Goal: Task Accomplishment & Management: Manage account settings

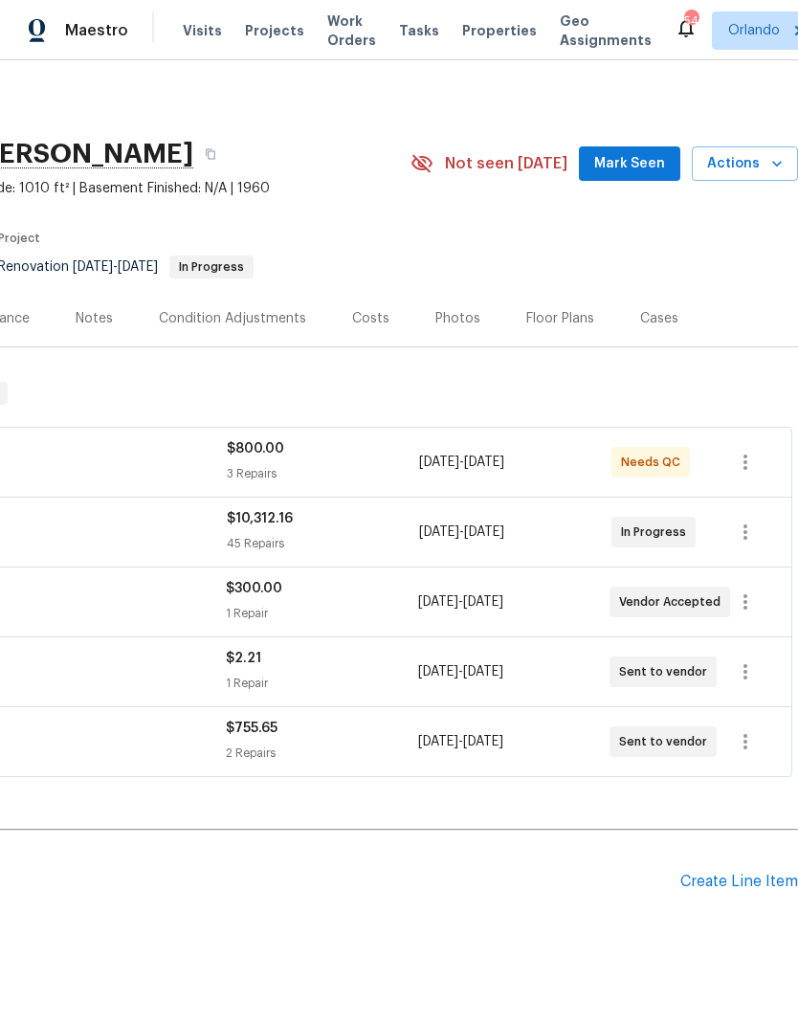
scroll to position [0, 283]
click at [651, 158] on span "Mark Seen" at bounding box center [629, 164] width 71 height 24
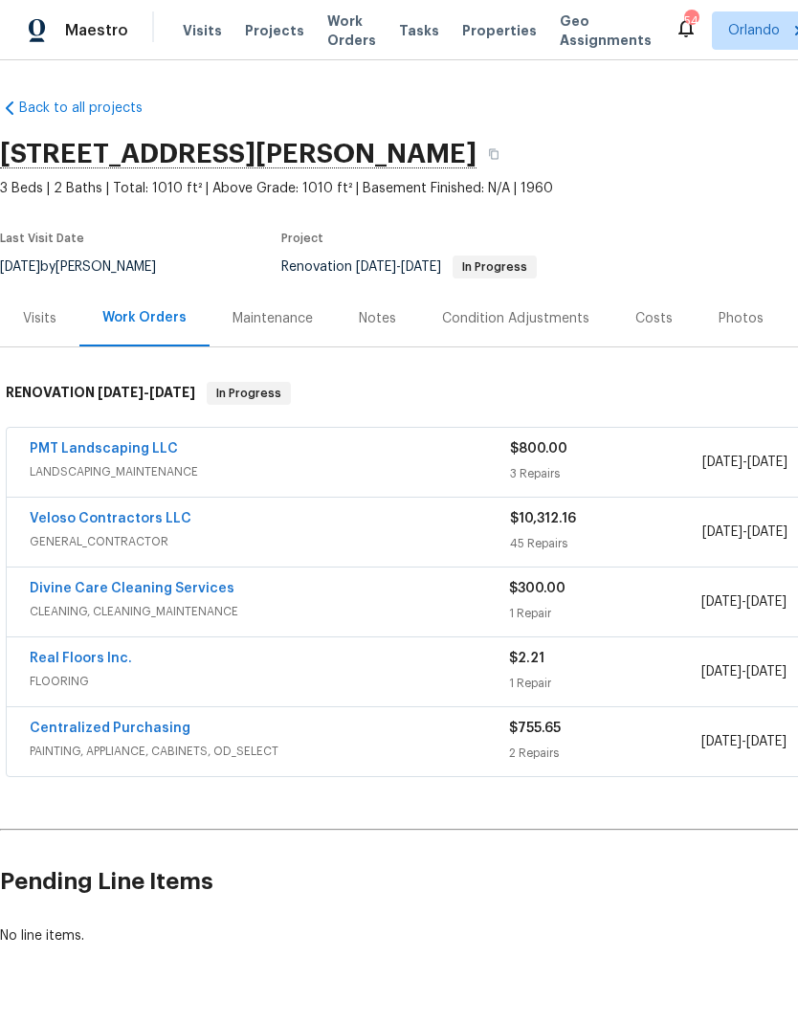
scroll to position [0, 0]
click at [152, 524] on link "Veloso Contractors LLC" at bounding box center [111, 518] width 162 height 13
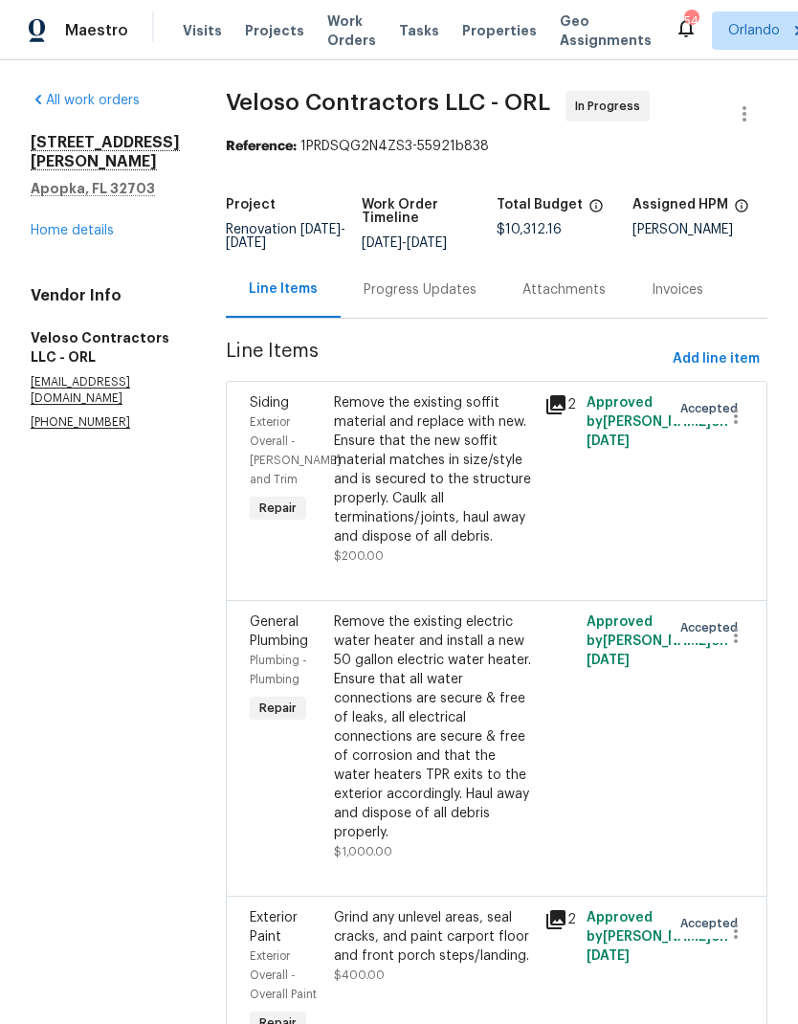
click at [106, 231] on div "All work orders 1207 Helen St Apopka, FL 32703 Home details Vendor Info Veloso …" at bounding box center [105, 261] width 149 height 340
click at [99, 224] on link "Home details" at bounding box center [72, 230] width 83 height 13
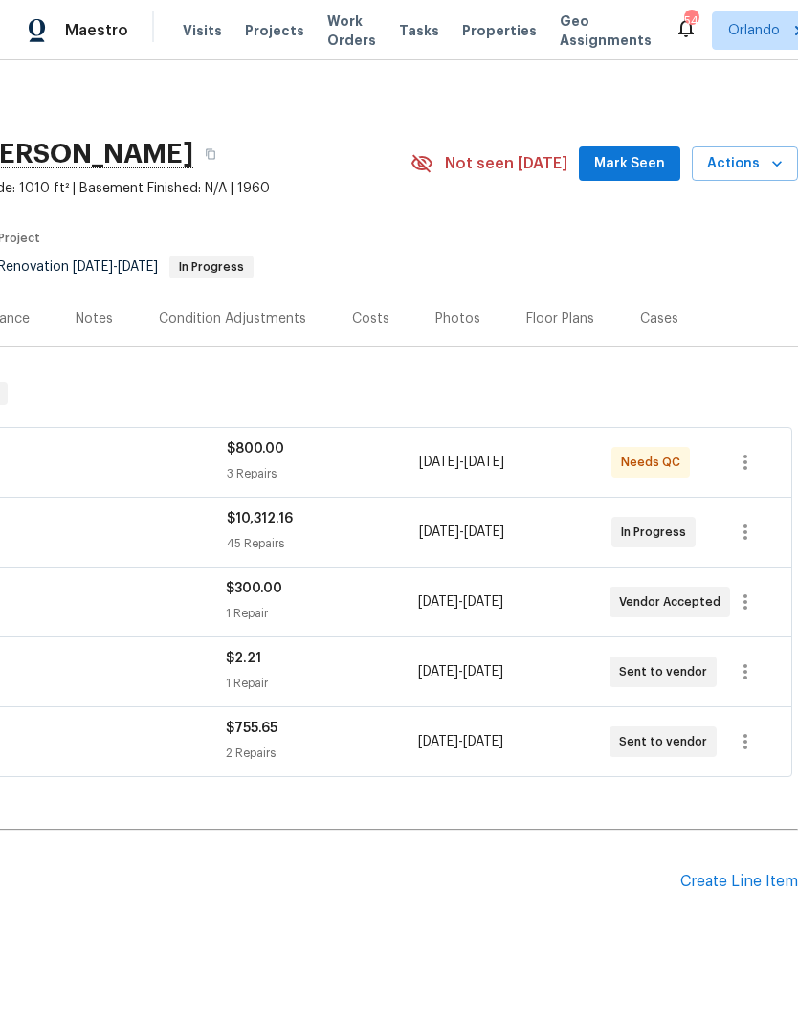
scroll to position [0, 283]
click at [653, 167] on span "Mark Seen" at bounding box center [629, 164] width 71 height 24
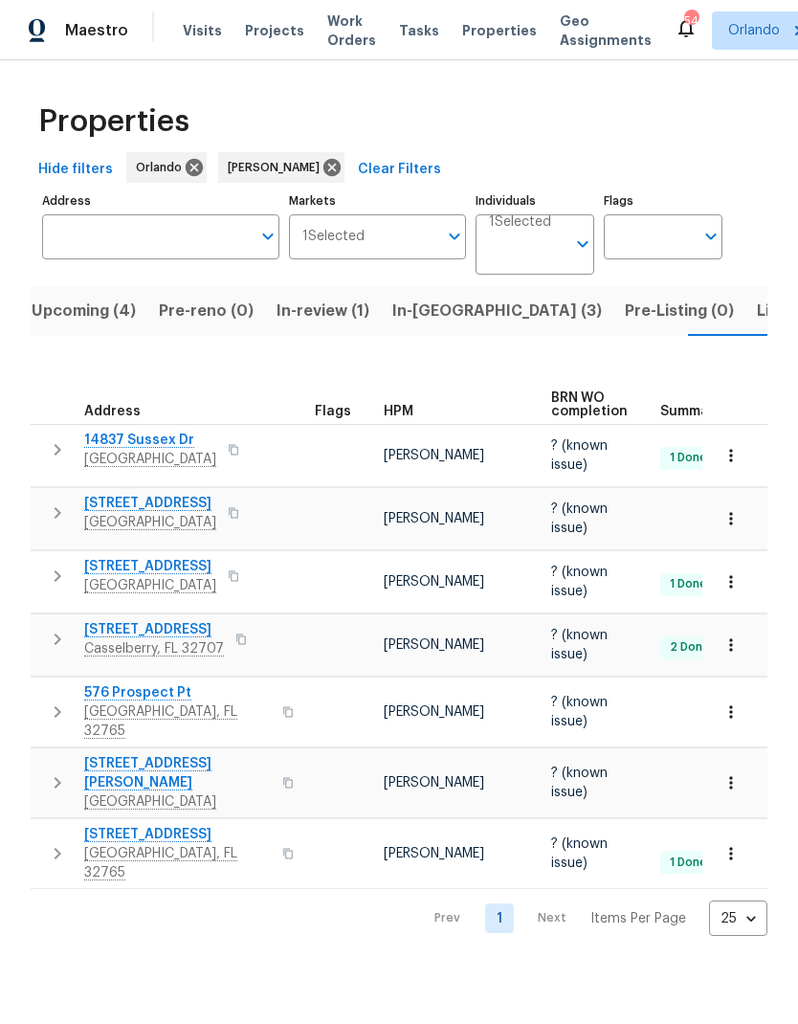
scroll to position [0, 26]
click at [742, 312] on span "Listed (8)" at bounding box center [778, 311] width 73 height 27
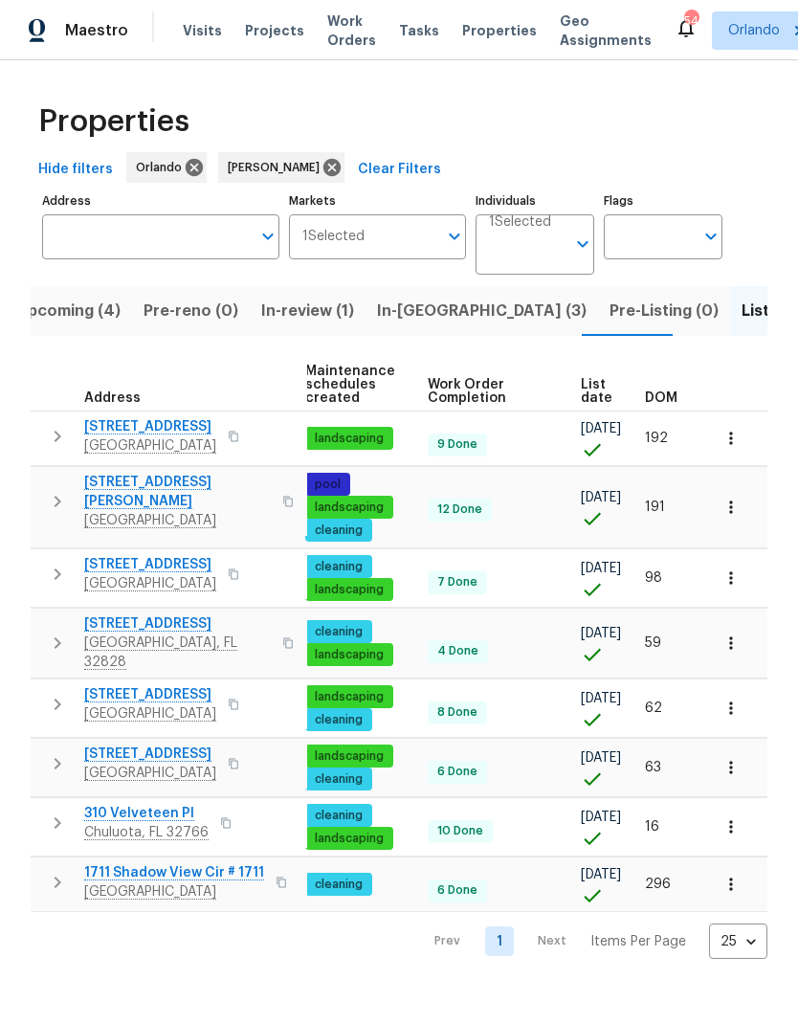
scroll to position [0, 246]
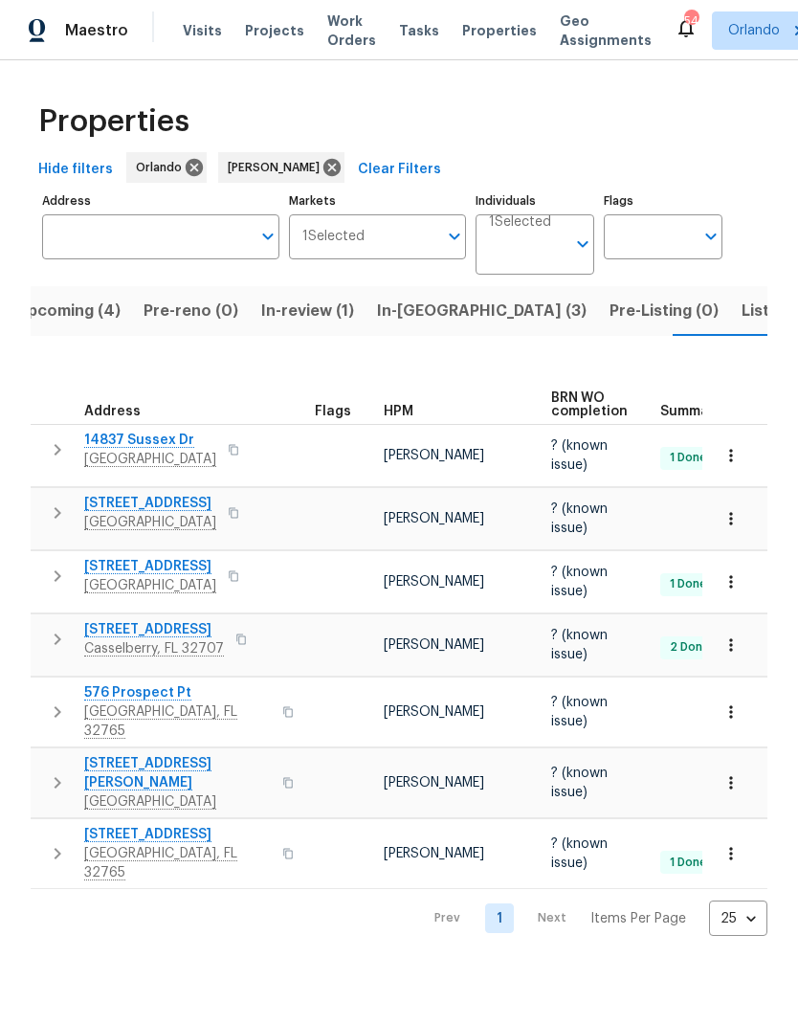
click at [142, 639] on span "Casselberry, FL 32707" at bounding box center [154, 648] width 140 height 19
click at [742, 318] on span "Listed (8)" at bounding box center [778, 311] width 73 height 27
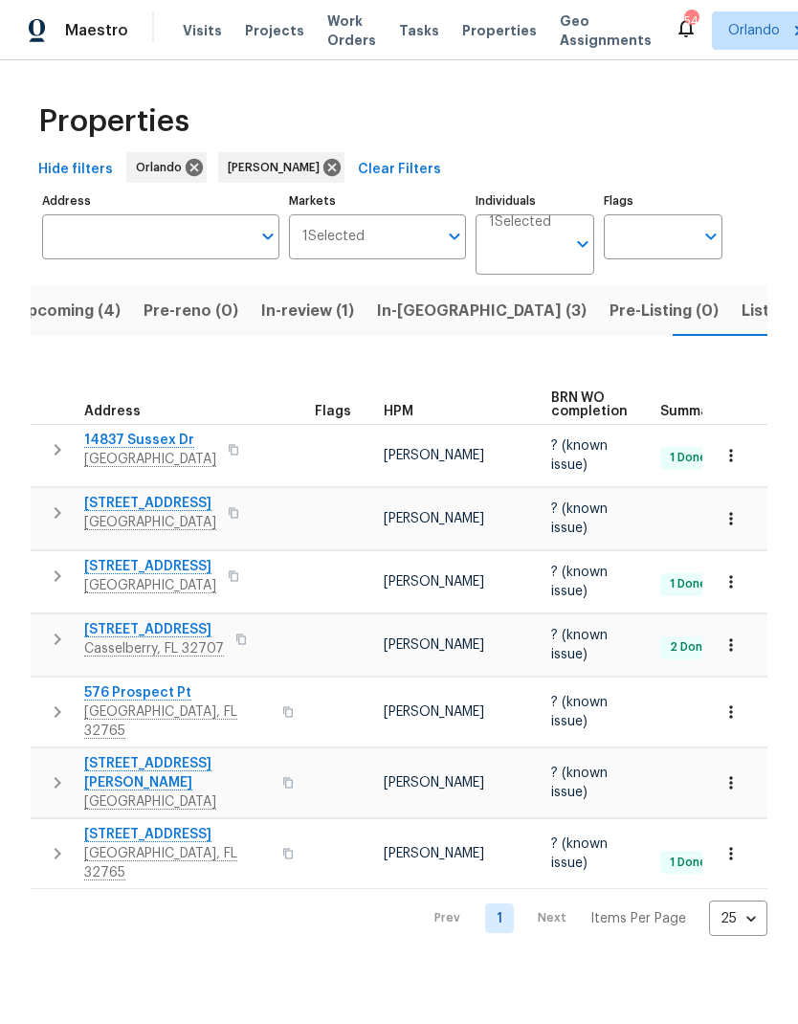
click at [147, 684] on span "576 Prospect Pt" at bounding box center [177, 693] width 187 height 19
click at [162, 825] on span "322 Moffat Loop" at bounding box center [177, 834] width 187 height 19
click at [417, 309] on span "In-reno (3)" at bounding box center [482, 311] width 210 height 27
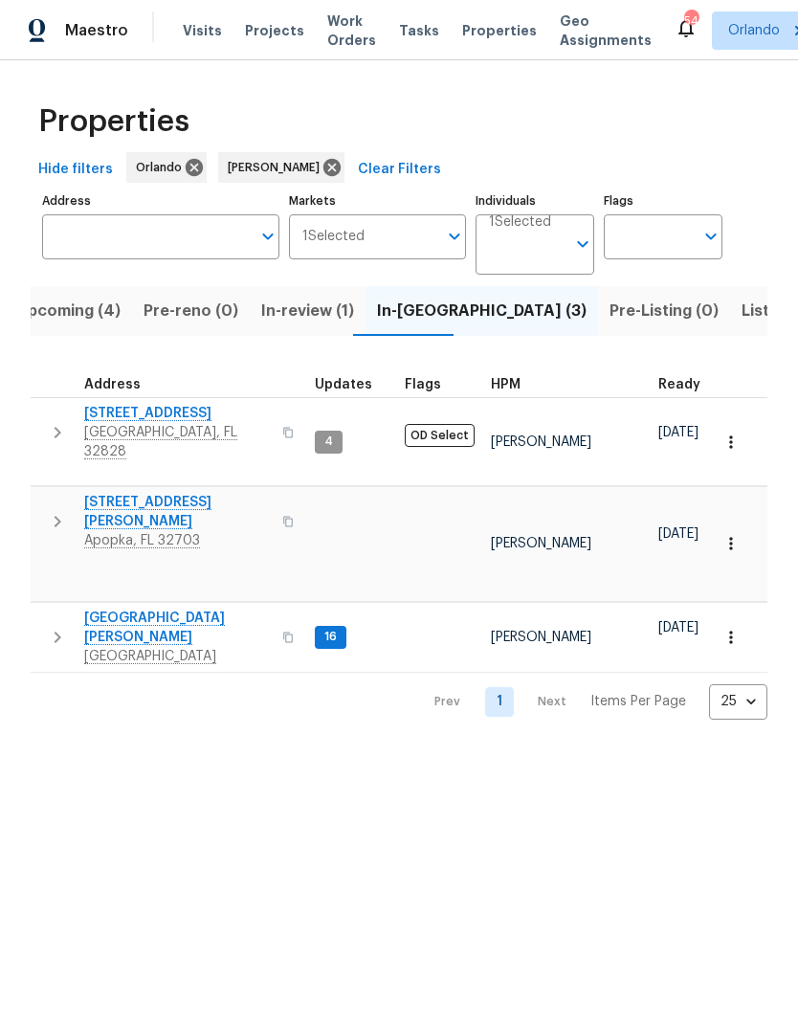
click at [165, 416] on span "2609 Windsorgate Ln" at bounding box center [177, 413] width 187 height 19
click at [171, 609] on span "7618 Brockbank Dr" at bounding box center [177, 628] width 187 height 38
click at [84, 322] on span "Upcoming (4)" at bounding box center [68, 311] width 104 height 27
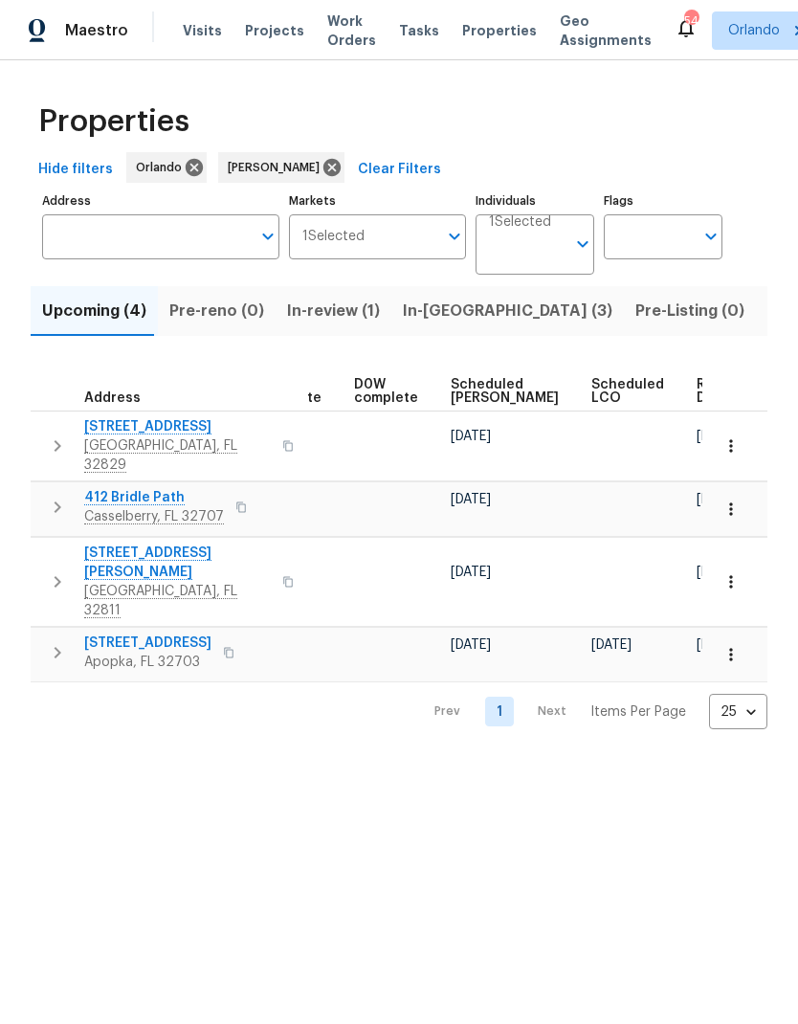
scroll to position [0, 482]
click at [477, 380] on span "Scheduled COE" at bounding box center [506, 391] width 108 height 27
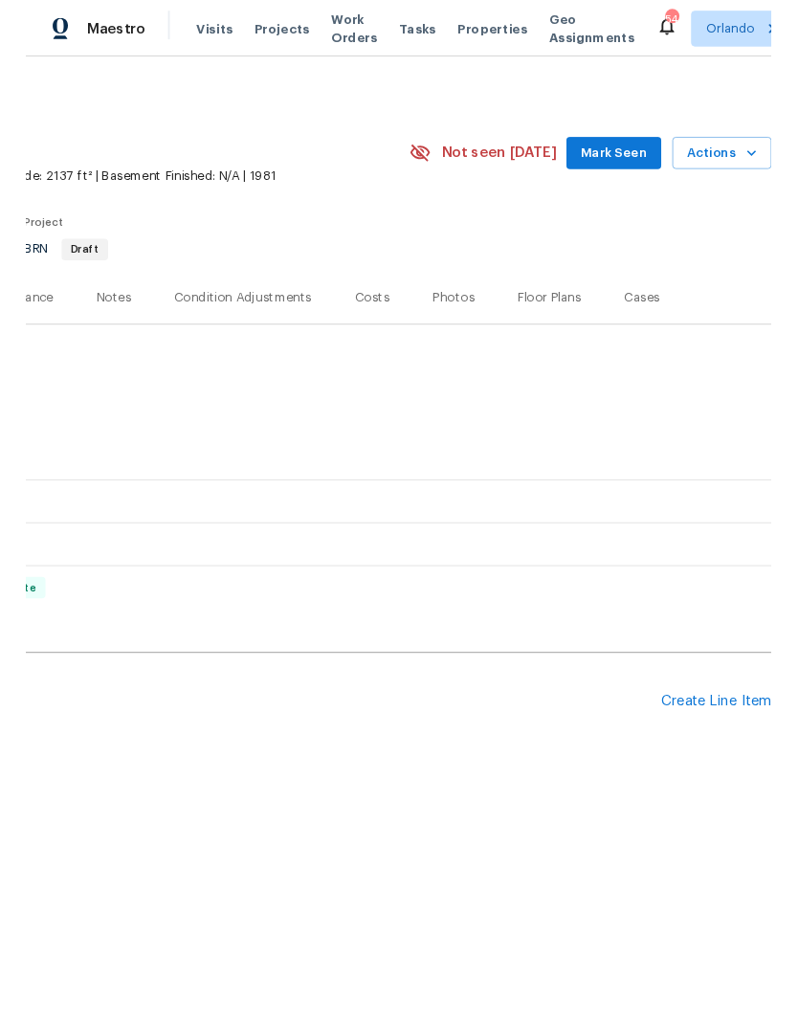
scroll to position [0, 283]
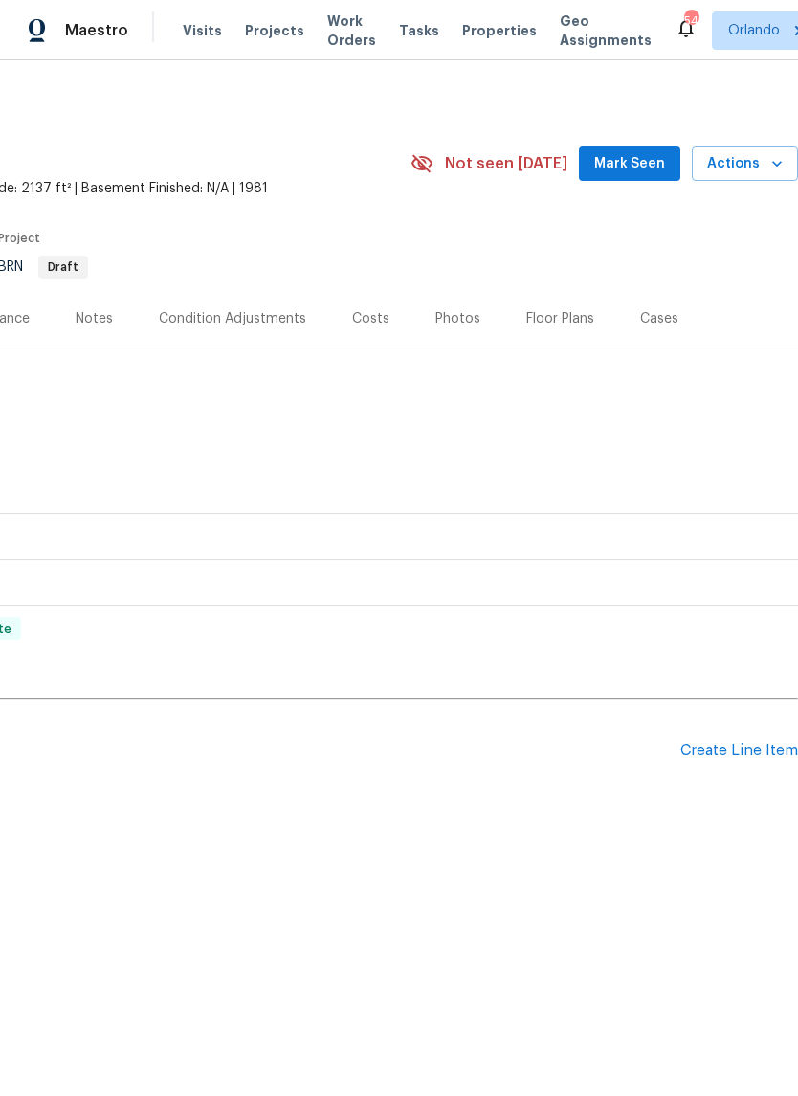
click at [773, 154] on icon "button" at bounding box center [777, 163] width 19 height 19
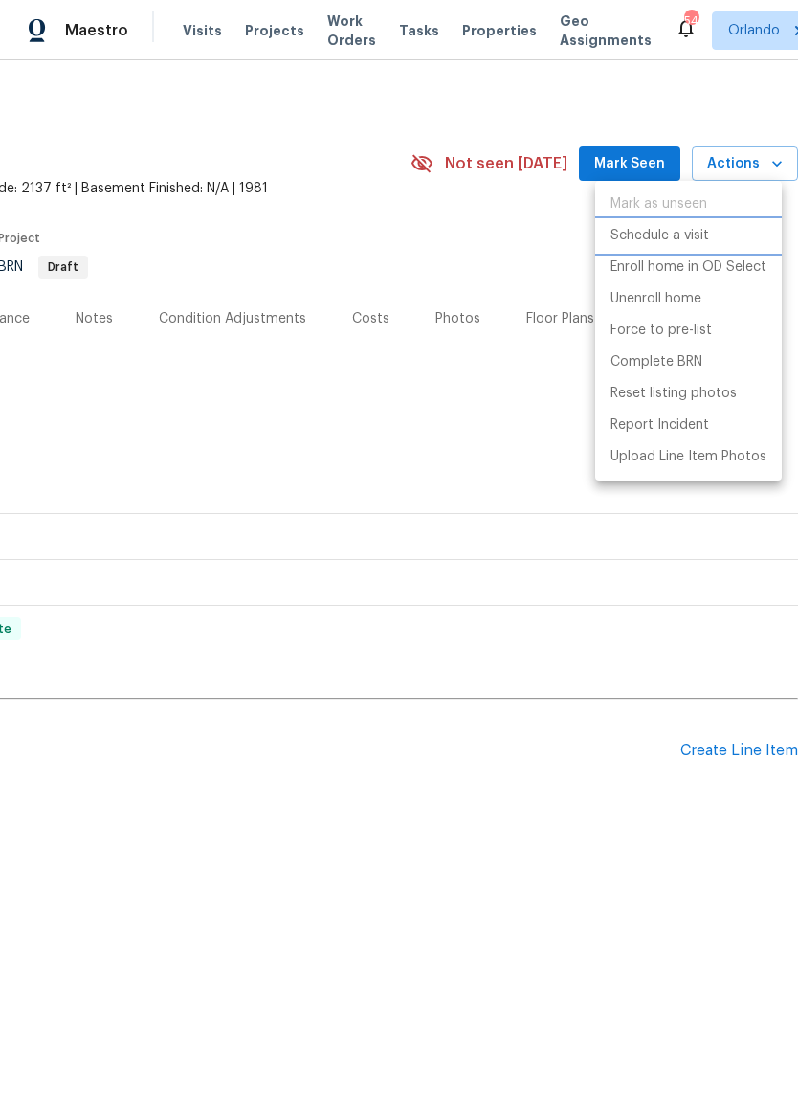
click at [697, 234] on p "Schedule a visit" at bounding box center [660, 236] width 99 height 20
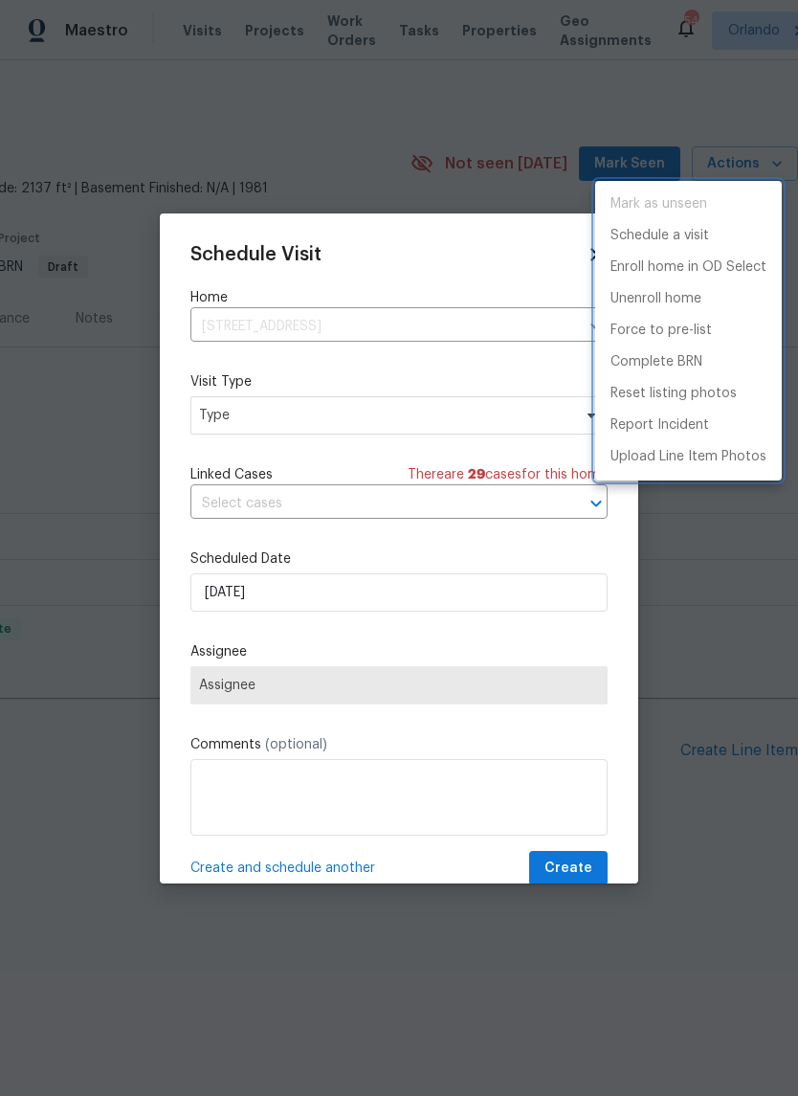
click at [509, 402] on div at bounding box center [399, 548] width 798 height 1096
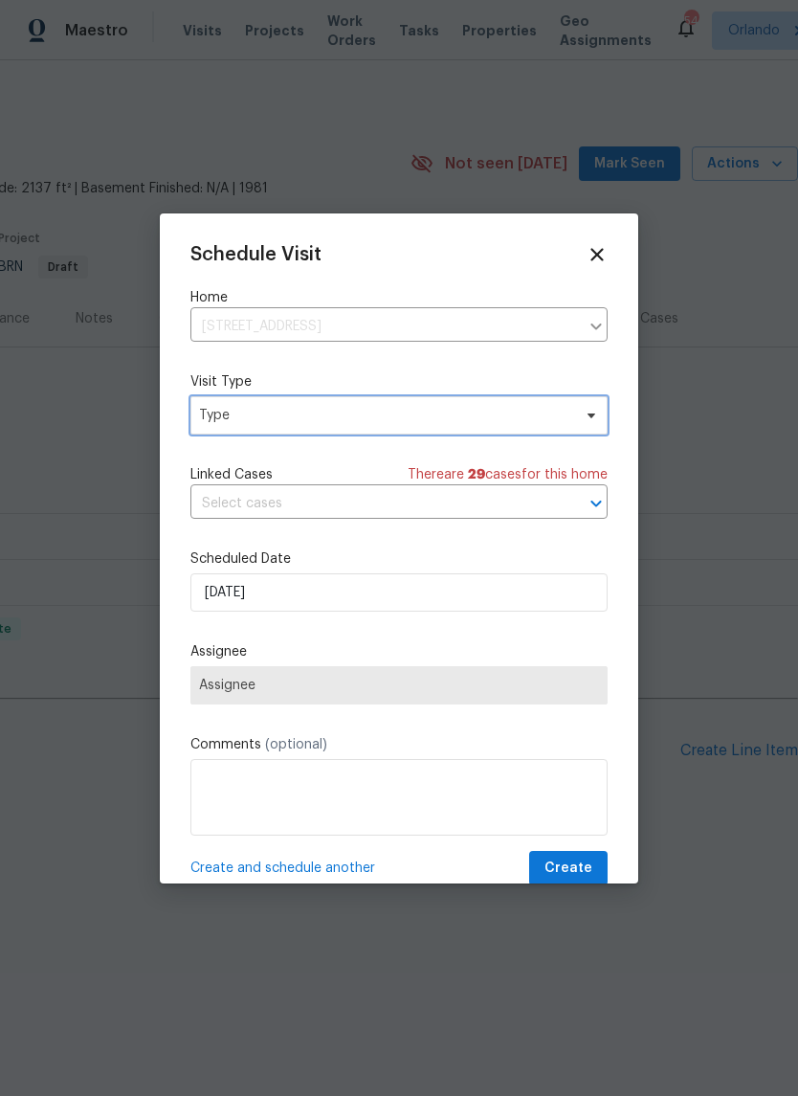
click at [524, 417] on span "Type" at bounding box center [385, 415] width 372 height 19
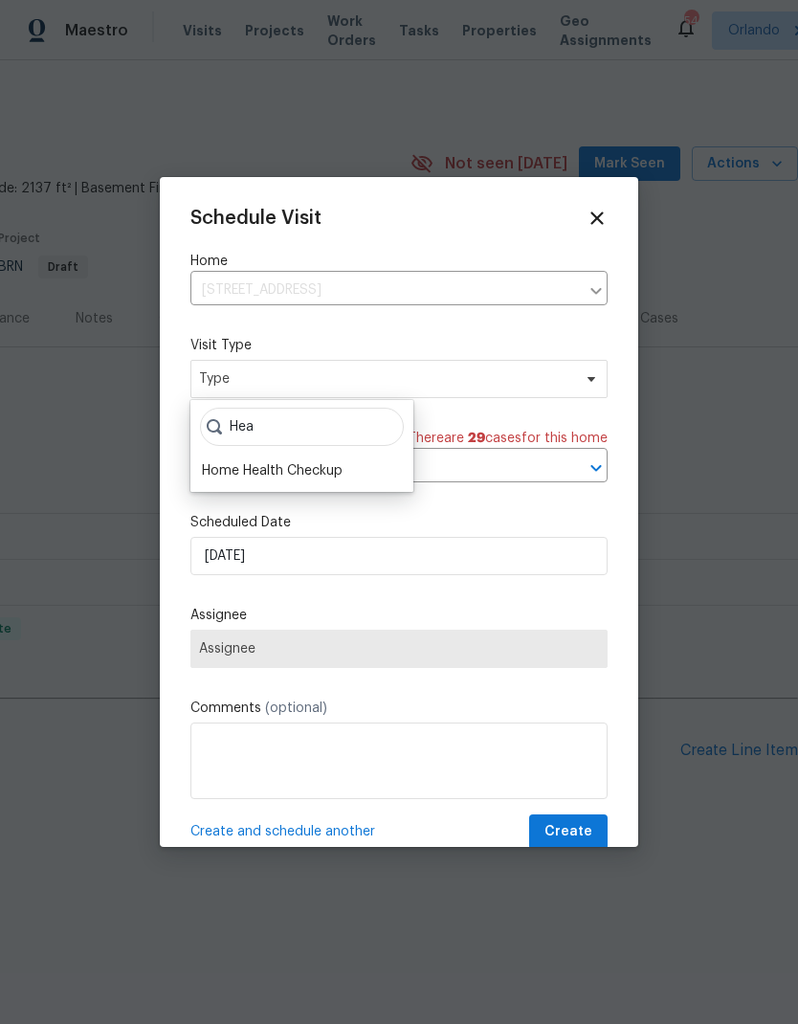
type input "Hea"
click at [302, 463] on div "Home Health Checkup" at bounding box center [272, 470] width 141 height 19
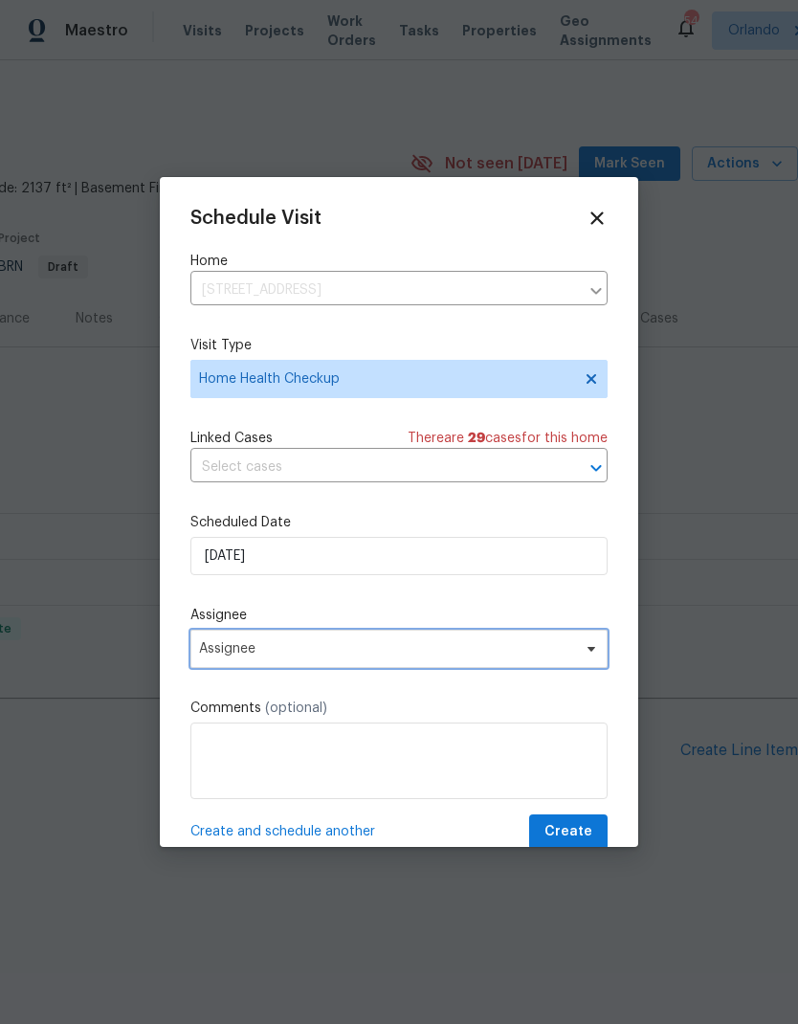
click at [439, 637] on span "Assignee" at bounding box center [399, 649] width 417 height 38
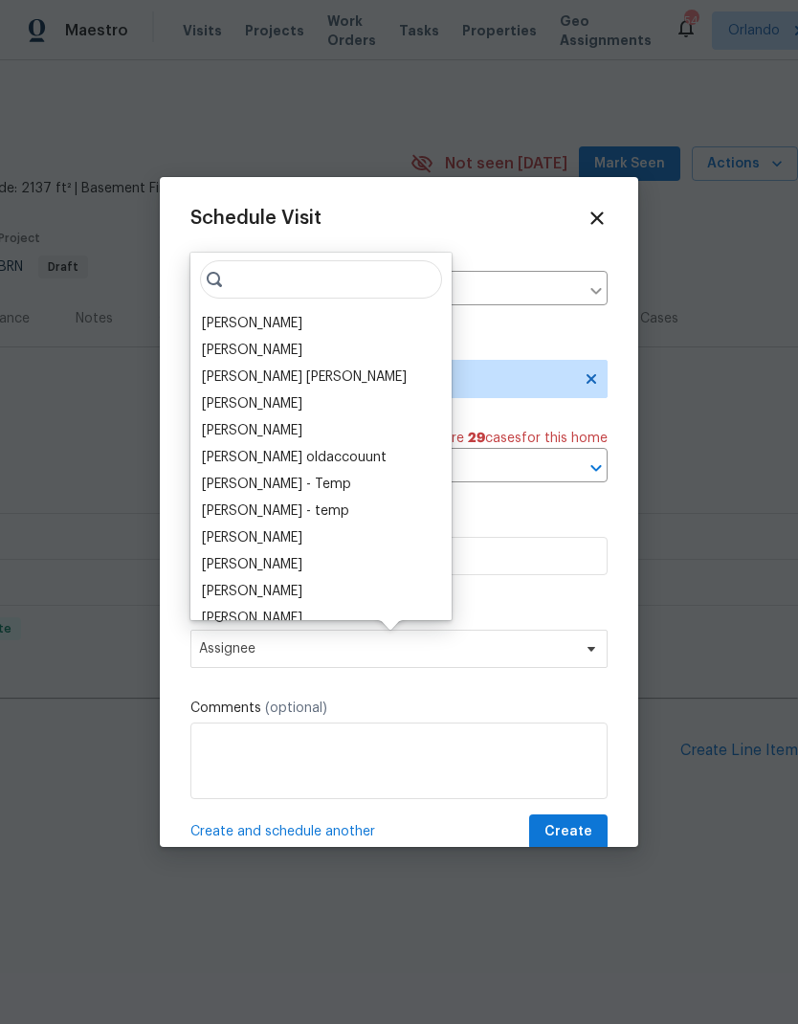
click at [274, 325] on div "[PERSON_NAME]" at bounding box center [252, 323] width 101 height 19
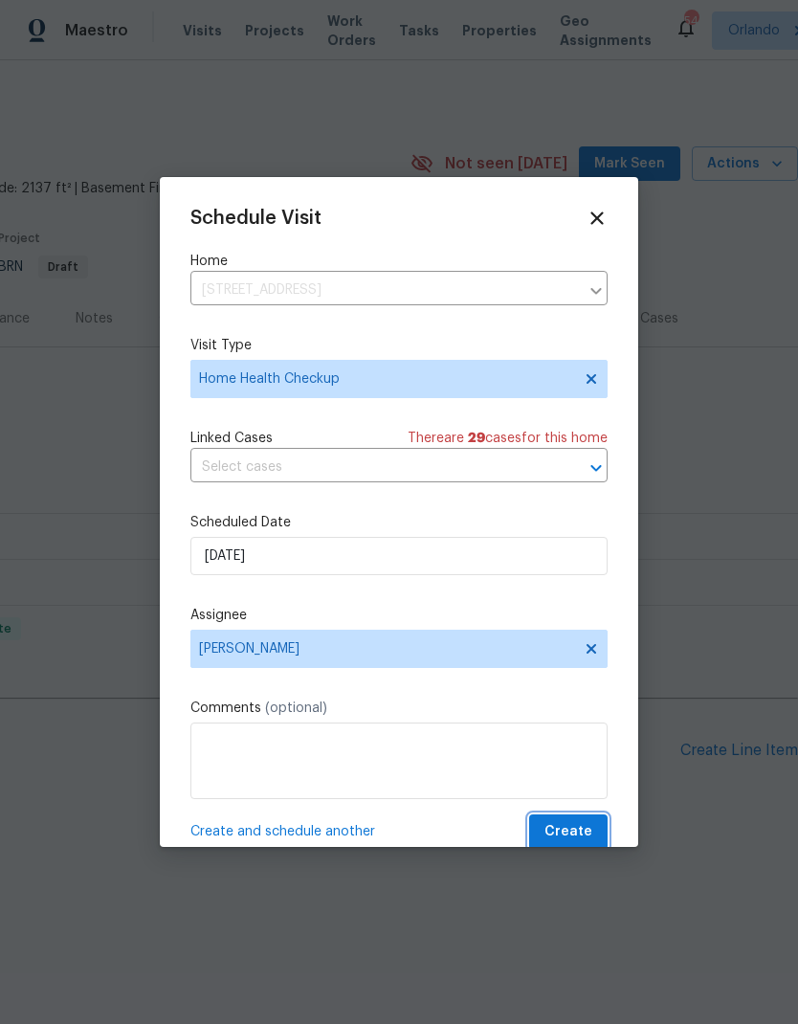
click at [590, 836] on span "Create" at bounding box center [569, 832] width 48 height 24
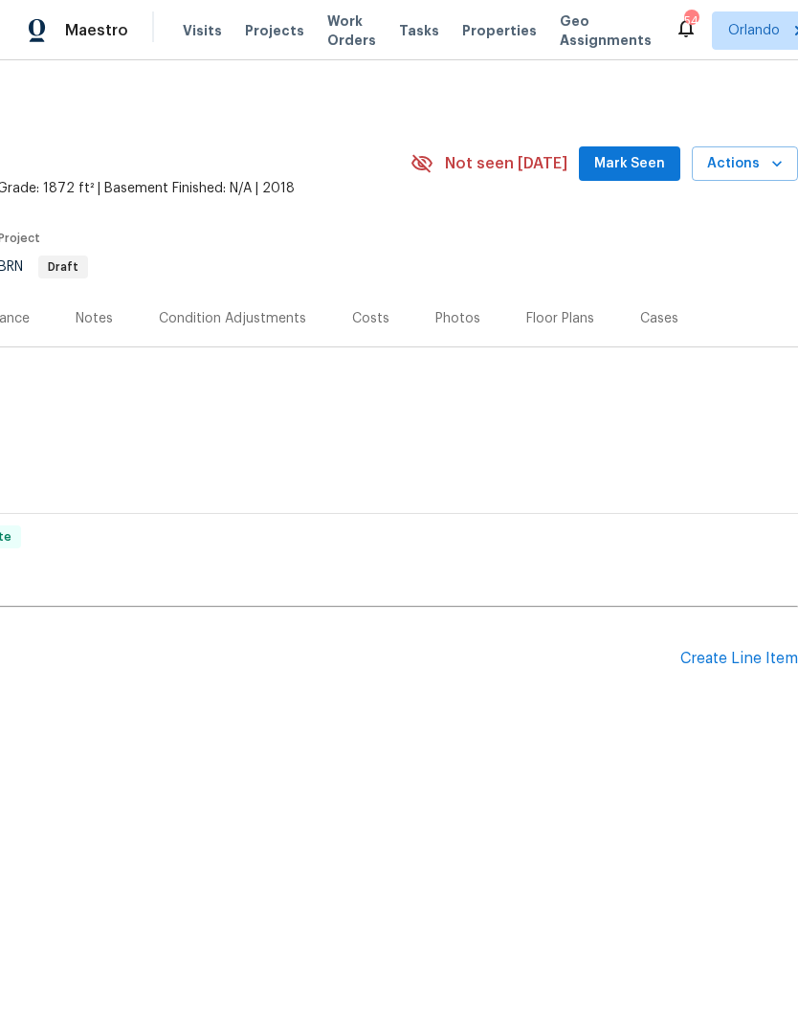
scroll to position [0, 283]
click at [773, 158] on icon "button" at bounding box center [777, 163] width 19 height 19
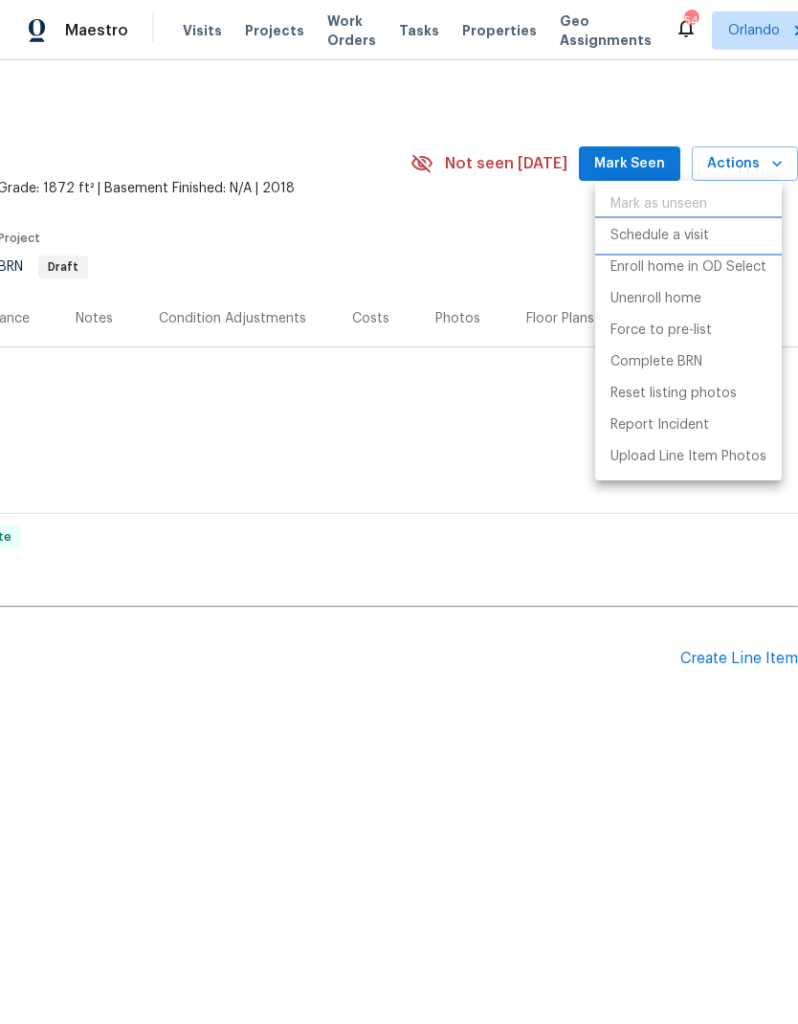
click at [699, 229] on p "Schedule a visit" at bounding box center [660, 236] width 99 height 20
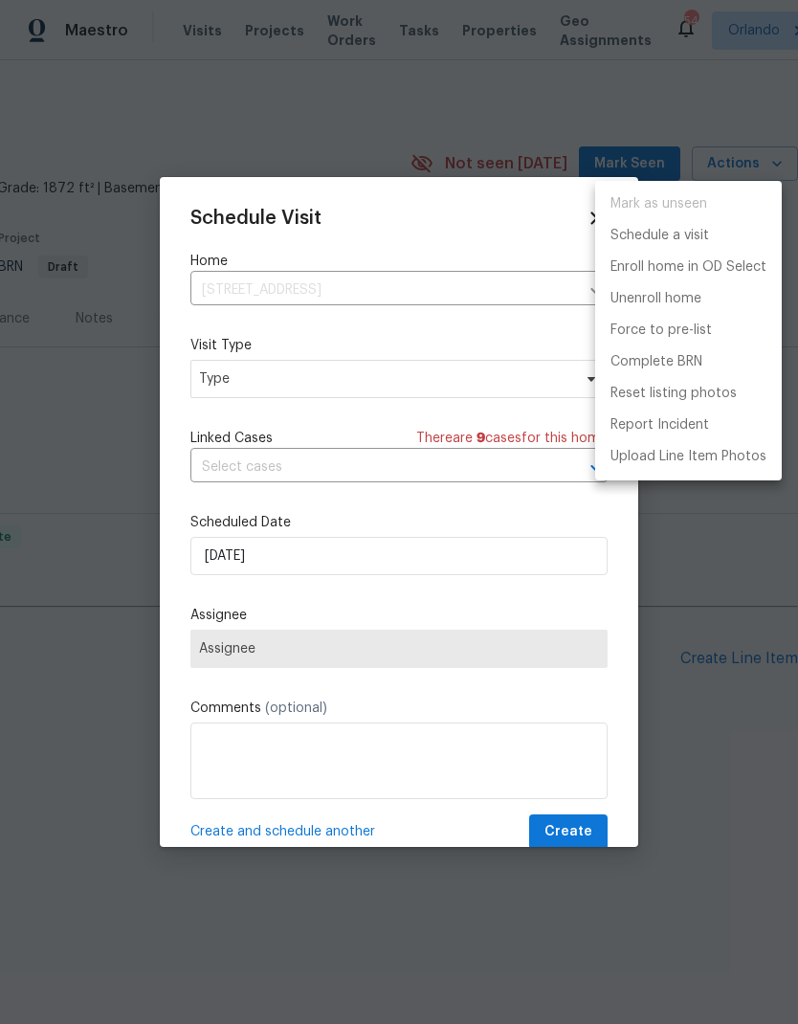
click at [482, 565] on div at bounding box center [399, 512] width 798 height 1024
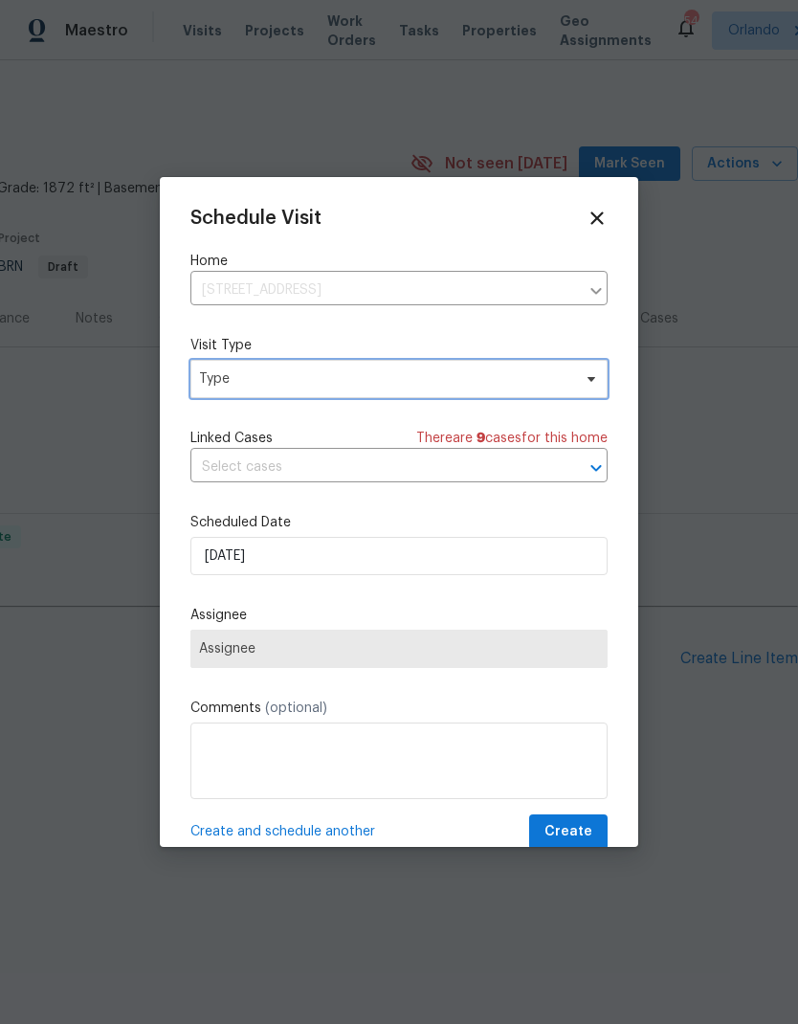
click at [483, 375] on span "Type" at bounding box center [385, 379] width 372 height 19
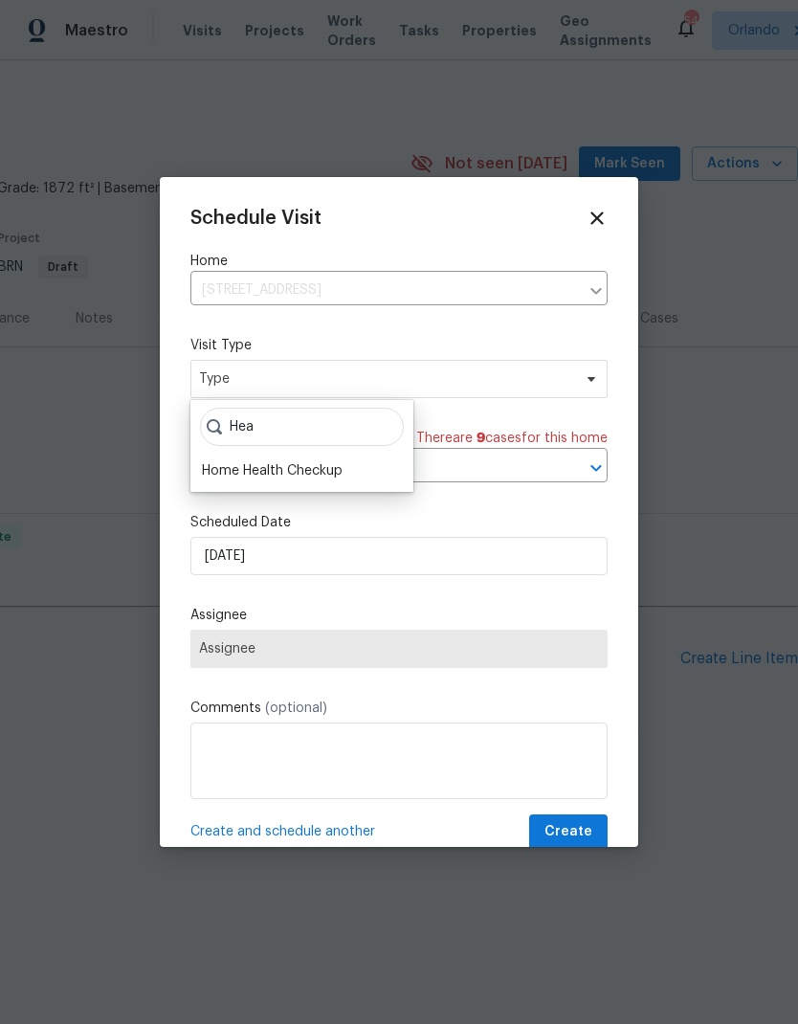
type input "Hea"
click at [309, 457] on div "Hea Home Health Checkup" at bounding box center [302, 446] width 223 height 92
click at [334, 466] on div "Home Health Checkup" at bounding box center [272, 470] width 141 height 19
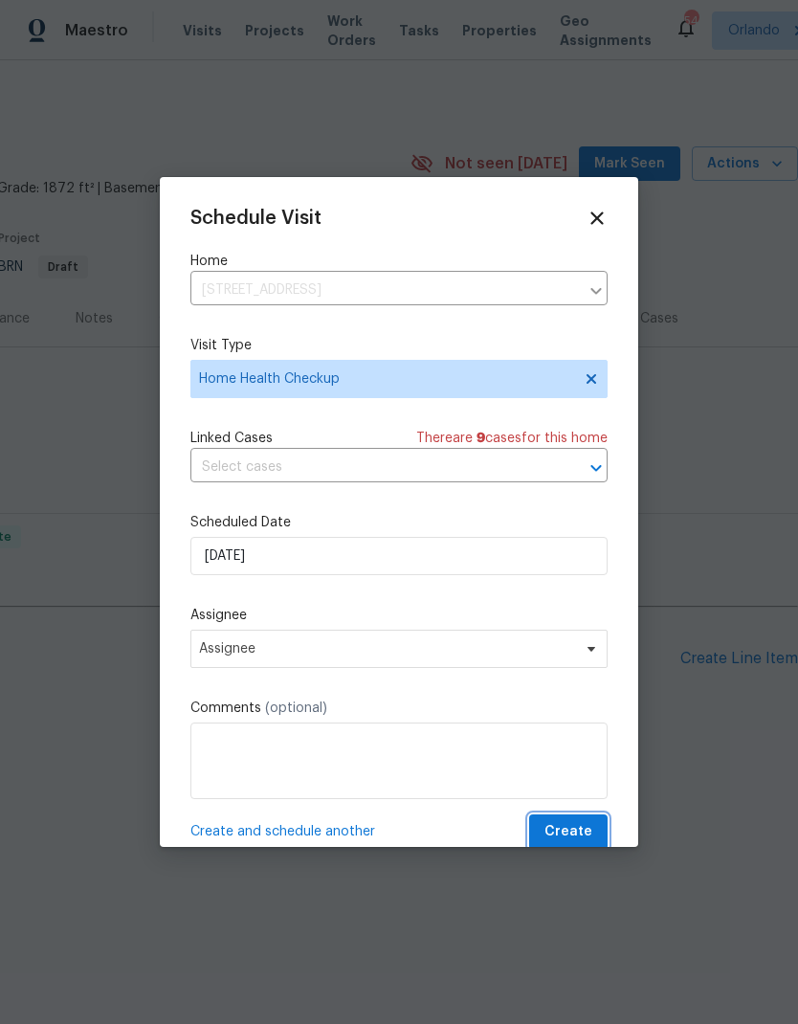
click at [592, 821] on button "Create" at bounding box center [568, 832] width 78 height 35
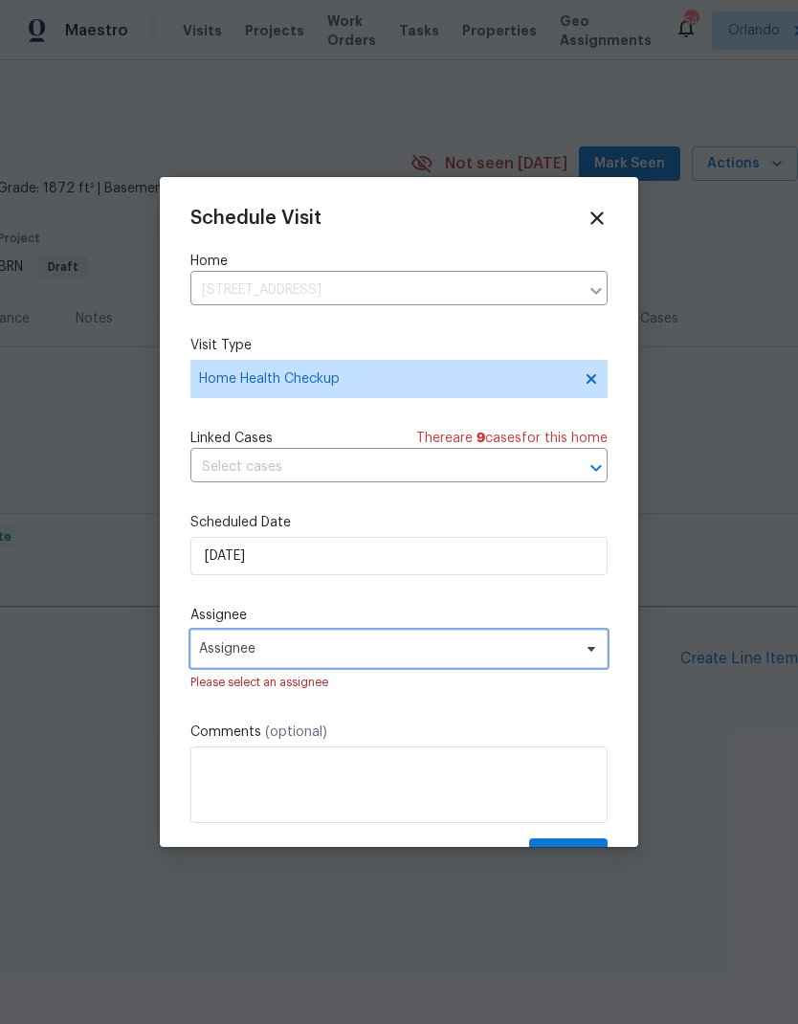
click at [559, 639] on span "Assignee" at bounding box center [399, 649] width 417 height 38
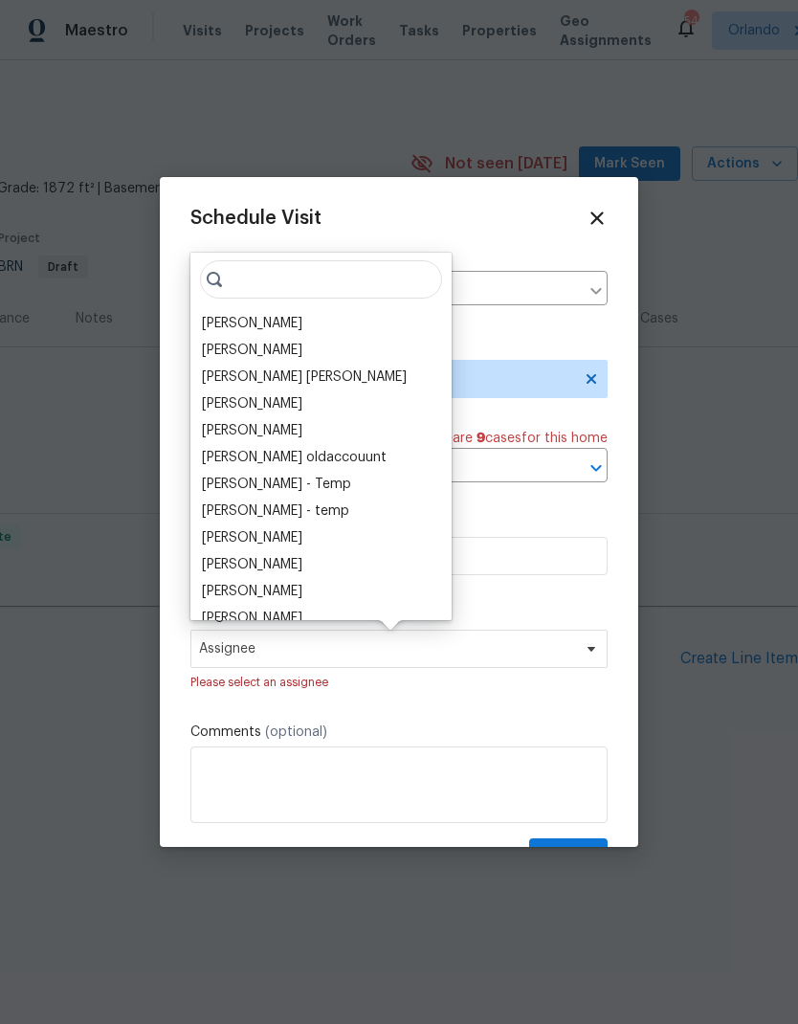
click at [264, 321] on div "[PERSON_NAME]" at bounding box center [252, 323] width 101 height 19
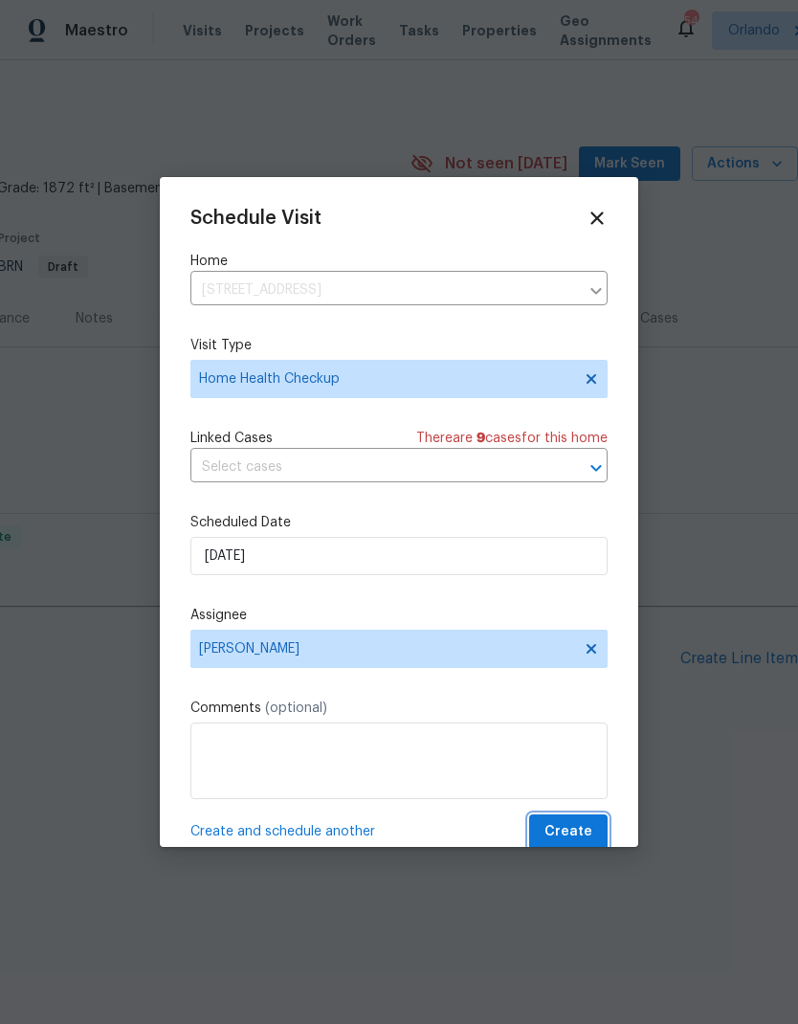
click at [588, 826] on span "Create" at bounding box center [569, 832] width 48 height 24
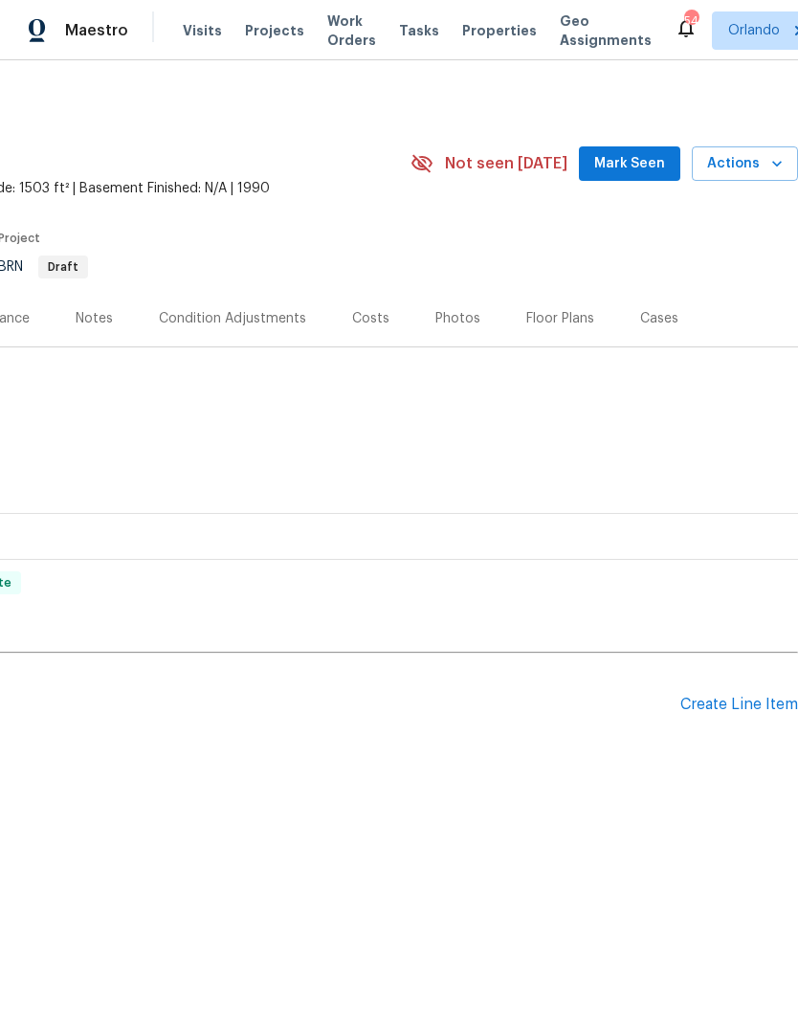
scroll to position [0, 283]
click at [770, 158] on icon "button" at bounding box center [777, 163] width 19 height 19
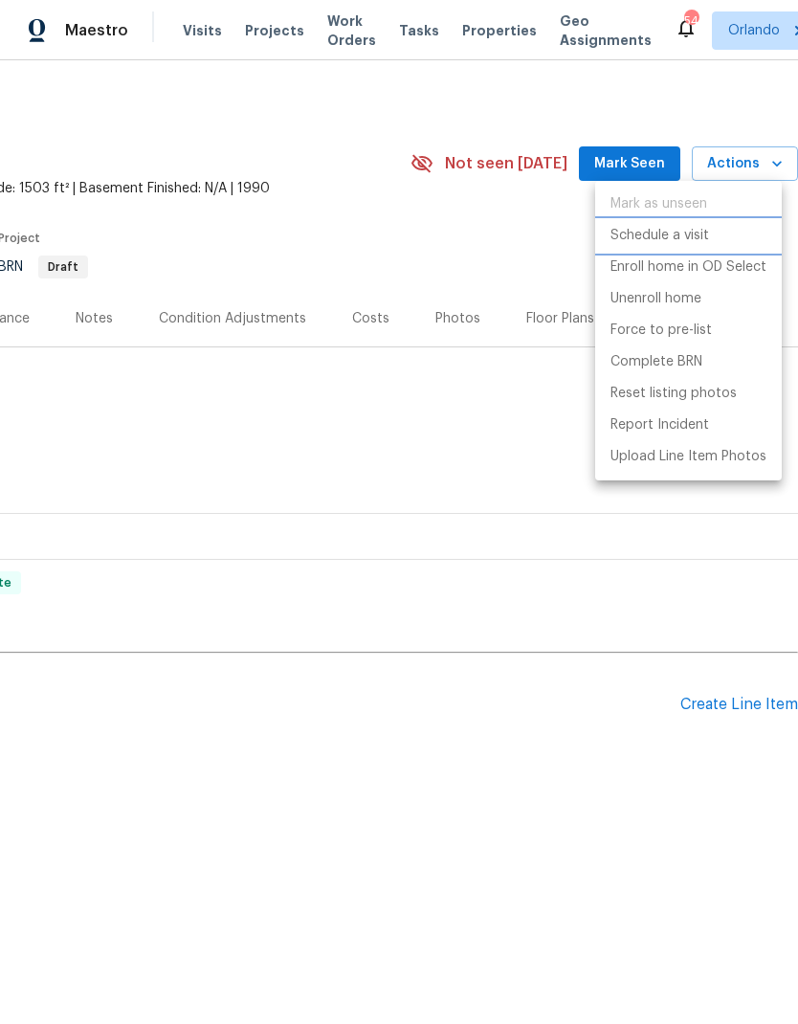
click at [687, 235] on p "Schedule a visit" at bounding box center [660, 236] width 99 height 20
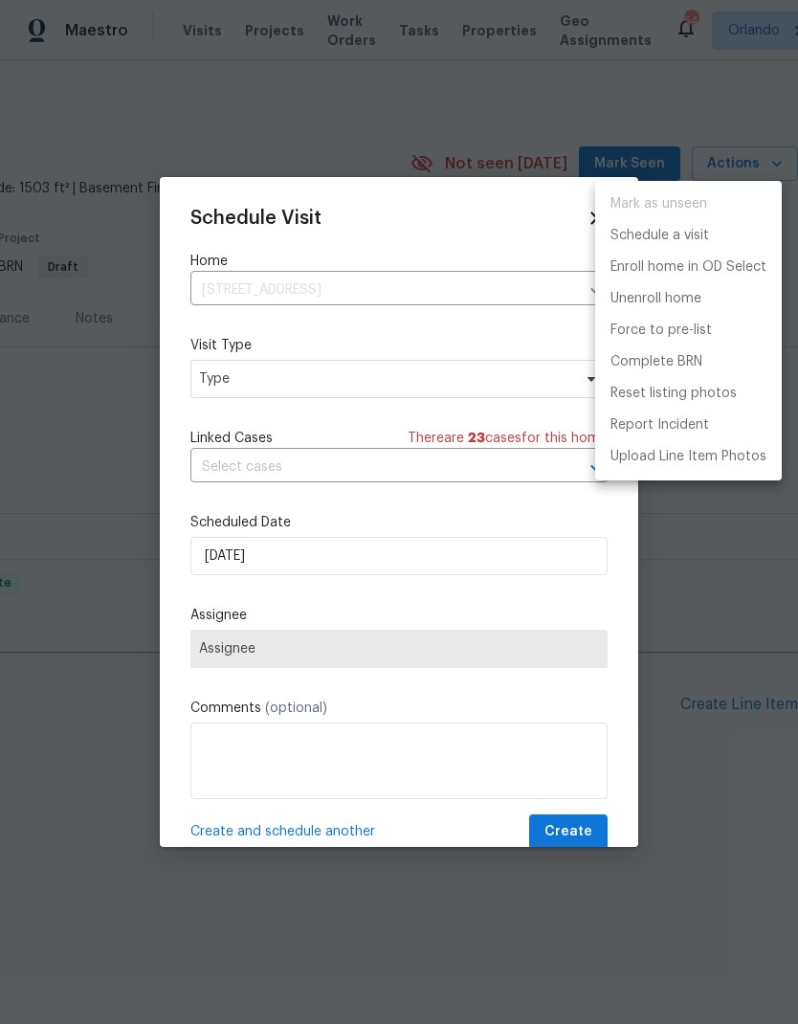
click at [498, 381] on div at bounding box center [399, 512] width 798 height 1024
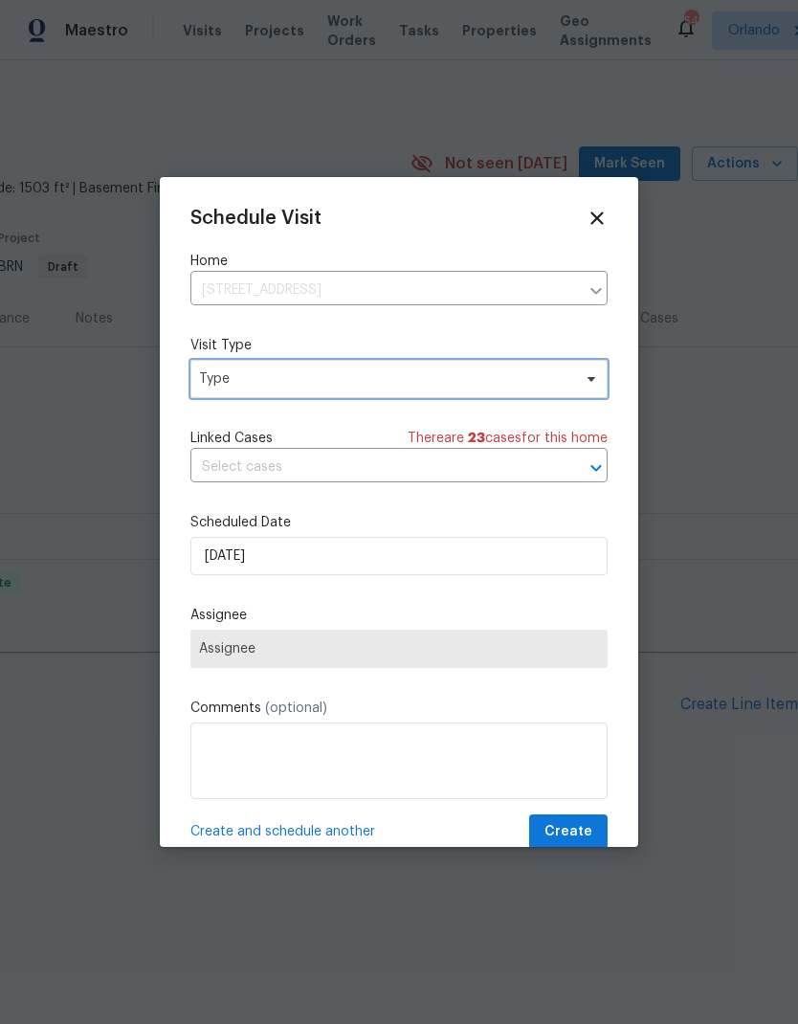
click at [516, 371] on span "Type" at bounding box center [385, 379] width 372 height 19
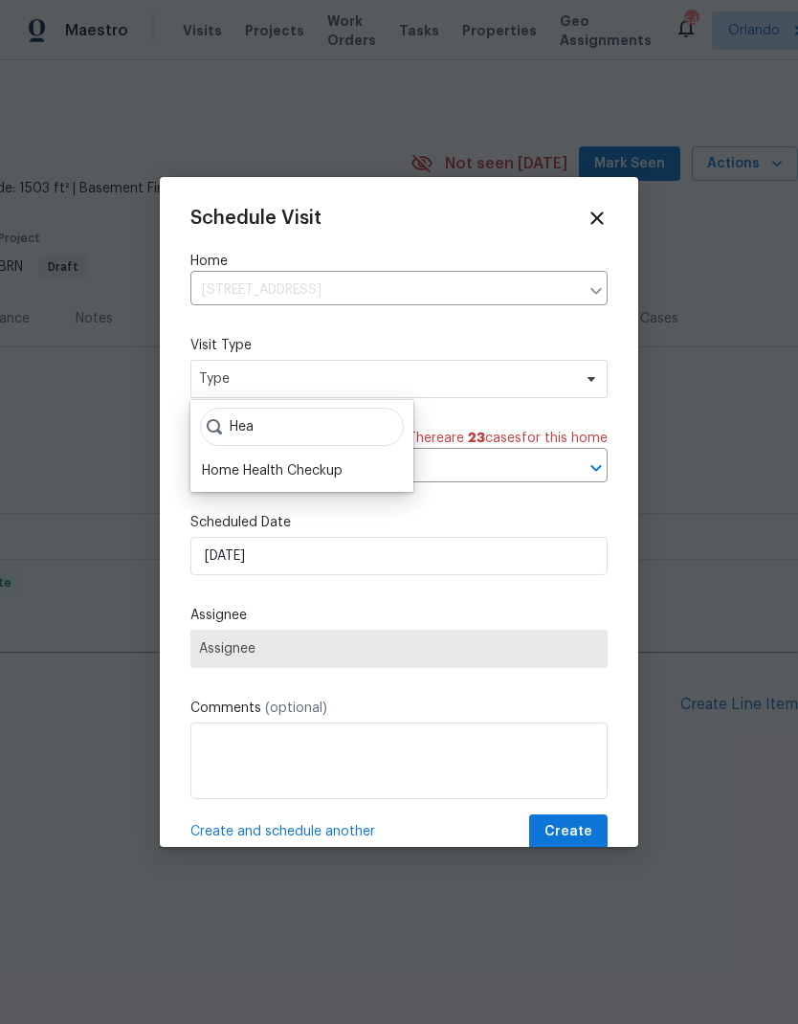
type input "Hea"
click at [303, 466] on div "Home Health Checkup" at bounding box center [272, 470] width 141 height 19
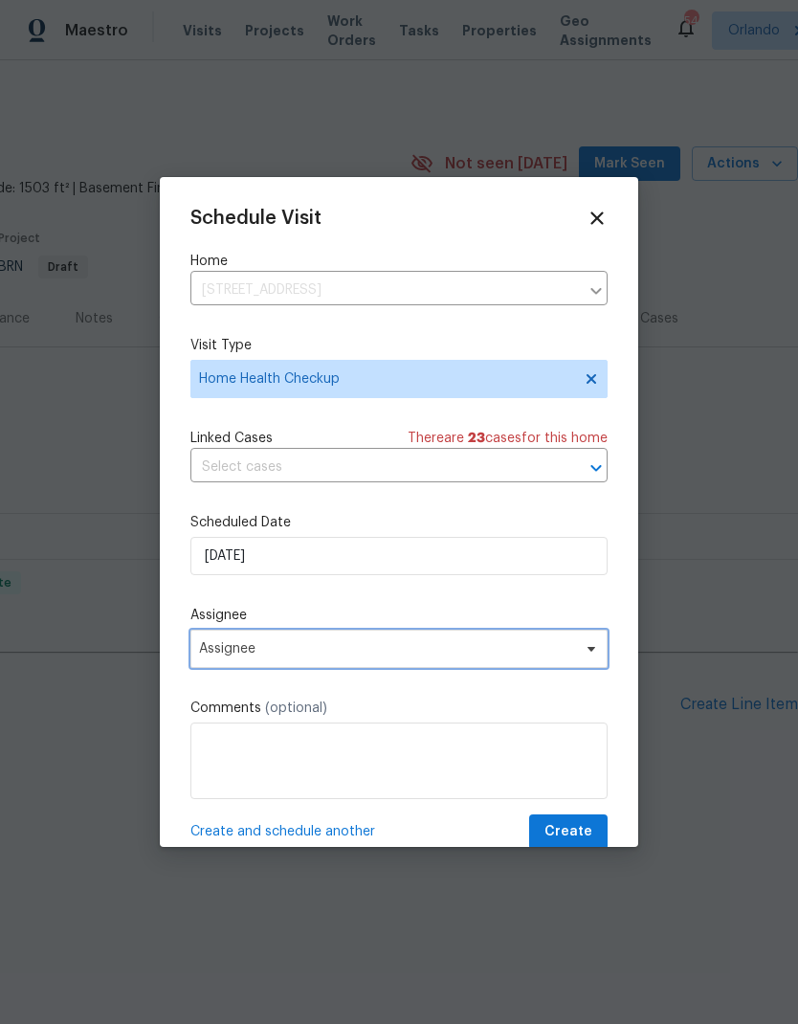
click at [403, 653] on span "Assignee" at bounding box center [386, 648] width 375 height 15
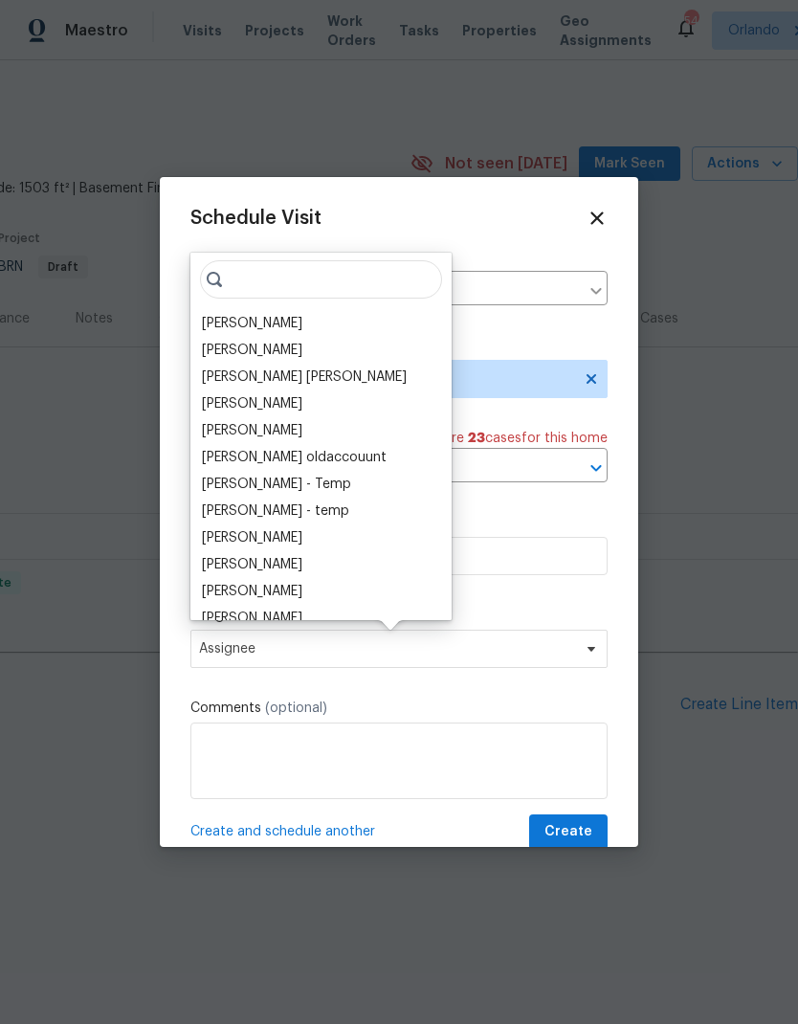
click at [267, 320] on div "[PERSON_NAME]" at bounding box center [252, 323] width 101 height 19
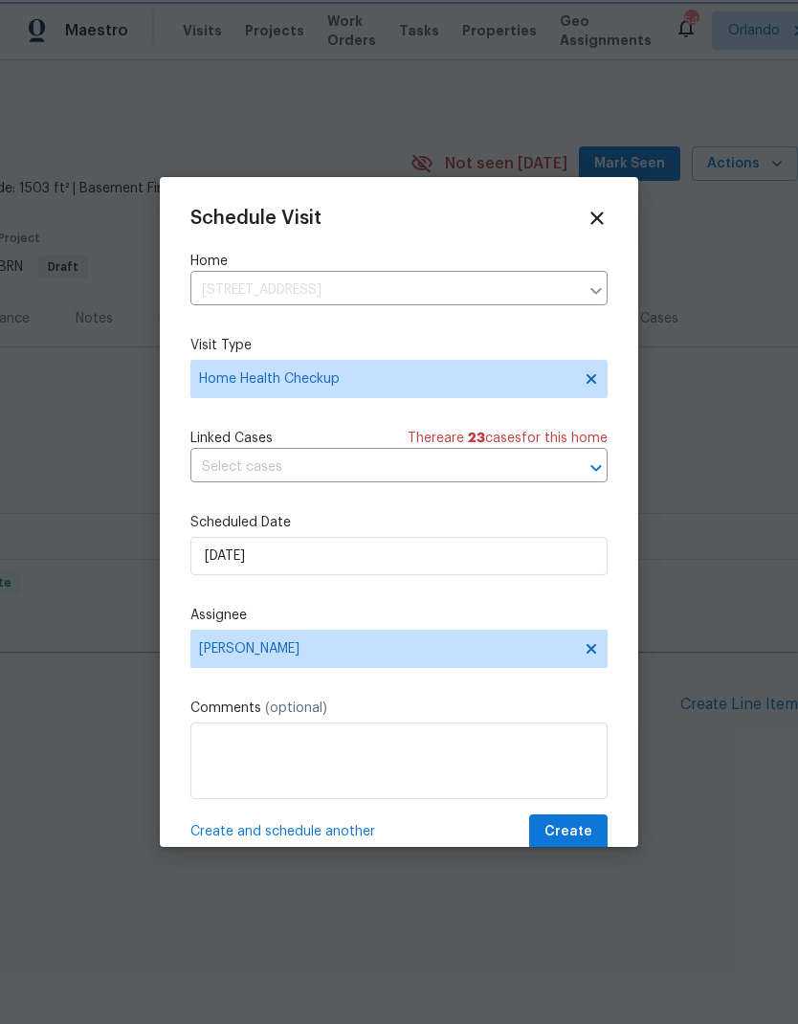
click at [585, 824] on button "Create" at bounding box center [568, 832] width 78 height 35
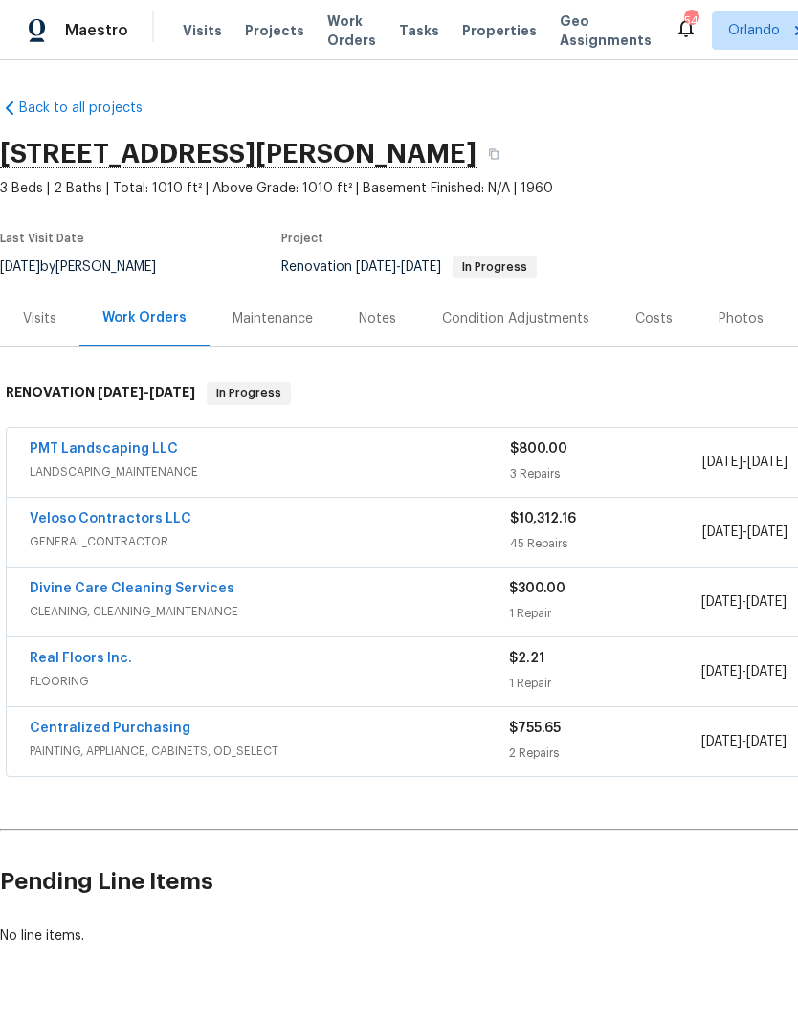
click at [155, 444] on link "PMT Landscaping LLC" at bounding box center [104, 448] width 148 height 13
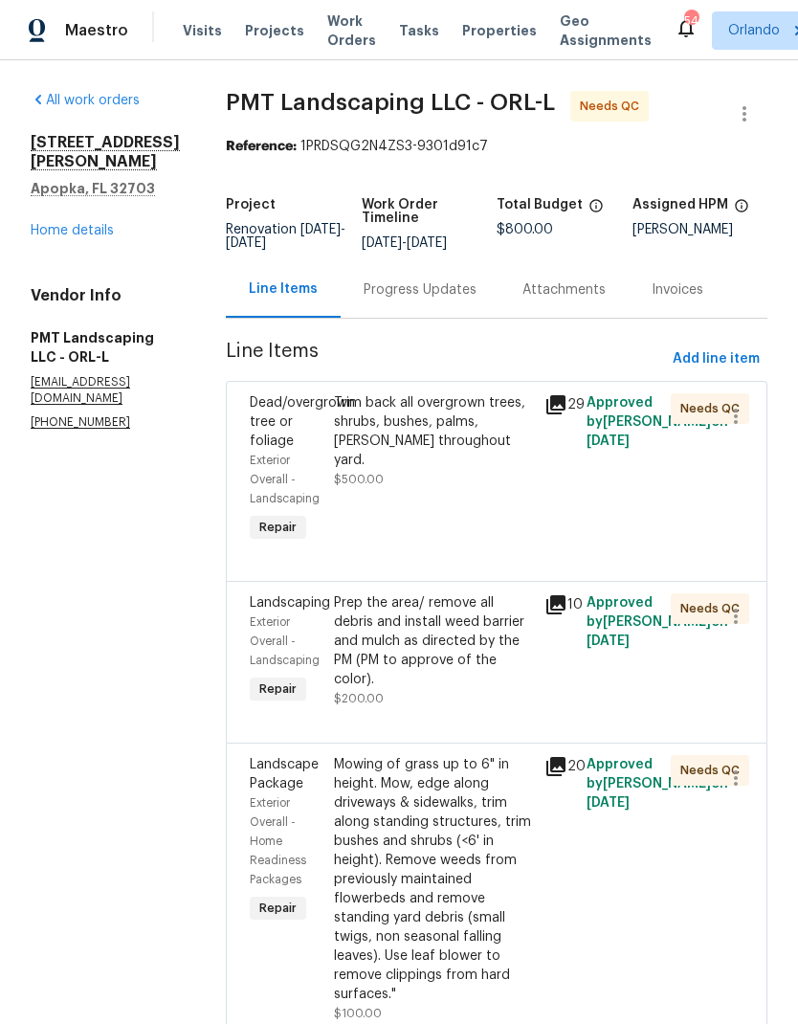
click at [438, 437] on div "Trim back all overgrown trees, shrubs, bushes, palms, [PERSON_NAME] throughout …" at bounding box center [433, 431] width 199 height 77
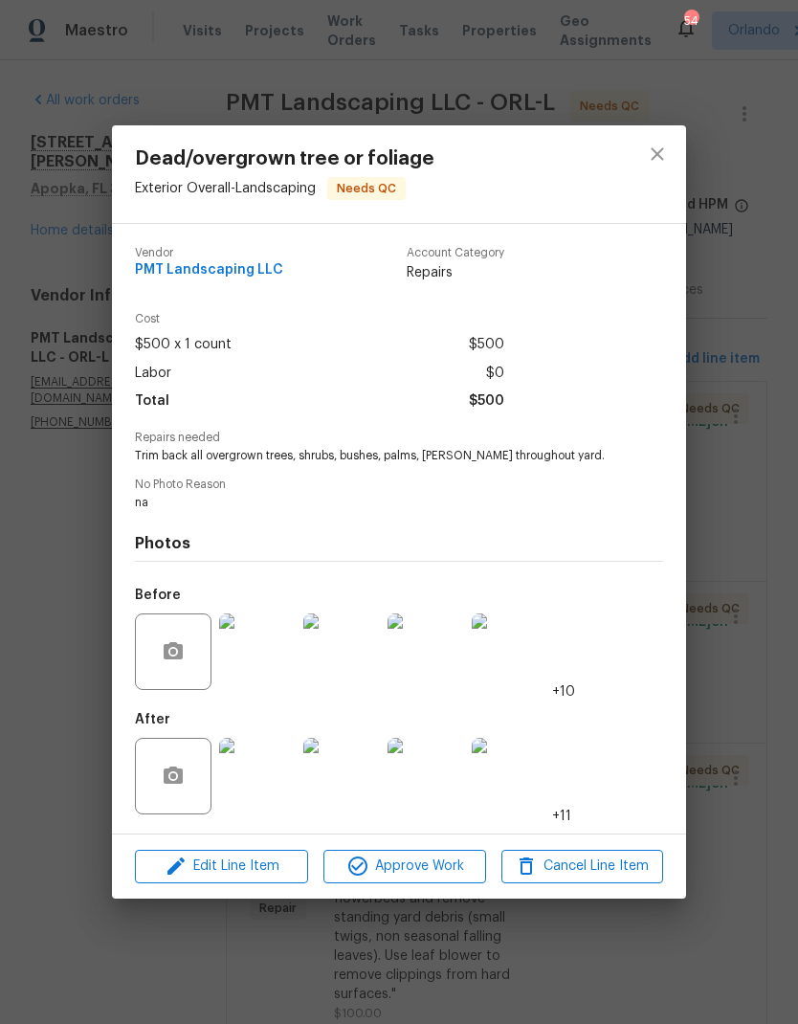
click at [267, 790] on img at bounding box center [257, 776] width 77 height 77
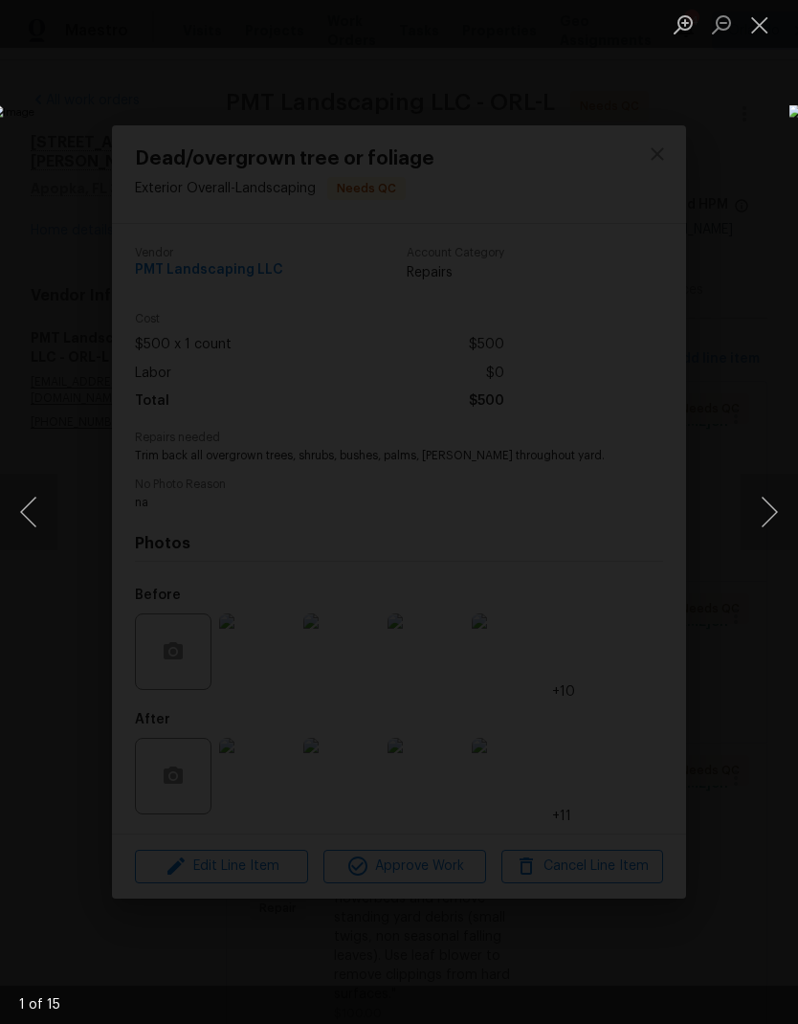
click at [775, 506] on button "Next image" at bounding box center [769, 512] width 57 height 77
click at [775, 511] on button "Next image" at bounding box center [769, 512] width 57 height 77
click at [774, 514] on button "Next image" at bounding box center [769, 512] width 57 height 77
click at [773, 515] on button "Next image" at bounding box center [769, 512] width 57 height 77
click at [773, 508] on button "Next image" at bounding box center [769, 512] width 57 height 77
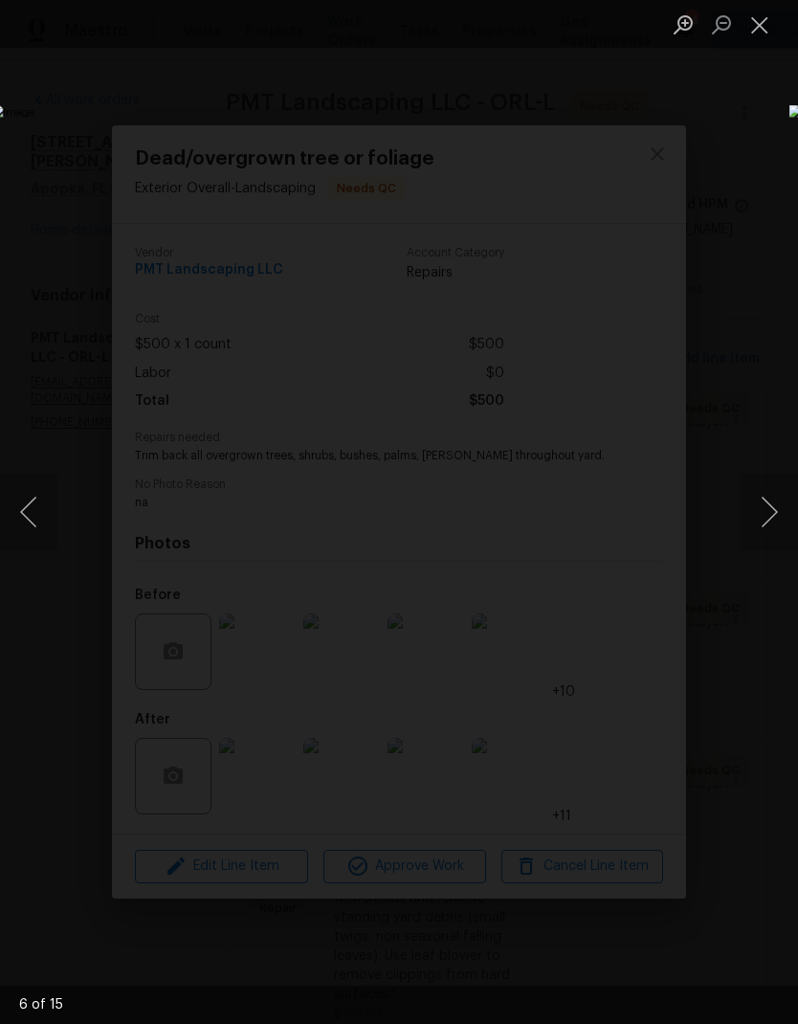
click at [769, 503] on button "Next image" at bounding box center [769, 512] width 57 height 77
click at [772, 509] on button "Next image" at bounding box center [769, 512] width 57 height 77
click at [768, 506] on button "Next image" at bounding box center [769, 512] width 57 height 77
click at [754, 518] on button "Next image" at bounding box center [769, 512] width 57 height 77
click at [771, 501] on button "Next image" at bounding box center [769, 512] width 57 height 77
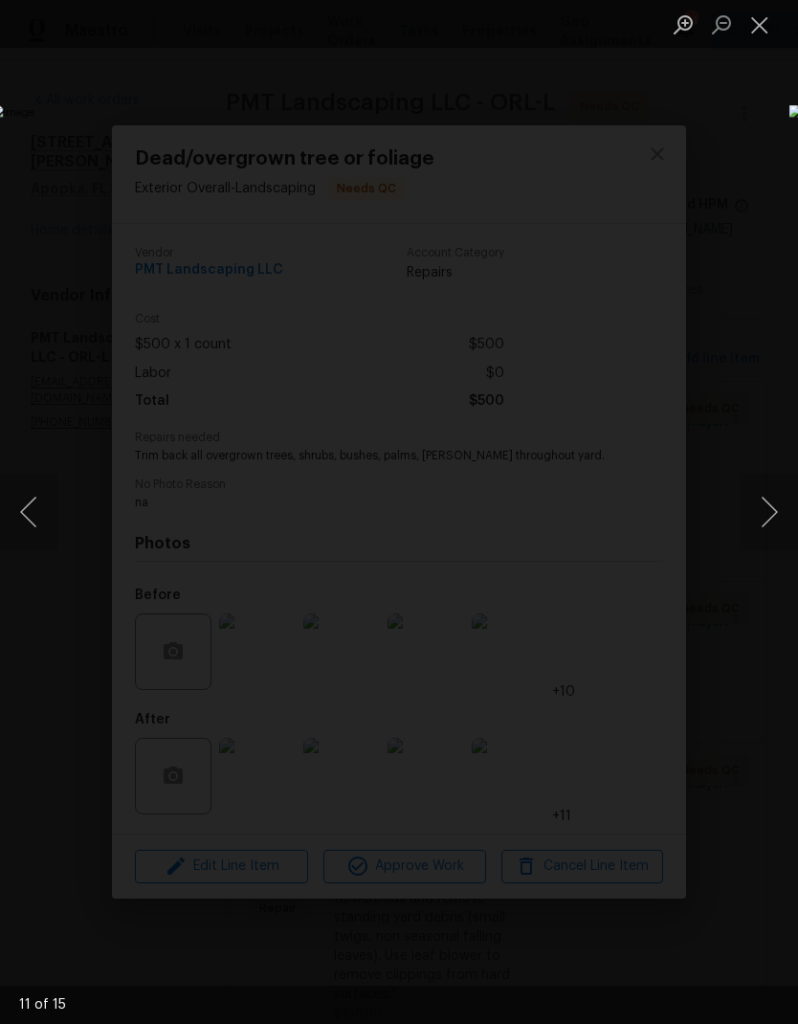
click at [772, 497] on button "Next image" at bounding box center [769, 512] width 57 height 77
click at [767, 514] on button "Next image" at bounding box center [769, 512] width 57 height 77
click at [774, 516] on button "Next image" at bounding box center [769, 512] width 57 height 77
click at [25, 514] on button "Previous image" at bounding box center [28, 512] width 57 height 77
click at [778, 514] on button "Next image" at bounding box center [769, 512] width 57 height 77
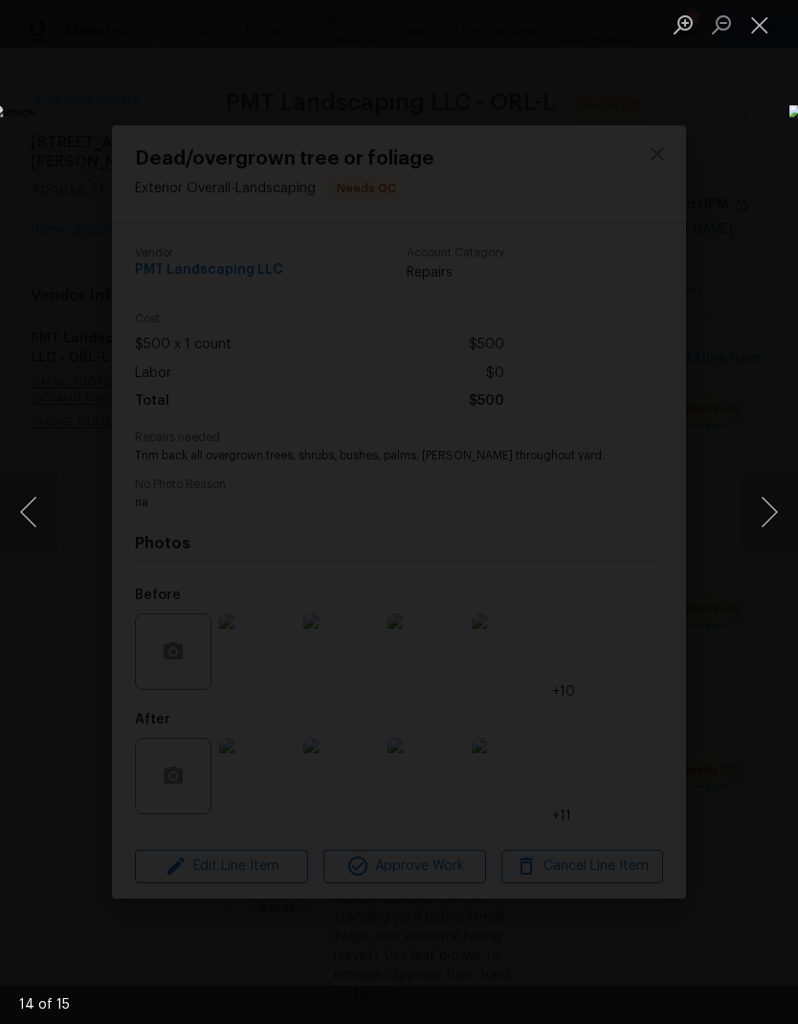
click at [774, 514] on button "Next image" at bounding box center [769, 512] width 57 height 77
click at [778, 518] on button "Next image" at bounding box center [769, 512] width 57 height 77
click at [687, 182] on div "Lightbox" at bounding box center [399, 512] width 798 height 1024
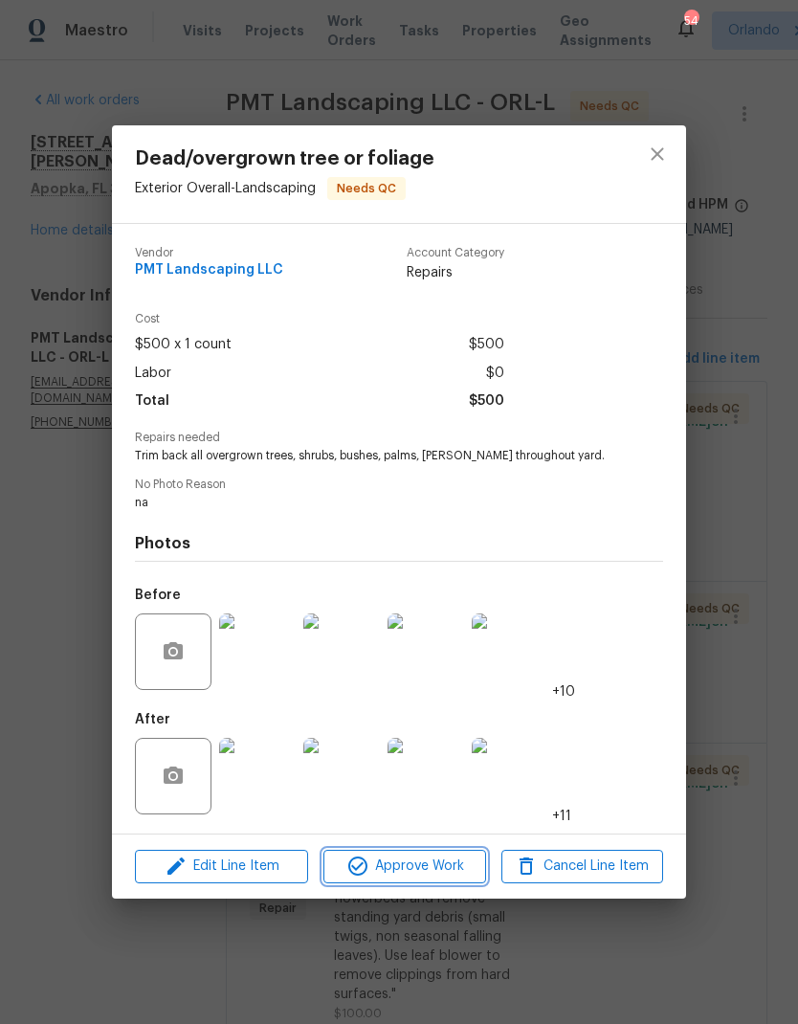
click at [462, 874] on span "Approve Work" at bounding box center [404, 867] width 150 height 24
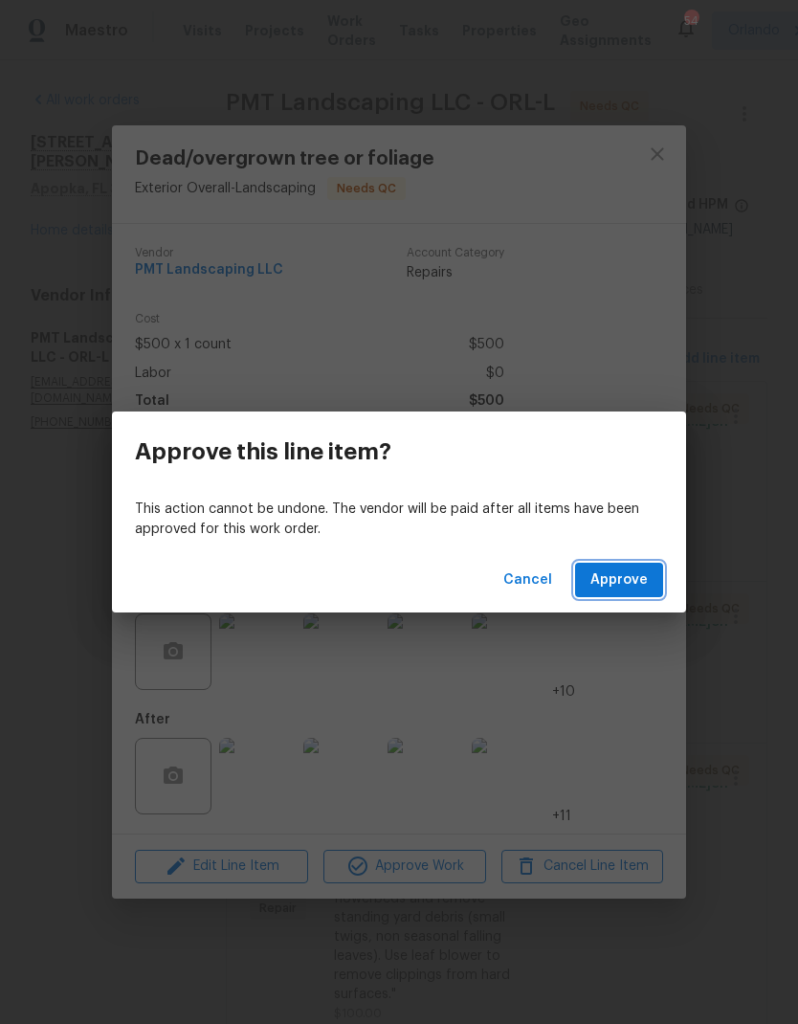
click at [652, 580] on button "Approve" at bounding box center [619, 580] width 88 height 35
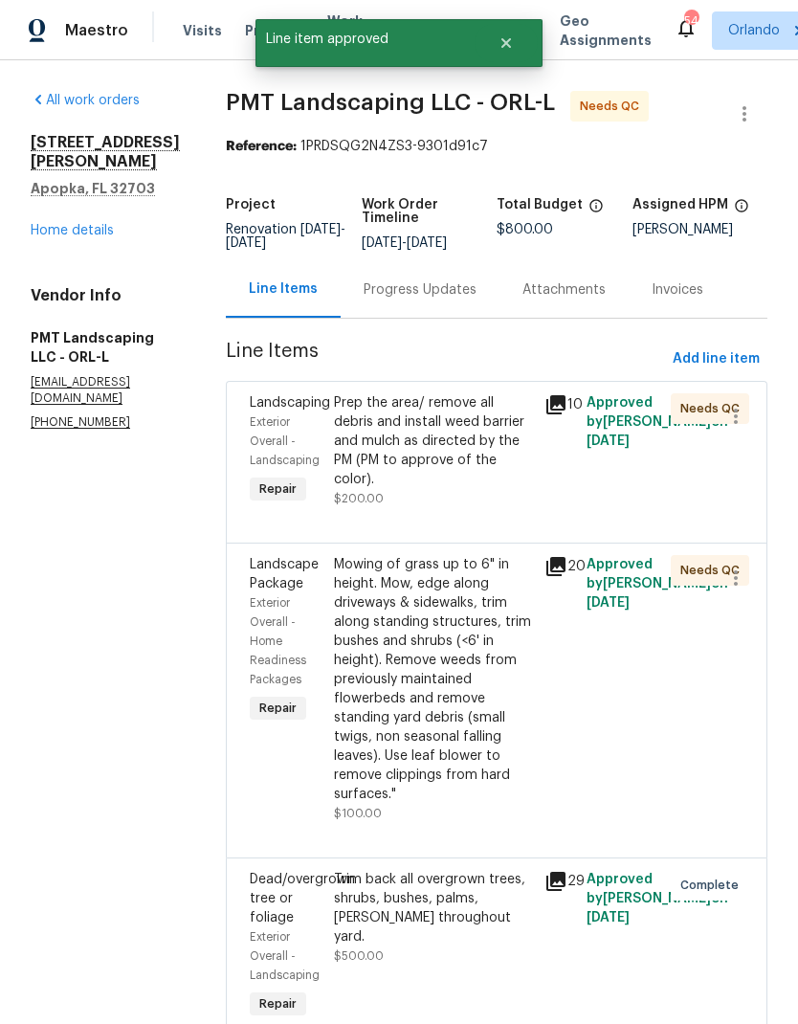
click at [457, 449] on div "Prep the area/ remove all debris and install weed barrier and mulch as directed…" at bounding box center [433, 441] width 199 height 96
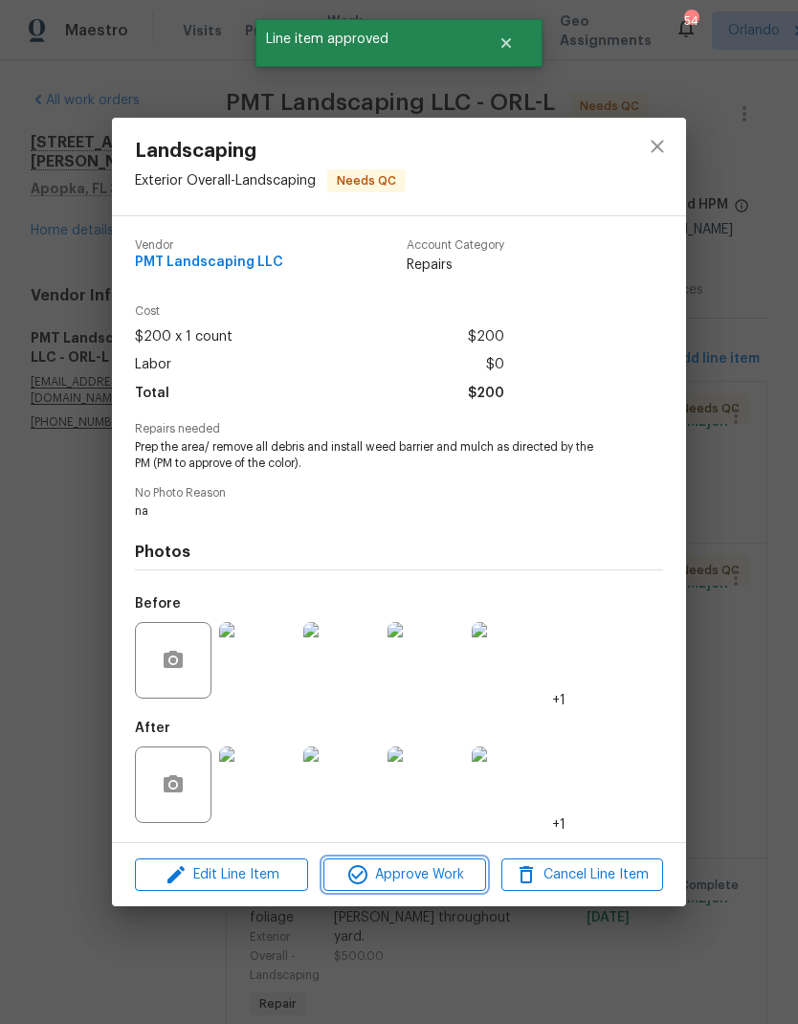
click at [454, 887] on span "Approve Work" at bounding box center [404, 875] width 150 height 24
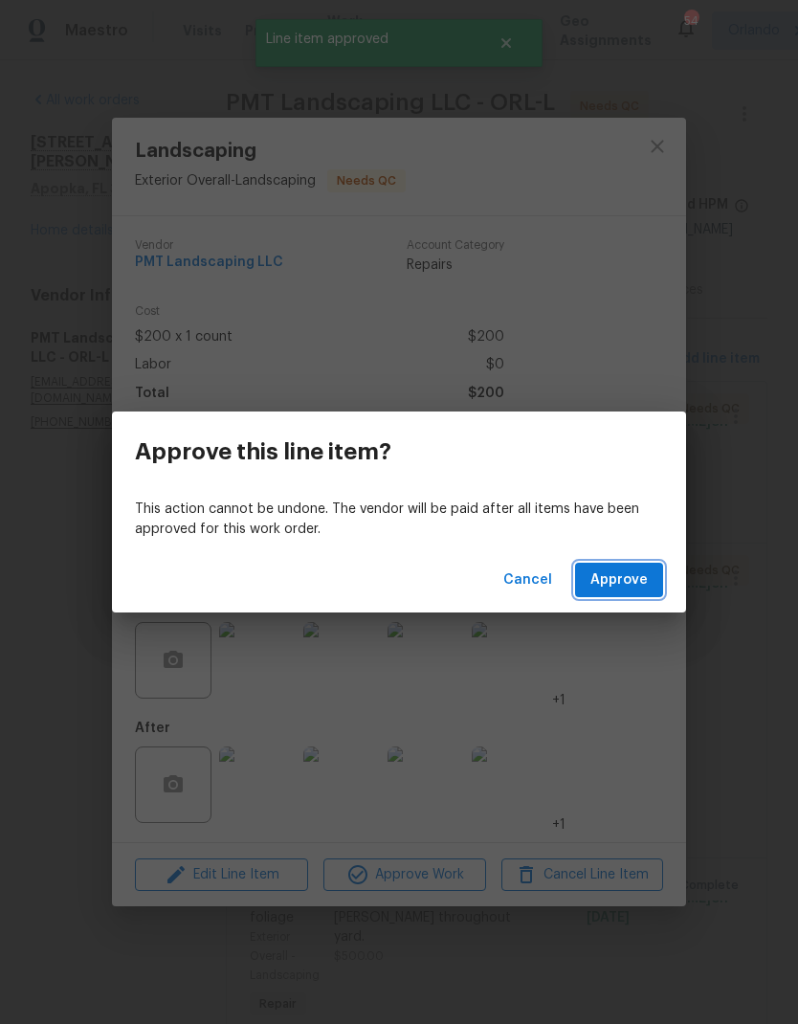
click at [633, 574] on span "Approve" at bounding box center [619, 581] width 57 height 24
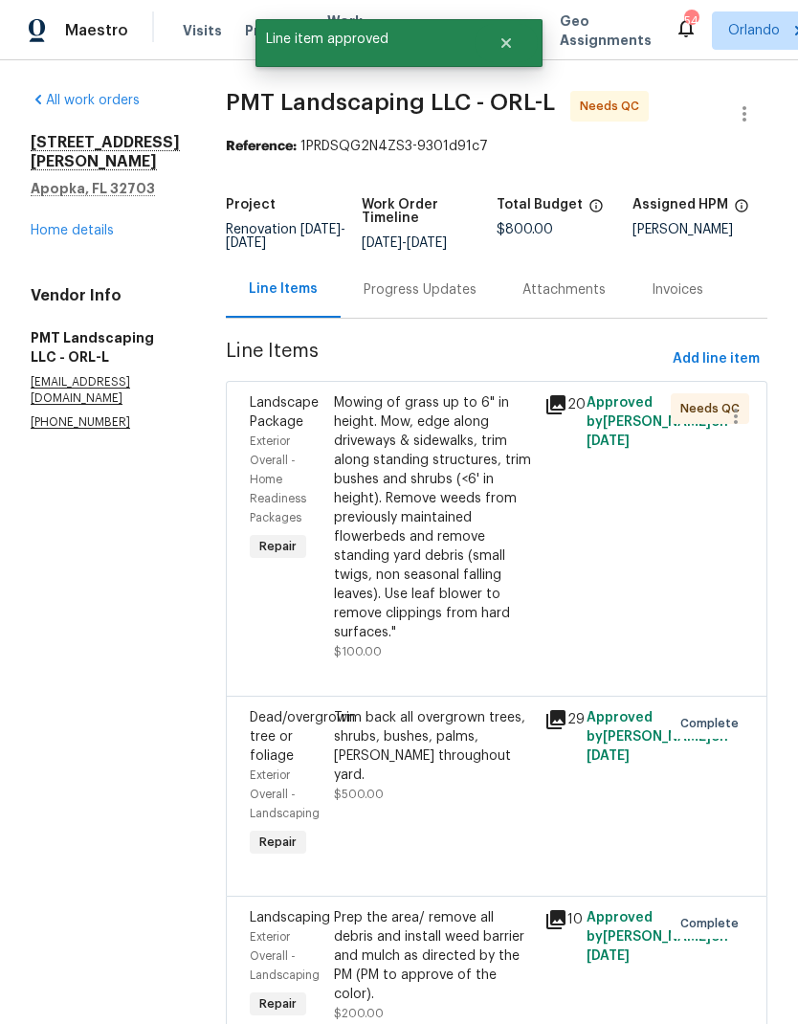
click at [480, 494] on div "Mowing of grass up to 6" in height. Mow, edge along driveways & sidewalks, trim…" at bounding box center [433, 517] width 199 height 249
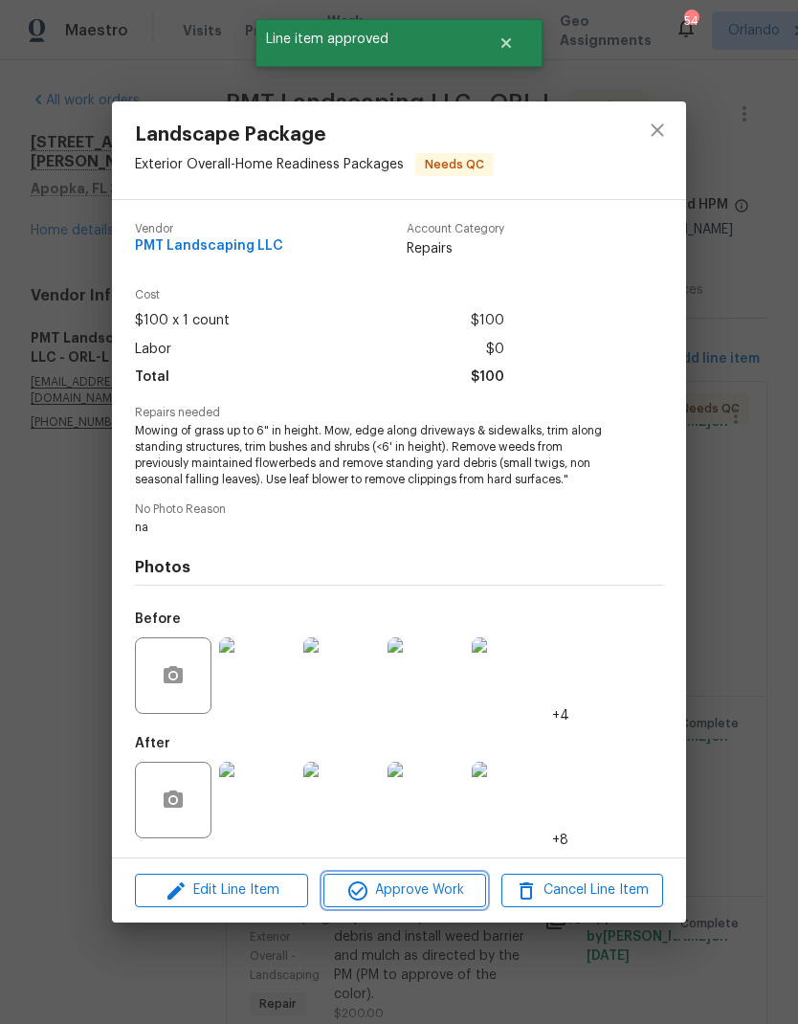
click at [470, 900] on span "Approve Work" at bounding box center [404, 891] width 150 height 24
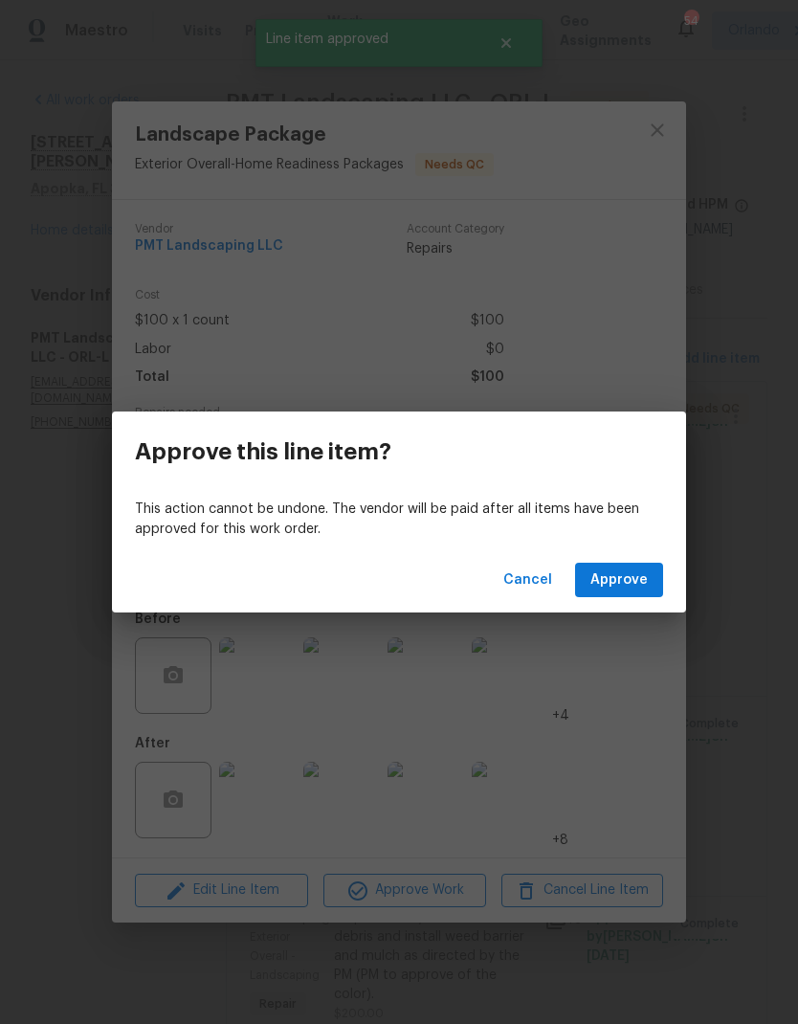
click at [646, 573] on span "Approve" at bounding box center [619, 581] width 57 height 24
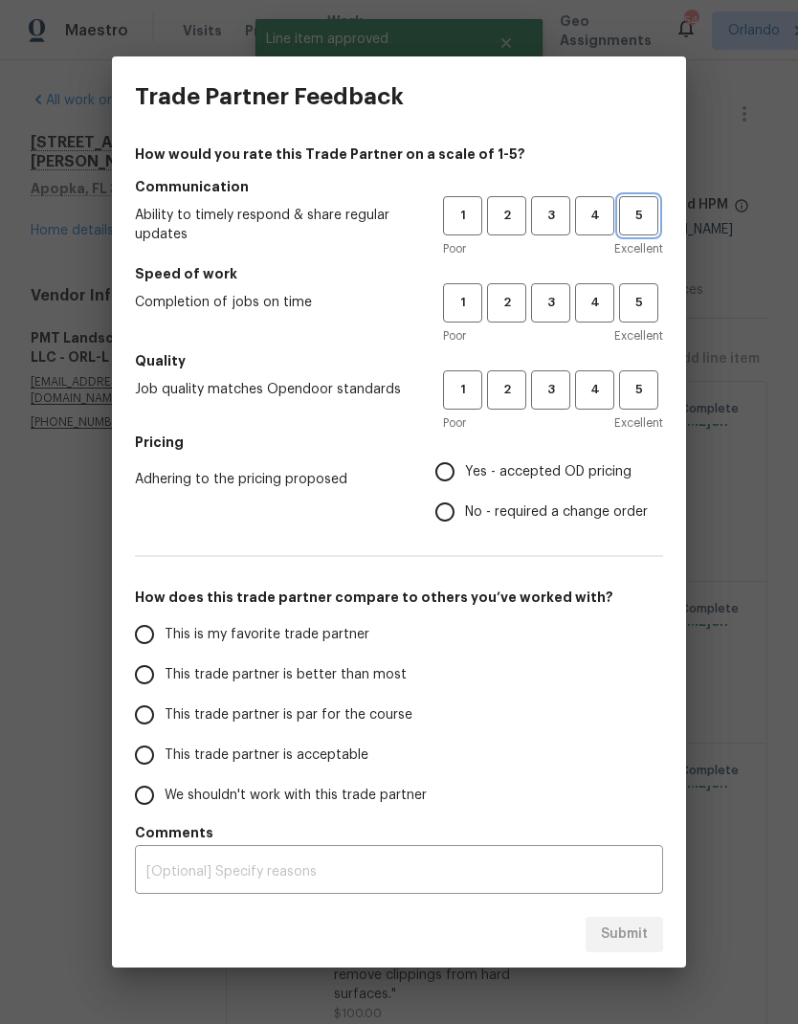
click at [646, 221] on span "5" at bounding box center [638, 216] width 35 height 22
click at [648, 304] on span "5" at bounding box center [638, 303] width 35 height 22
click at [648, 384] on span "5" at bounding box center [638, 390] width 35 height 22
click at [452, 476] on input "Yes - accepted OD pricing" at bounding box center [445, 472] width 40 height 40
radio input "true"
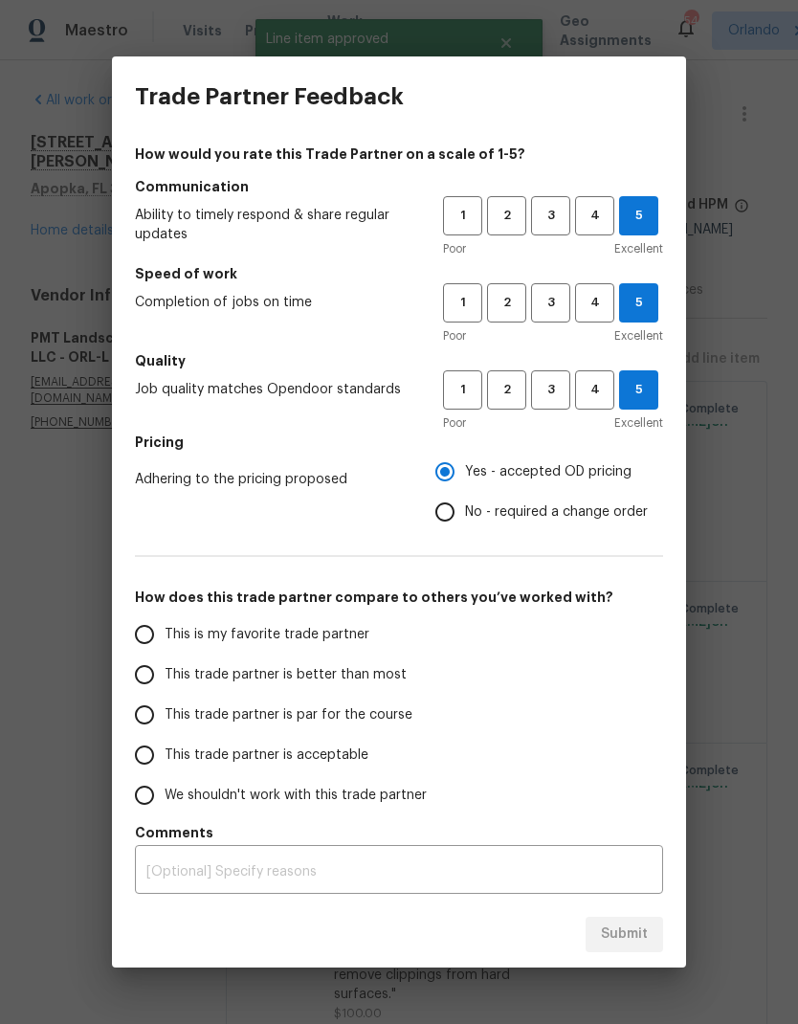
click at [330, 633] on span "This is my favorite trade partner" at bounding box center [267, 635] width 205 height 20
click at [165, 633] on input "This is my favorite trade partner" at bounding box center [144, 635] width 40 height 40
click at [627, 944] on span "Submit" at bounding box center [624, 935] width 47 height 24
radio input "true"
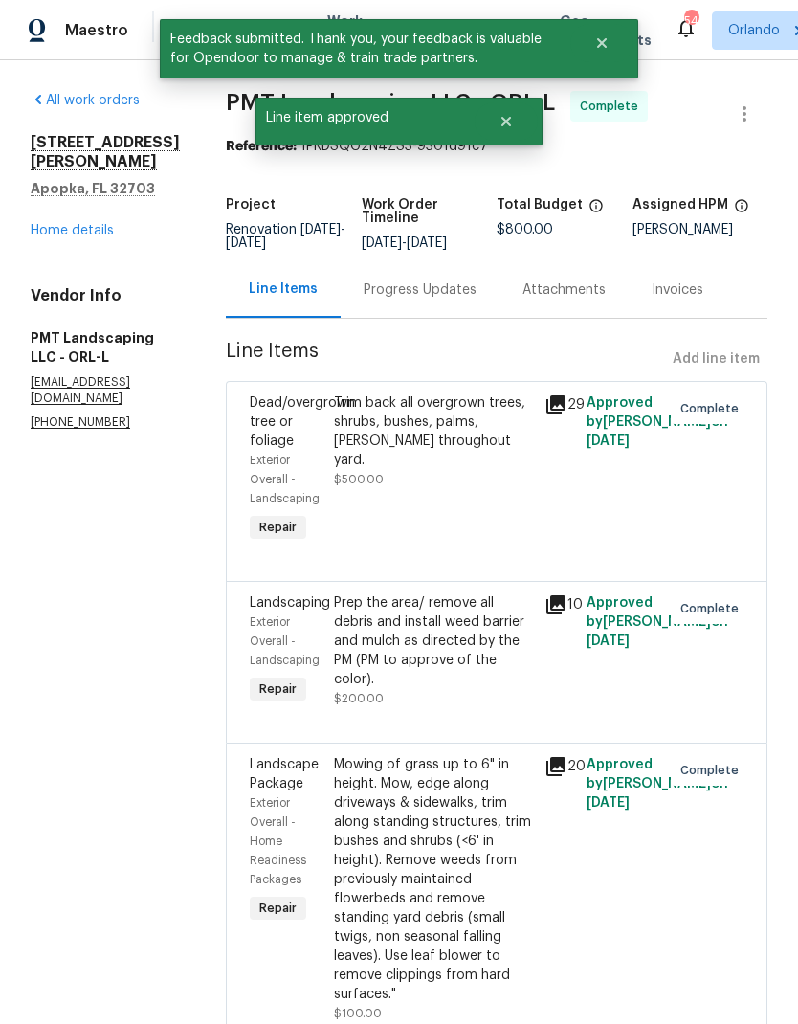
click at [97, 224] on link "Home details" at bounding box center [72, 230] width 83 height 13
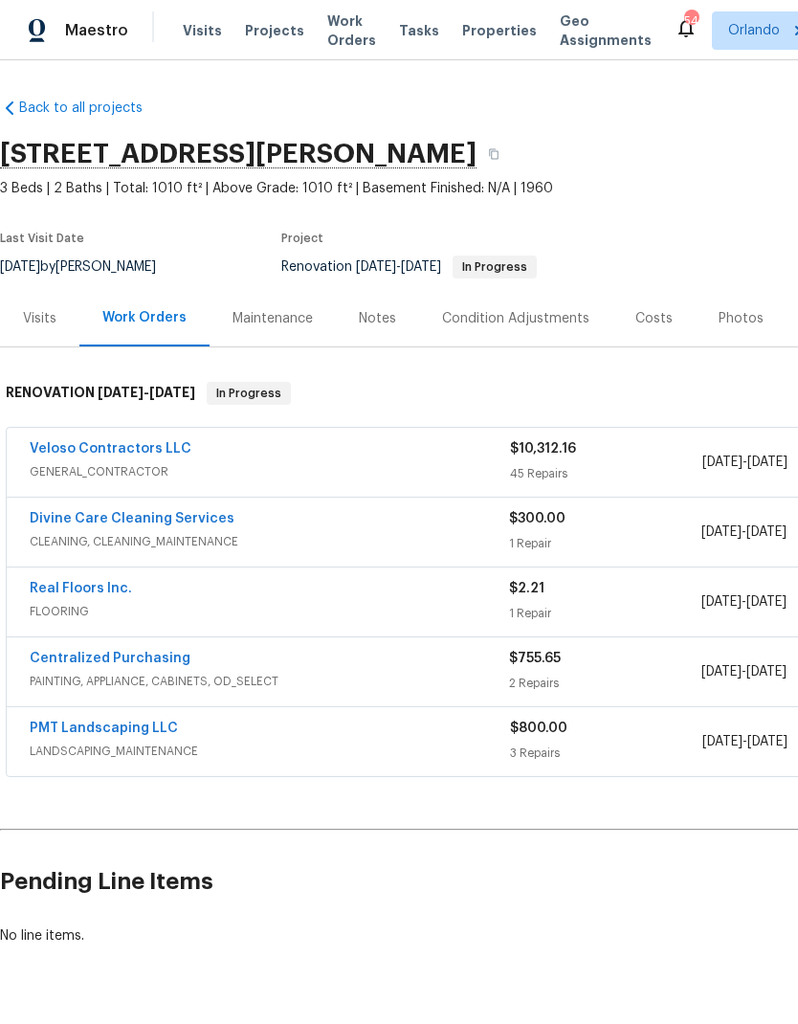
click at [374, 309] on div "Notes" at bounding box center [377, 318] width 37 height 19
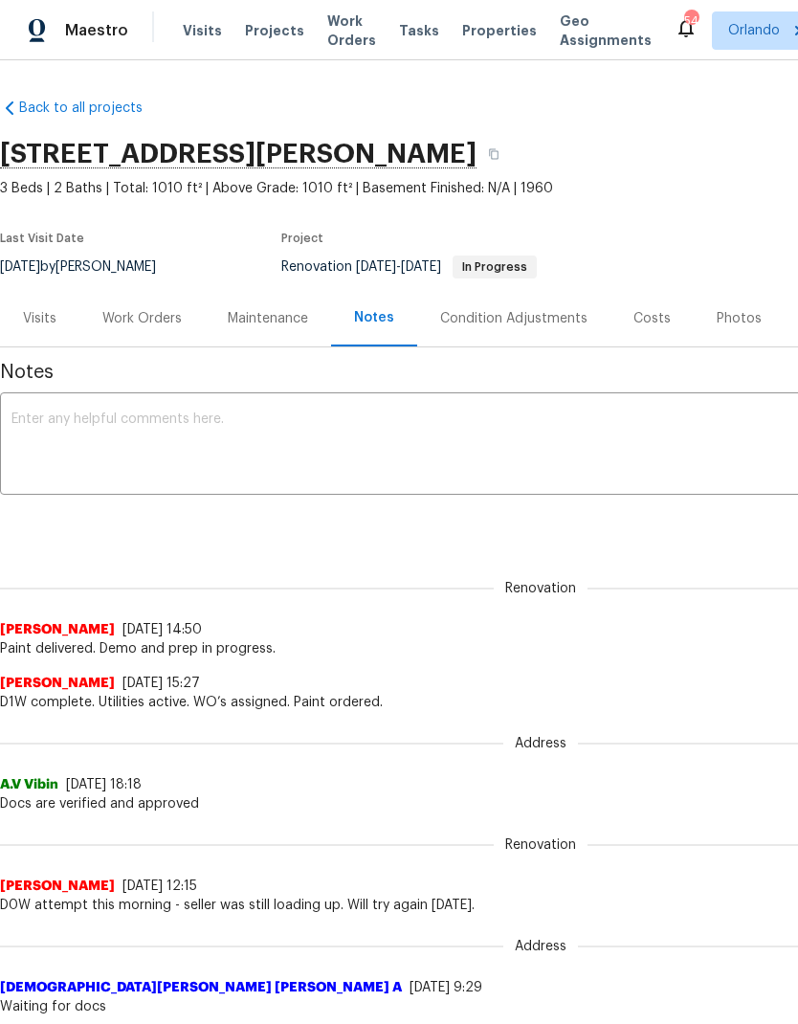
click at [368, 446] on textarea at bounding box center [540, 446] width 1059 height 67
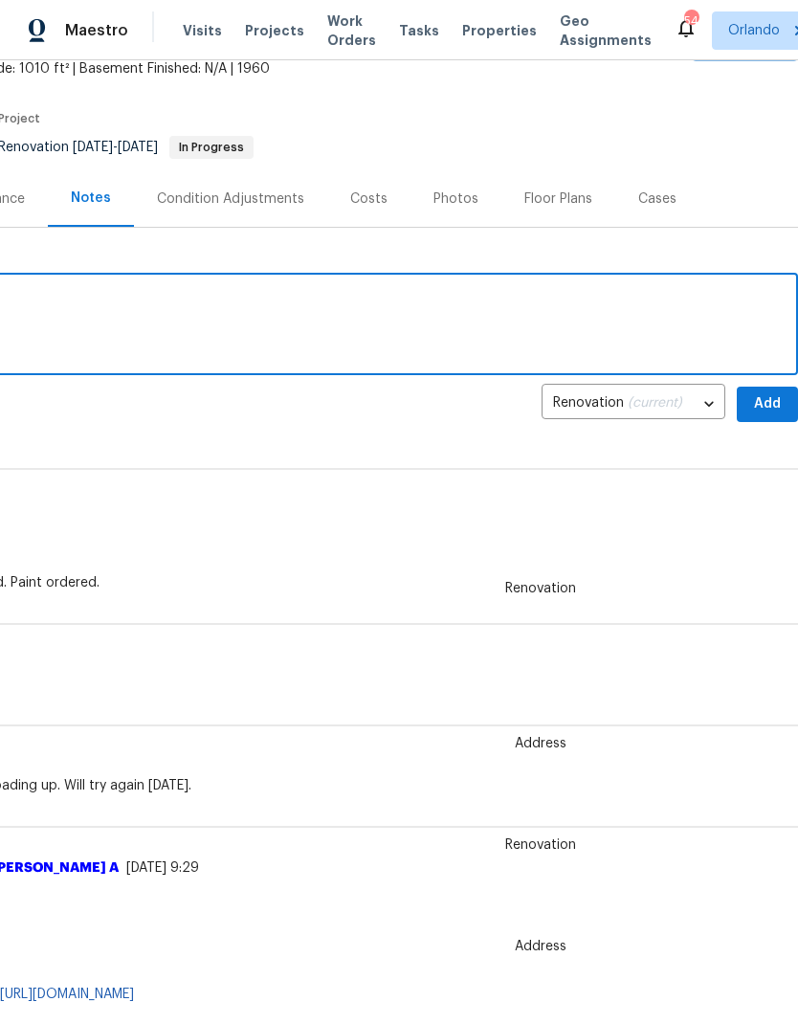
scroll to position [122, 283]
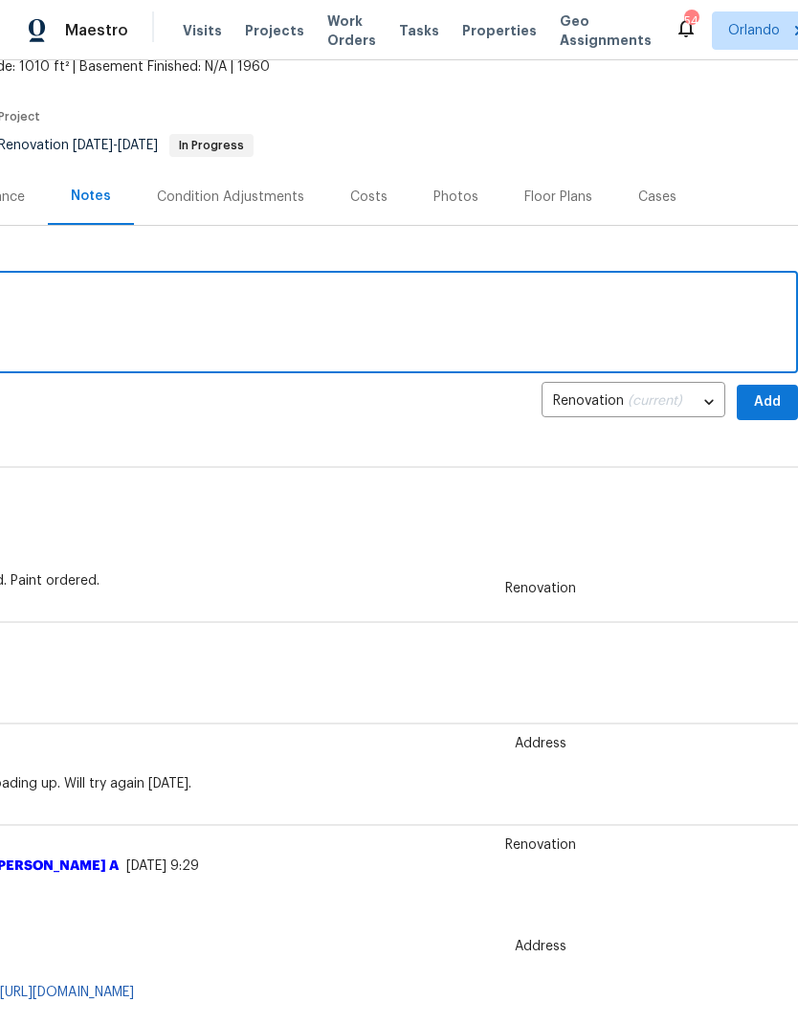
type textarea "Landscaping completed."
click at [778, 400] on span "Add" at bounding box center [767, 403] width 31 height 24
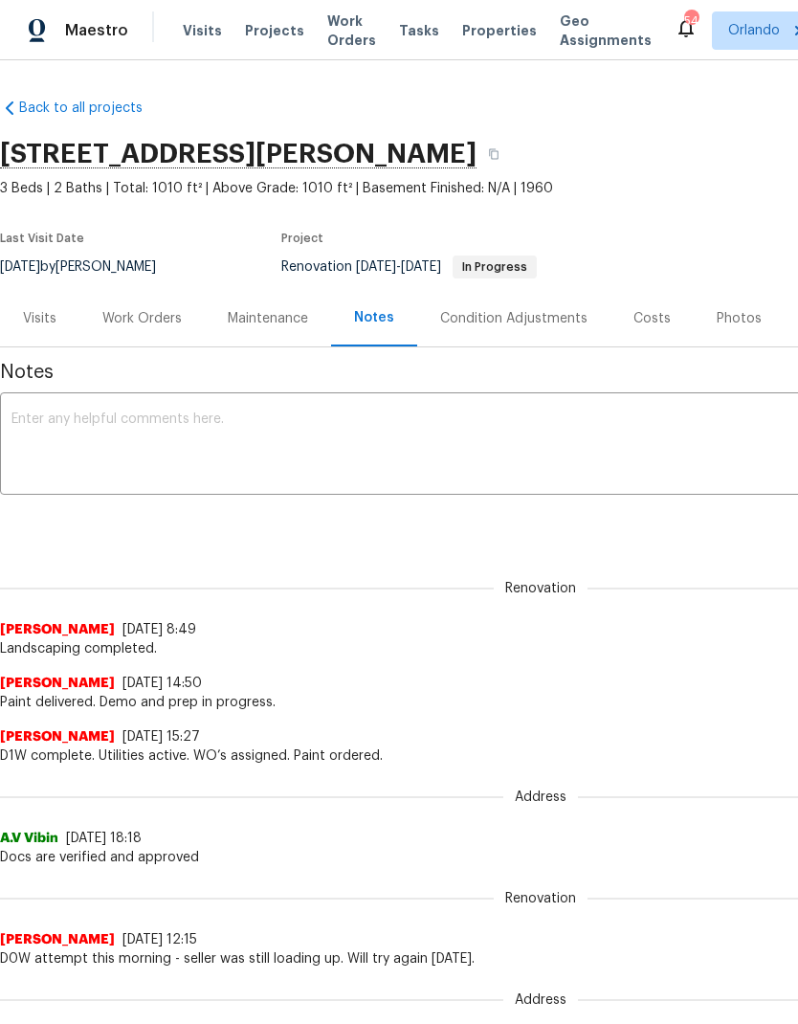
scroll to position [0, 0]
click at [174, 323] on div "Work Orders" at bounding box center [141, 318] width 79 height 19
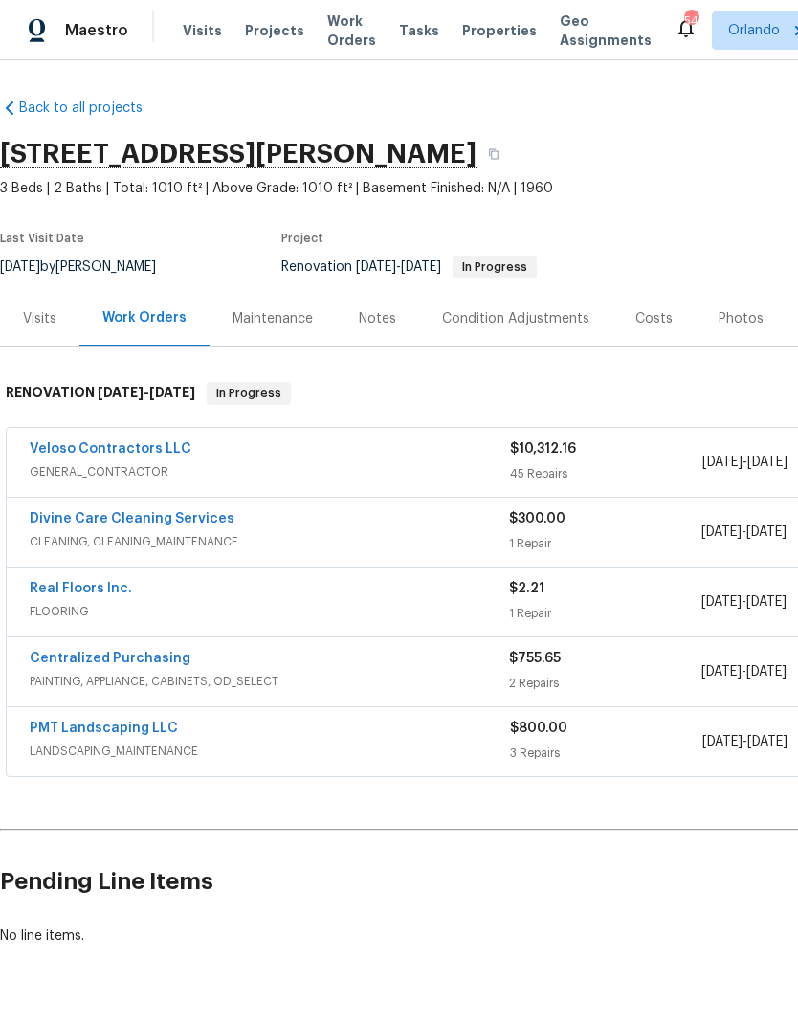
click at [122, 582] on link "Real Floors Inc." at bounding box center [81, 588] width 102 height 13
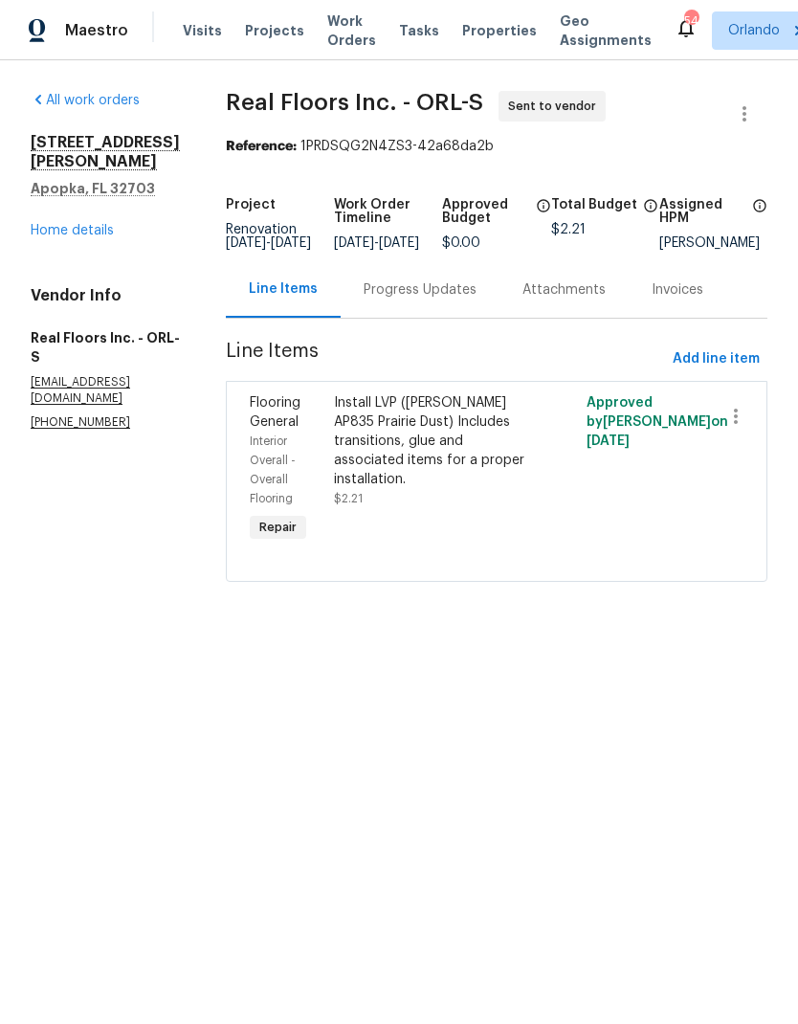
click at [450, 300] on div "Progress Updates" at bounding box center [420, 289] width 113 height 19
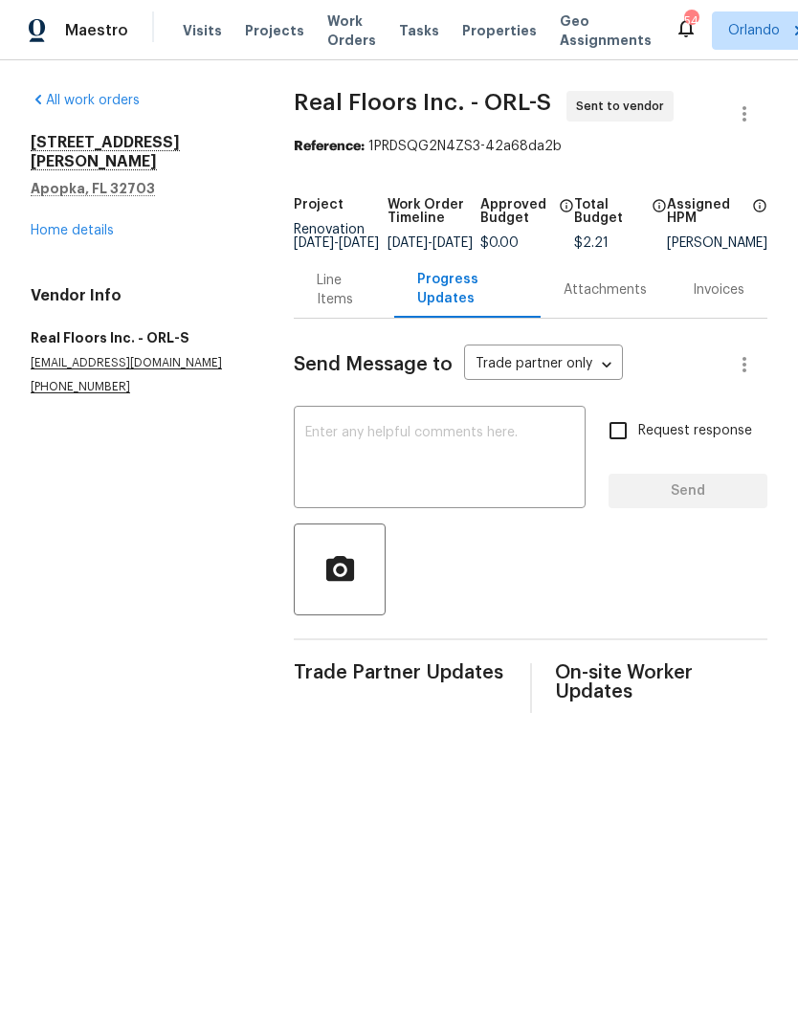
click at [442, 457] on textarea at bounding box center [439, 459] width 269 height 67
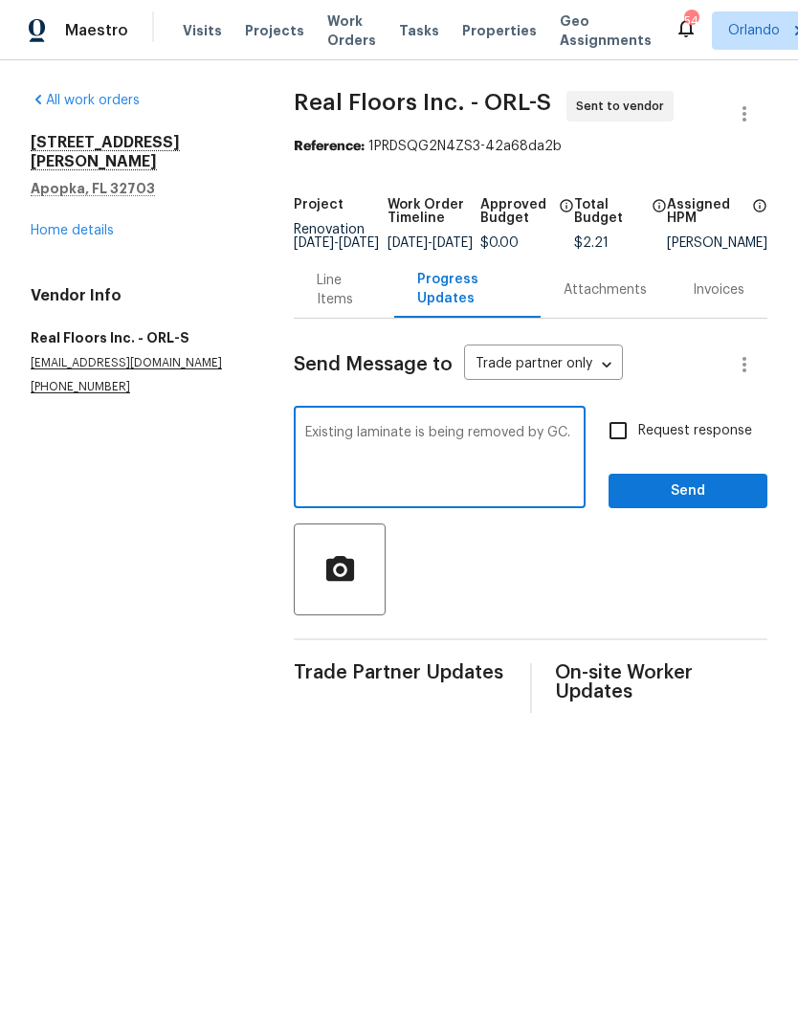
type textarea "Existing laminate is being removed by GC."
click at [322, 445] on textarea "Existing laminate is being removed by GC." at bounding box center [439, 459] width 269 height 67
click at [321, 445] on textarea "Existing laminate is being removed by GC." at bounding box center [439, 459] width 269 height 67
click at [316, 441] on textarea "Existing laminate is being removed by GC." at bounding box center [439, 459] width 269 height 67
click at [77, 224] on link "Home details" at bounding box center [72, 230] width 83 height 13
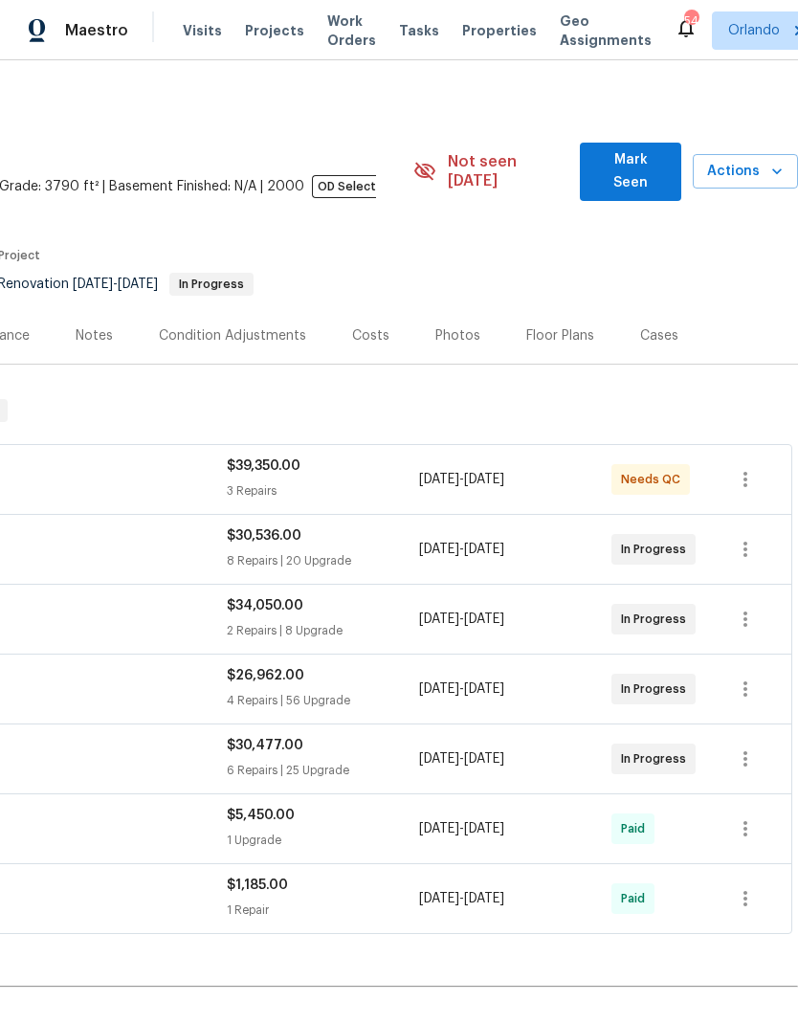
scroll to position [2, 283]
click at [665, 162] on span "Mark Seen" at bounding box center [630, 171] width 70 height 47
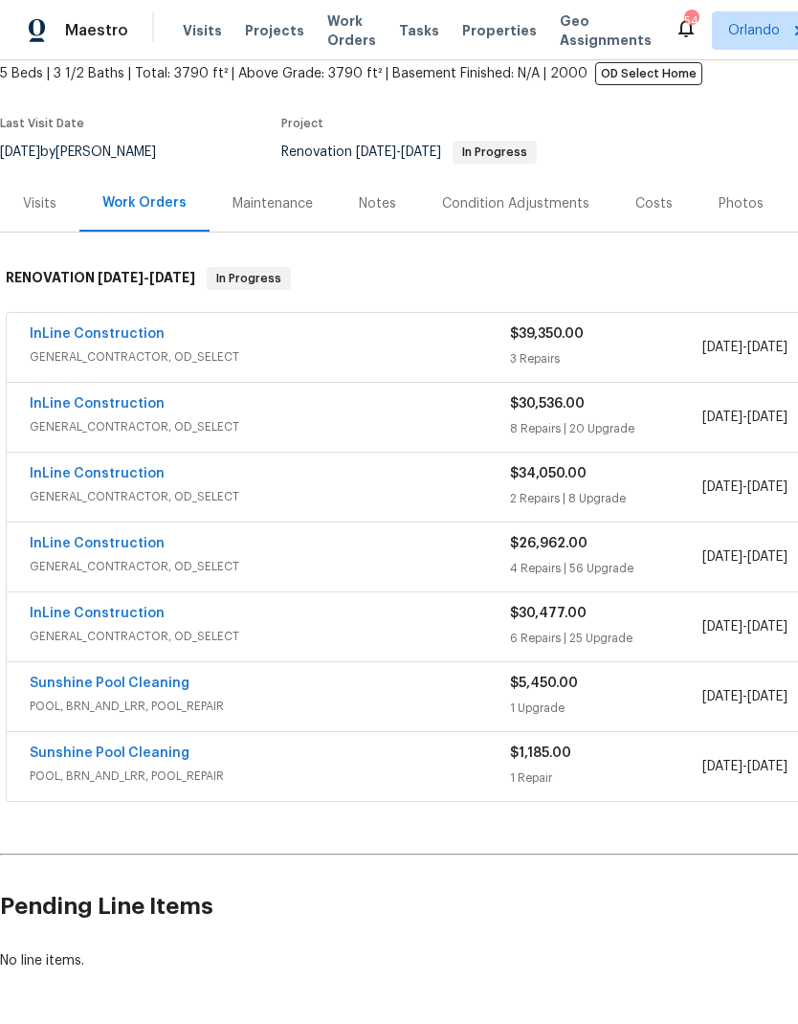
scroll to position [115, 0]
click at [135, 341] on link "InLine Construction" at bounding box center [97, 333] width 135 height 13
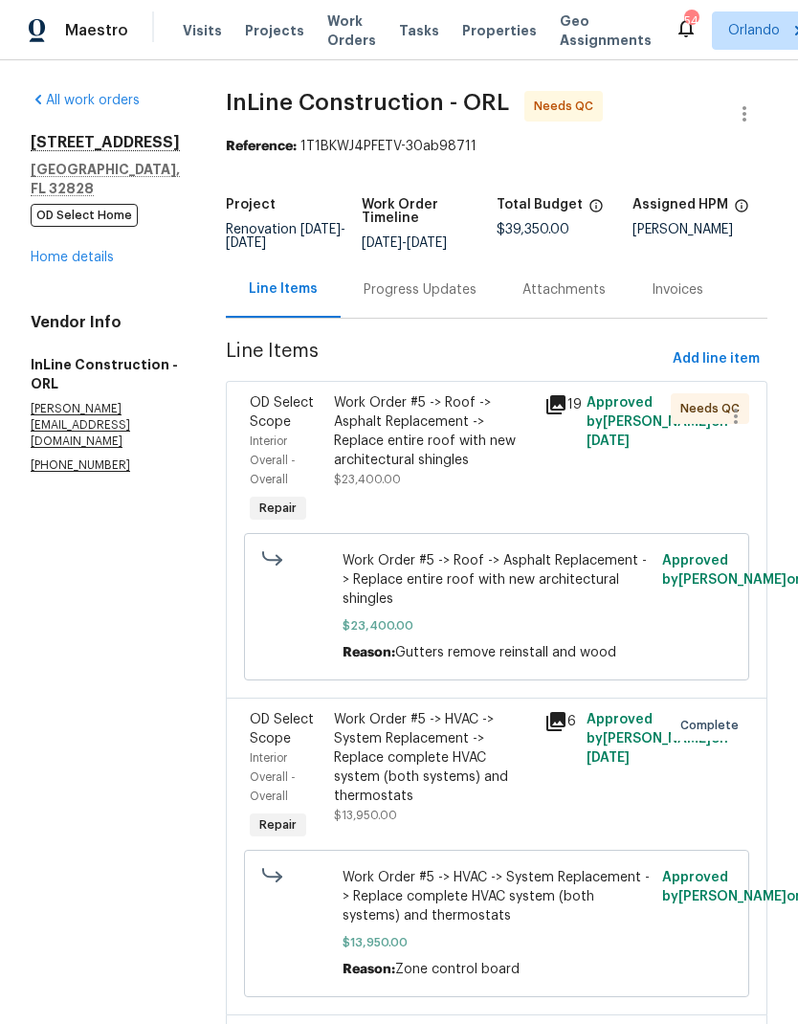
click at [438, 435] on div "Work Order #5 -> Roof -> Asphalt Replacement -> Replace entire roof with new ar…" at bounding box center [433, 431] width 199 height 77
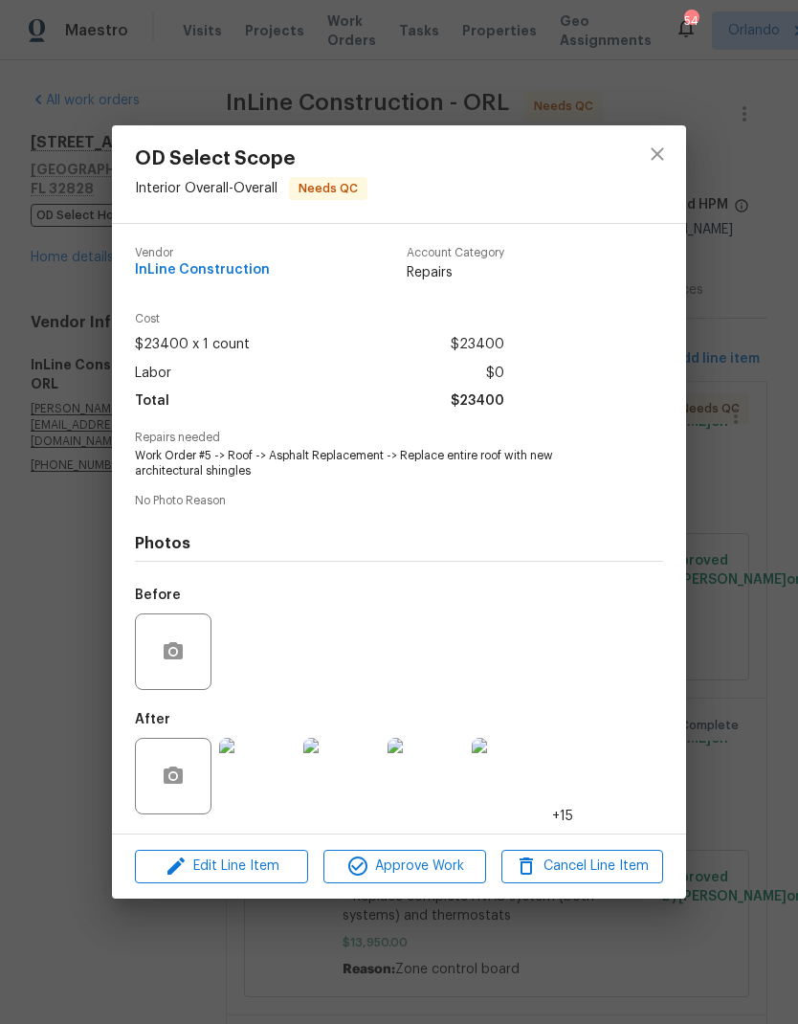
click at [275, 789] on img at bounding box center [257, 776] width 77 height 77
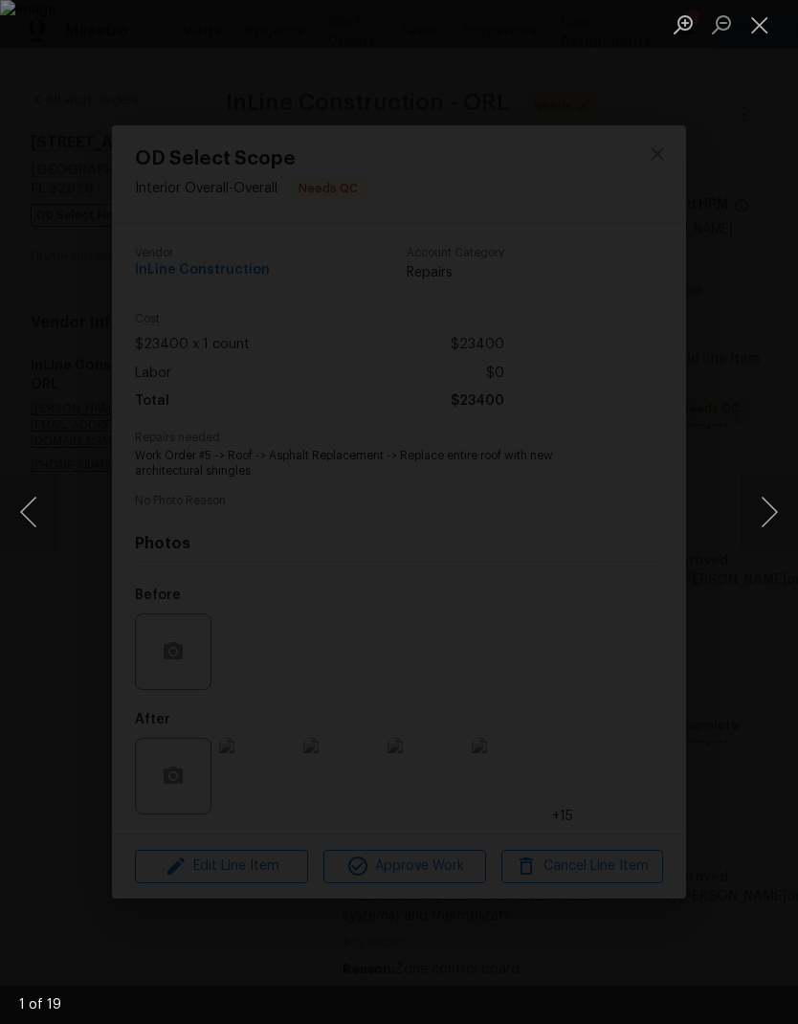
click at [766, 511] on button "Next image" at bounding box center [769, 512] width 57 height 77
click at [769, 504] on button "Next image" at bounding box center [769, 512] width 57 height 77
click at [771, 515] on button "Next image" at bounding box center [769, 512] width 57 height 77
click at [771, 514] on button "Next image" at bounding box center [769, 512] width 57 height 77
click at [764, 518] on button "Next image" at bounding box center [769, 512] width 57 height 77
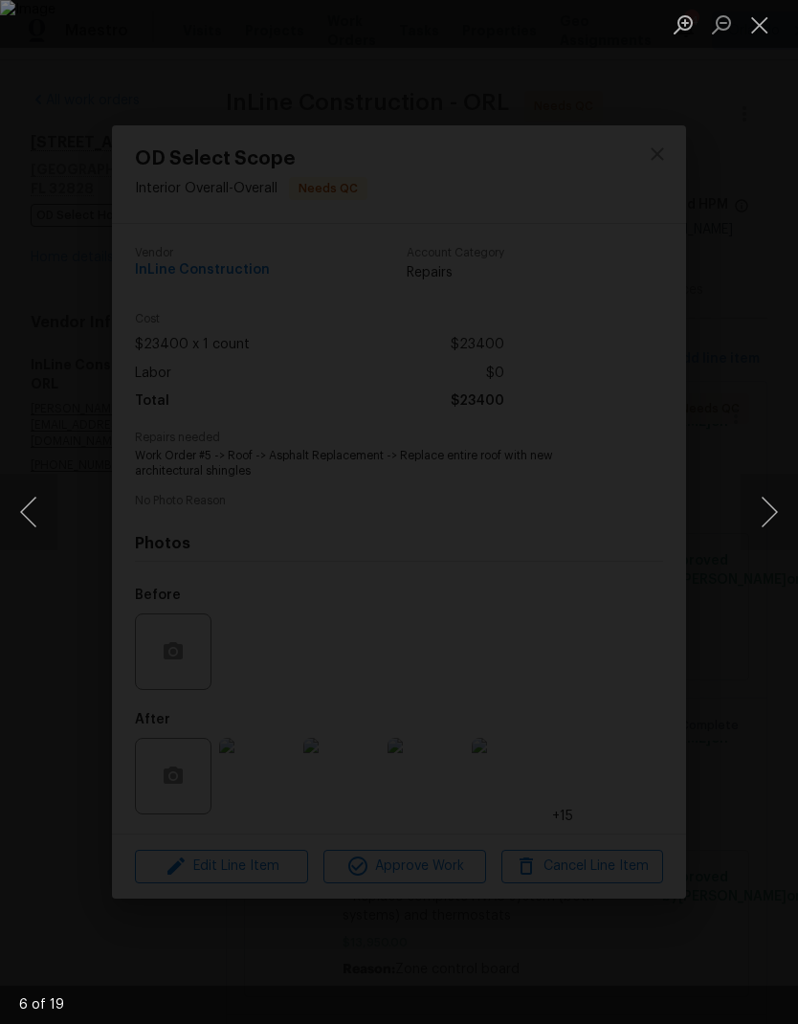
click at [768, 515] on button "Next image" at bounding box center [769, 512] width 57 height 77
click at [766, 519] on button "Next image" at bounding box center [769, 512] width 57 height 77
click at [771, 514] on button "Next image" at bounding box center [769, 512] width 57 height 77
click at [771, 518] on button "Next image" at bounding box center [769, 512] width 57 height 77
click at [771, 519] on button "Next image" at bounding box center [769, 512] width 57 height 77
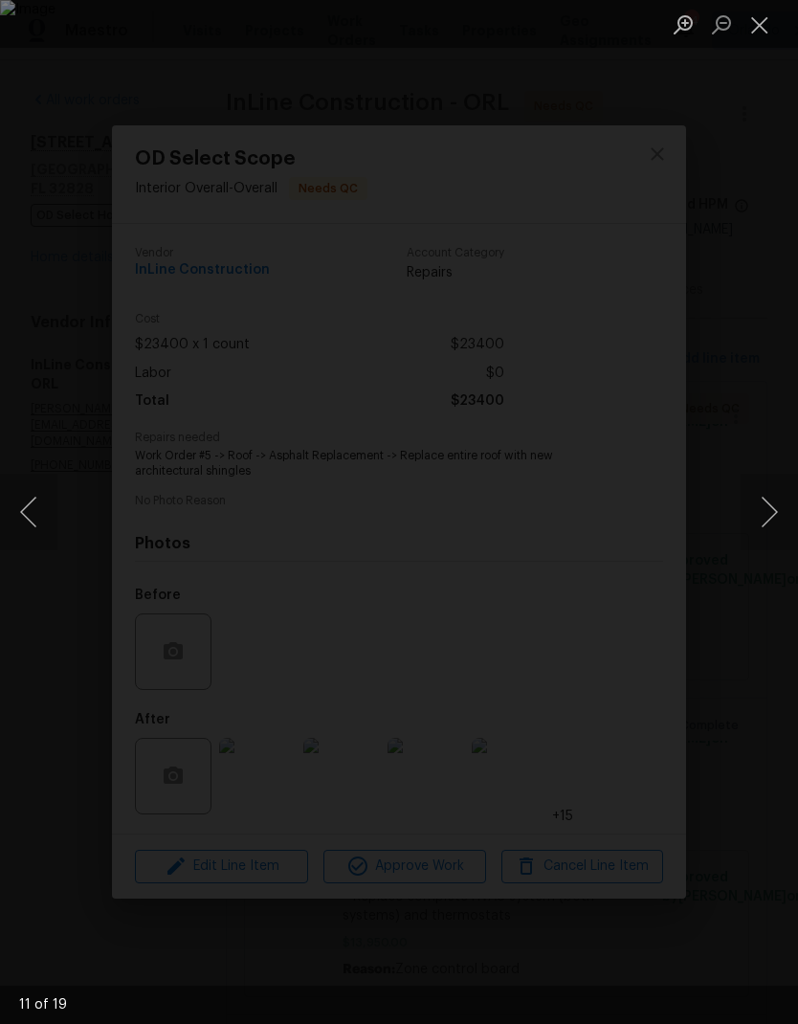
click at [771, 519] on button "Next image" at bounding box center [769, 512] width 57 height 77
click at [768, 520] on button "Next image" at bounding box center [769, 512] width 57 height 77
click at [768, 519] on button "Next image" at bounding box center [769, 512] width 57 height 77
click at [770, 516] on button "Next image" at bounding box center [769, 512] width 57 height 77
click at [774, 510] on button "Next image" at bounding box center [769, 512] width 57 height 77
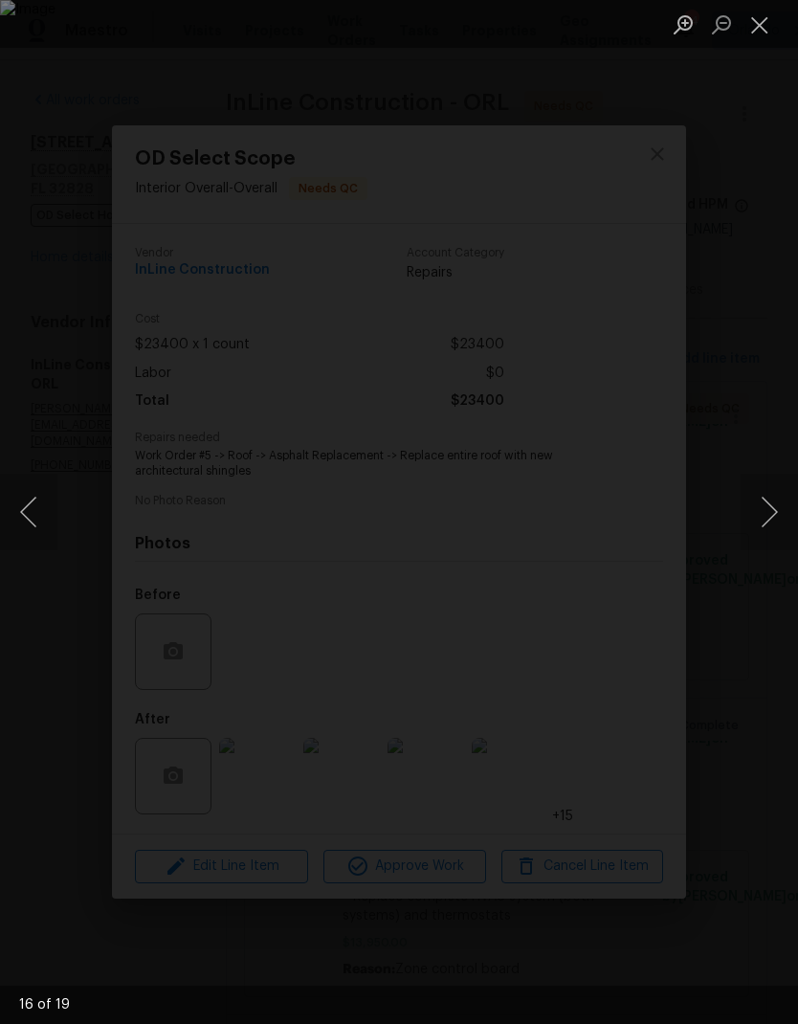
click at [773, 510] on button "Next image" at bounding box center [769, 512] width 57 height 77
click at [771, 511] on button "Next image" at bounding box center [769, 512] width 57 height 77
click at [771, 506] on button "Next image" at bounding box center [769, 512] width 57 height 77
click at [769, 505] on button "Next image" at bounding box center [769, 512] width 57 height 77
click at [772, 504] on button "Next image" at bounding box center [769, 512] width 57 height 77
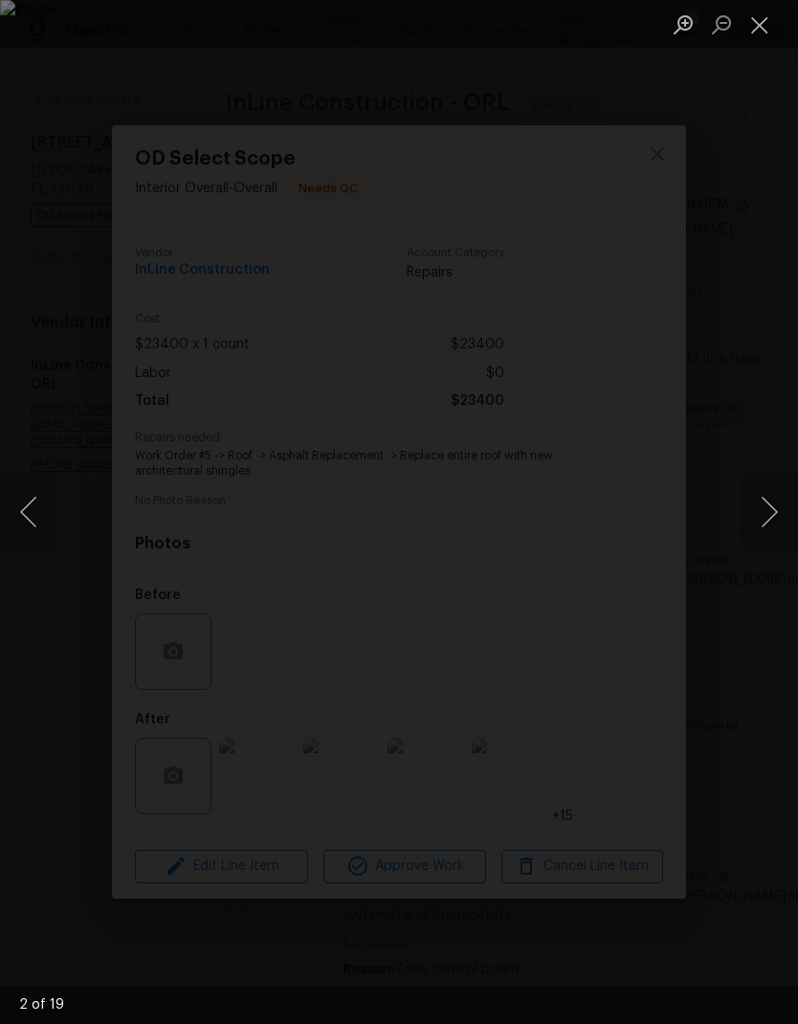
click at [763, 510] on button "Next image" at bounding box center [769, 512] width 57 height 77
click at [767, 509] on button "Next image" at bounding box center [769, 512] width 57 height 77
click at [766, 512] on button "Next image" at bounding box center [769, 512] width 57 height 77
click at [770, 501] on button "Next image" at bounding box center [769, 512] width 57 height 77
click at [772, 501] on button "Next image" at bounding box center [769, 512] width 57 height 77
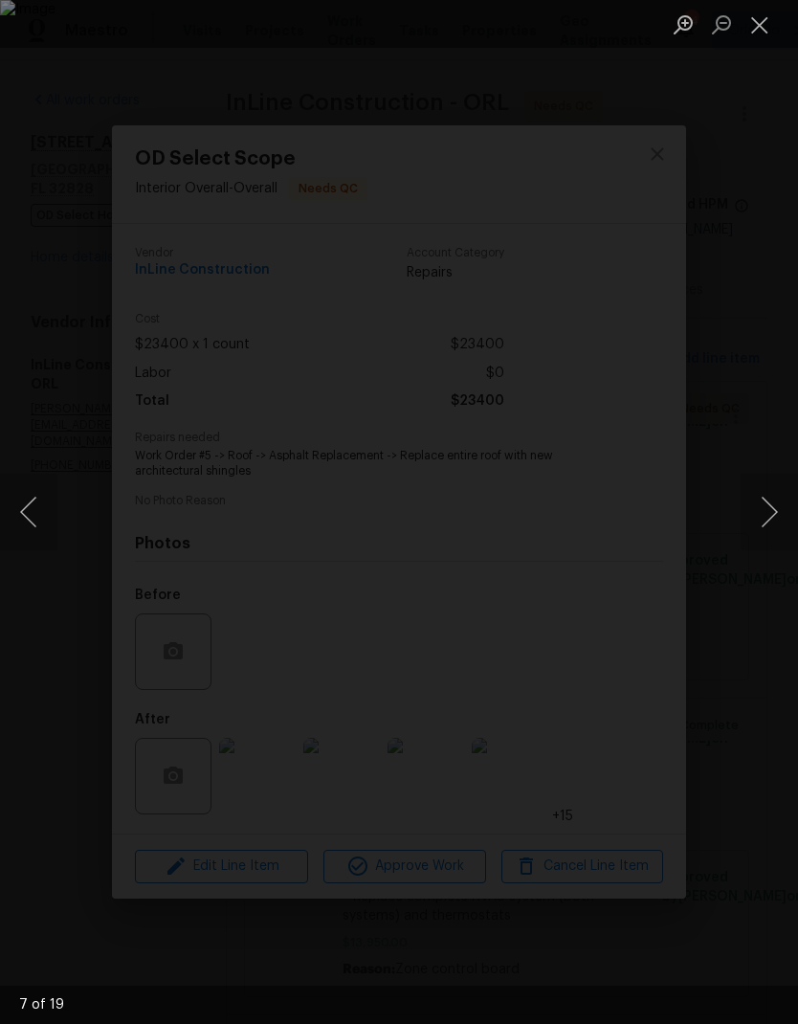
click at [768, 503] on button "Next image" at bounding box center [769, 512] width 57 height 77
click at [760, 505] on button "Next image" at bounding box center [769, 512] width 57 height 77
click at [767, 505] on button "Next image" at bounding box center [769, 512] width 57 height 77
click at [767, 507] on button "Next image" at bounding box center [769, 512] width 57 height 77
click at [766, 506] on button "Next image" at bounding box center [769, 512] width 57 height 77
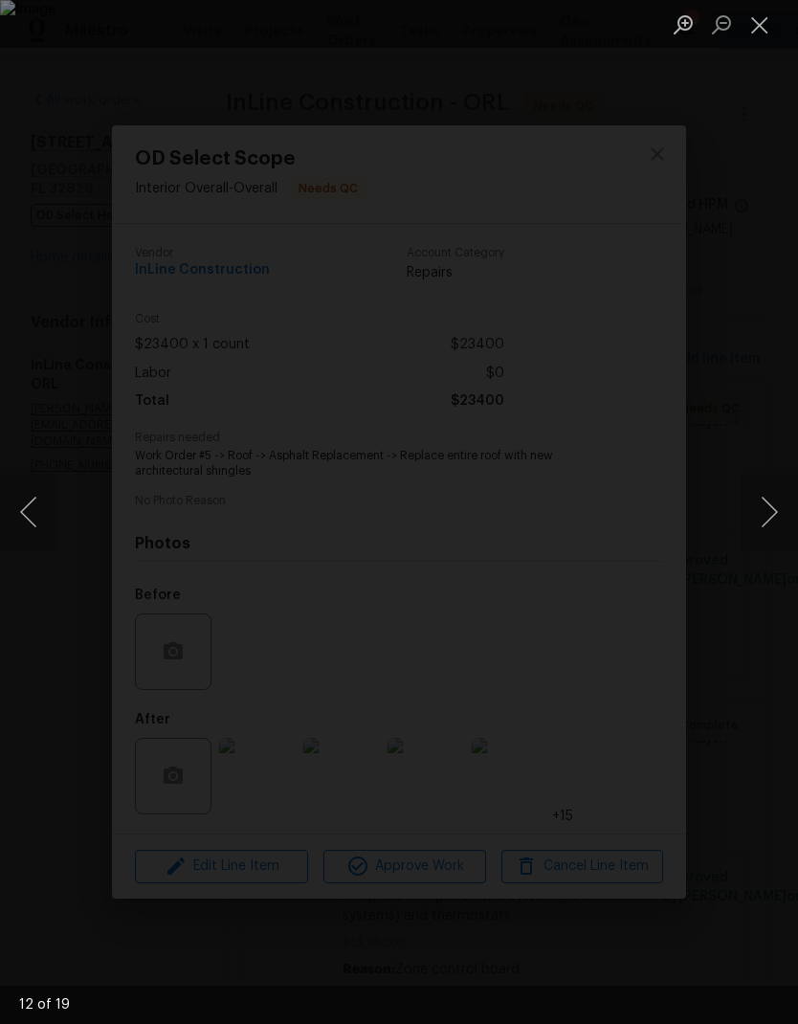
click at [764, 506] on button "Next image" at bounding box center [769, 512] width 57 height 77
click at [768, 499] on button "Next image" at bounding box center [769, 512] width 57 height 77
click at [751, 187] on div "Lightbox" at bounding box center [399, 512] width 798 height 1024
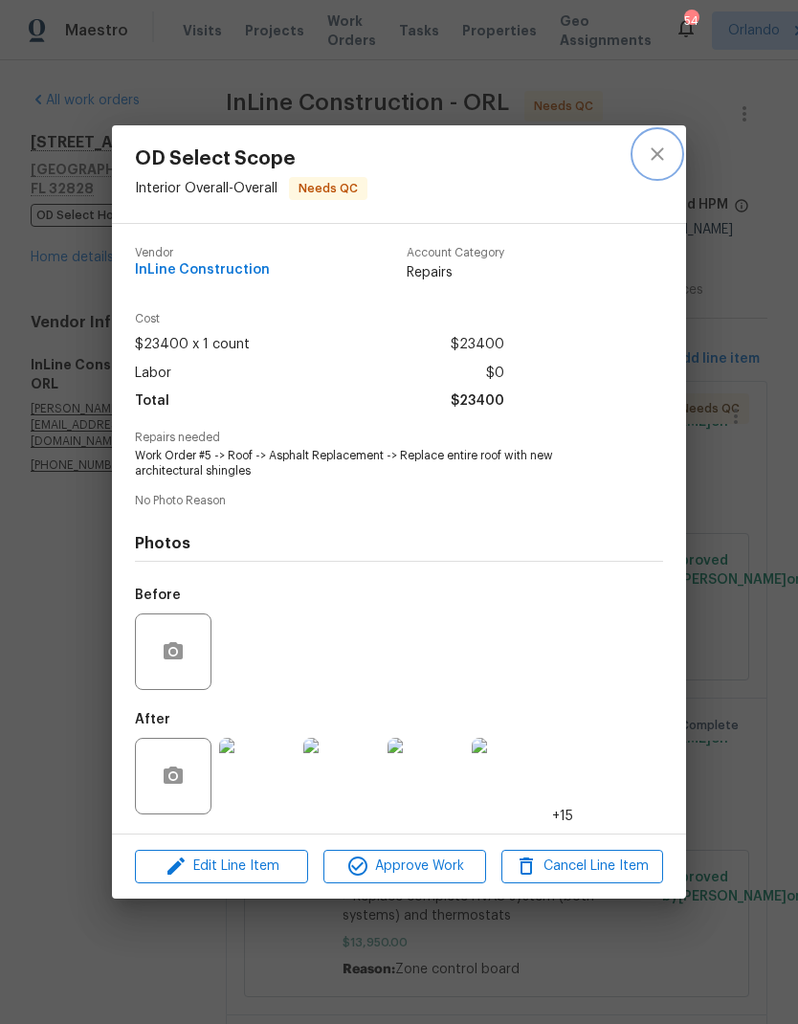
click at [658, 153] on icon "close" at bounding box center [657, 154] width 23 height 23
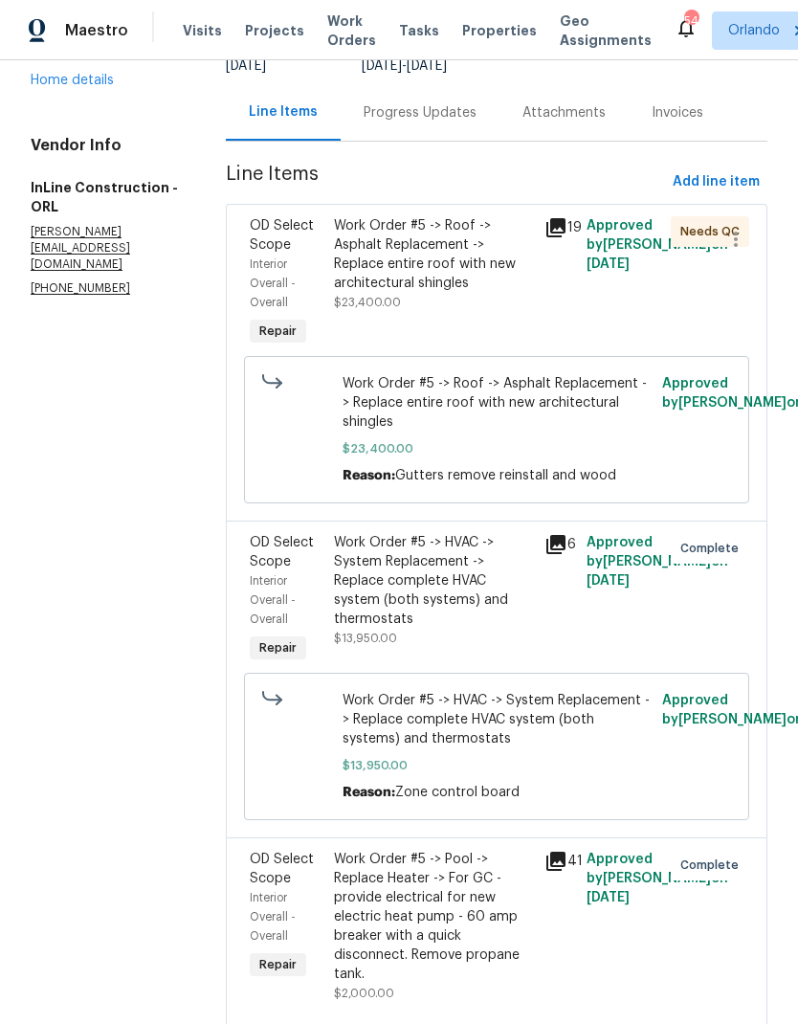
scroll to position [77, 0]
click at [449, 850] on div "Work Order #5 -> Pool -> Replace Heater -> For GC - provide electrical for new …" at bounding box center [433, 917] width 199 height 134
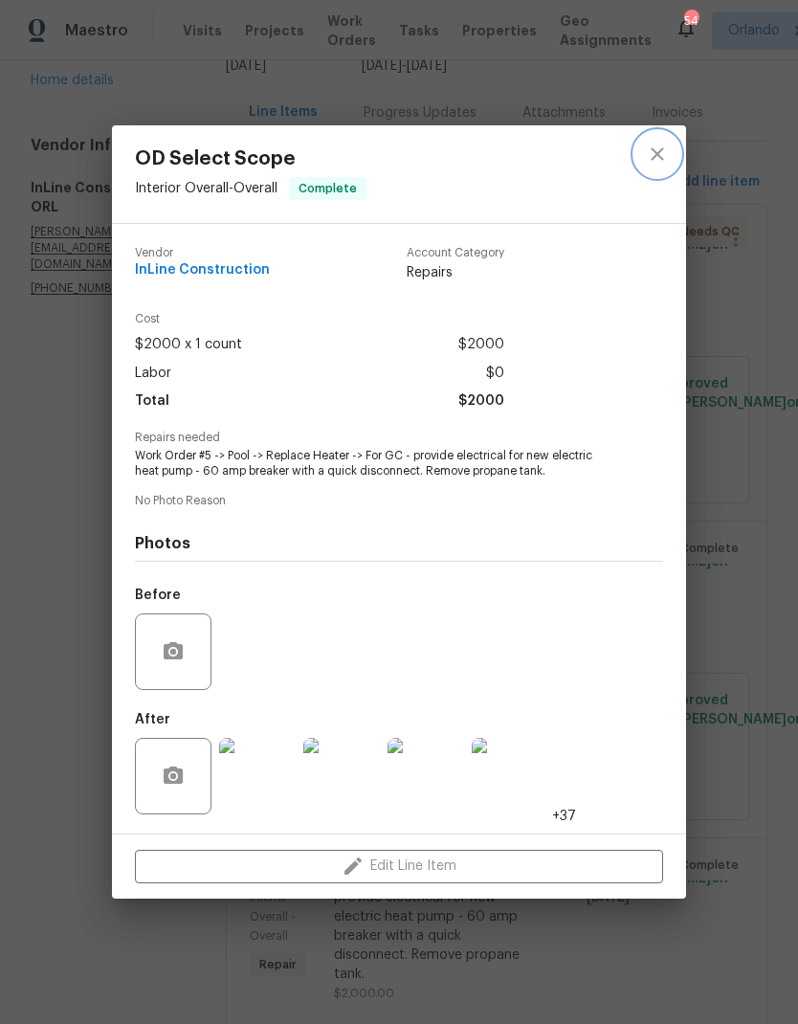
click at [670, 151] on button "close" at bounding box center [658, 154] width 46 height 46
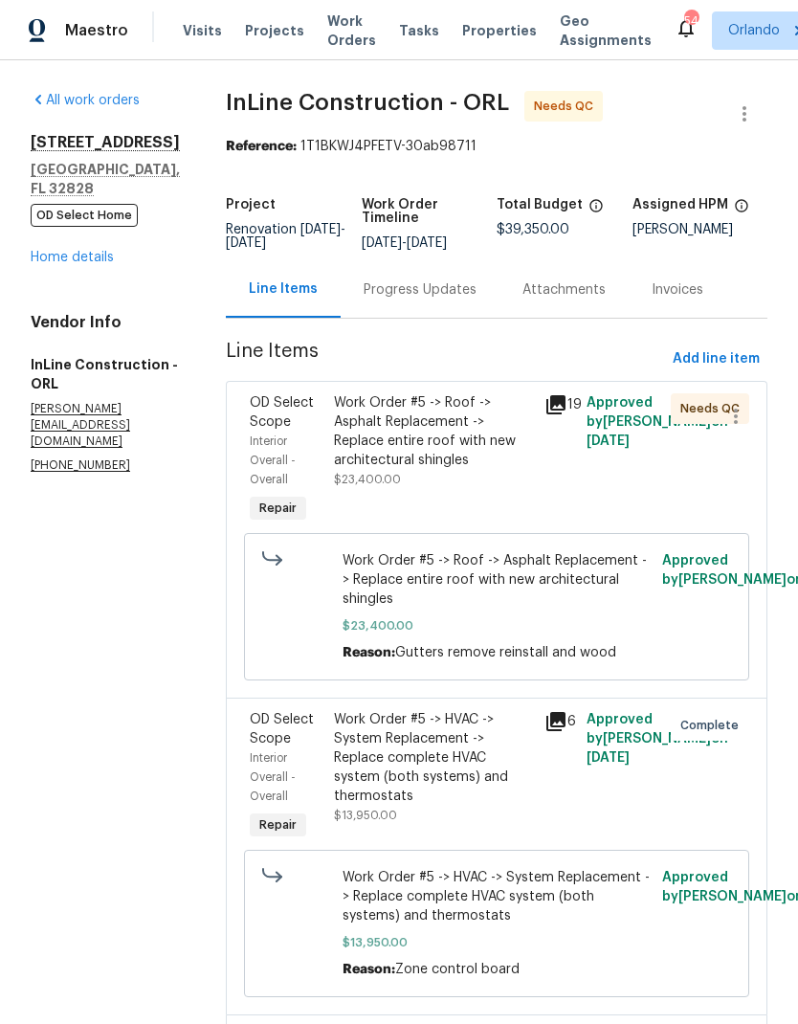
scroll to position [0, 0]
click at [102, 251] on link "Home details" at bounding box center [72, 257] width 83 height 13
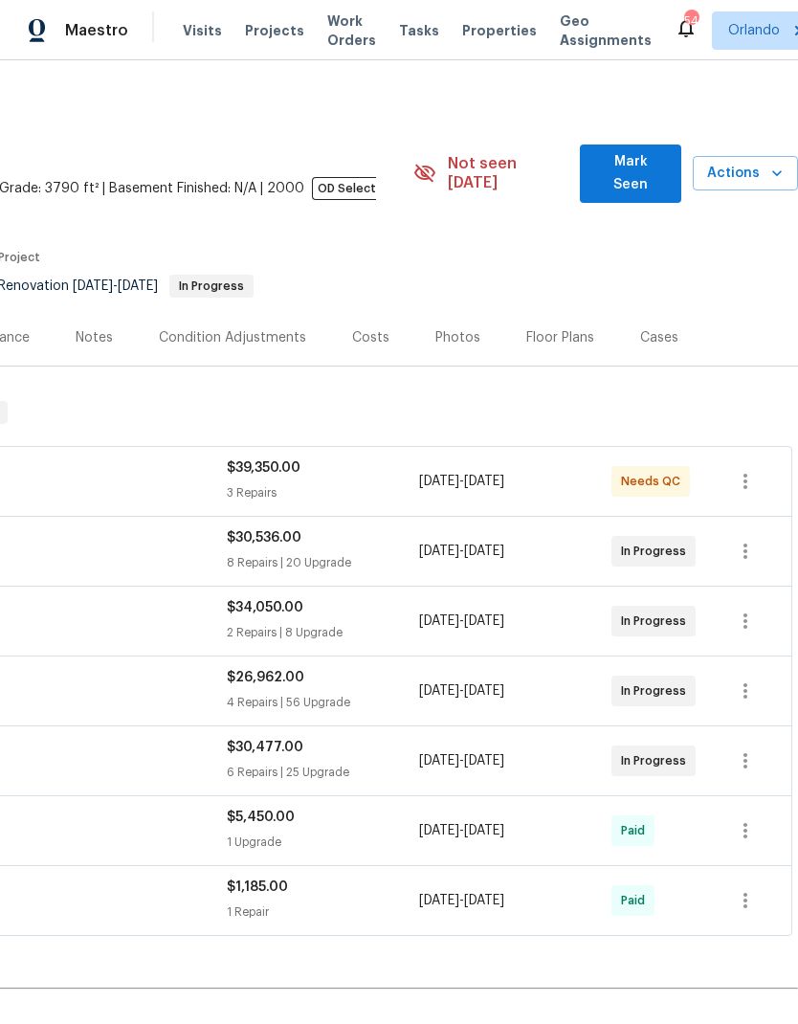
scroll to position [0, 283]
click at [662, 150] on span "Mark Seen" at bounding box center [630, 173] width 70 height 47
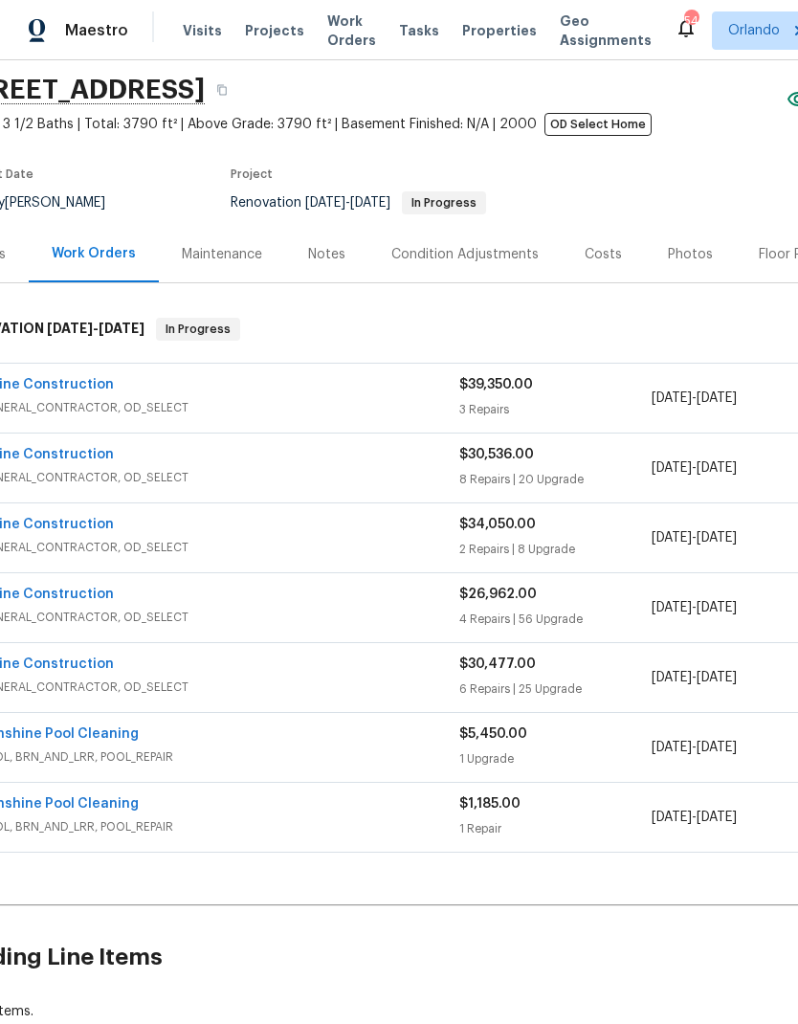
scroll to position [63, 51]
click at [95, 379] on link "InLine Construction" at bounding box center [46, 385] width 135 height 13
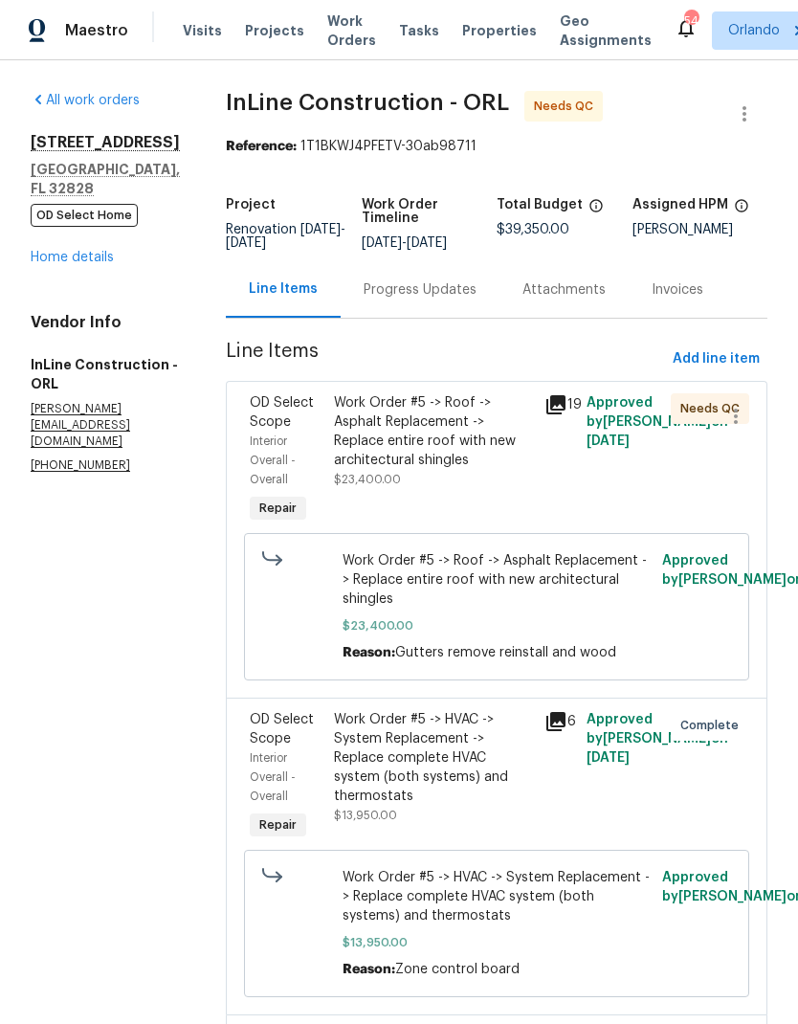
click at [439, 449] on div "Work Order #5 -> Roof -> Asphalt Replacement -> Replace entire roof with new ar…" at bounding box center [433, 431] width 199 height 77
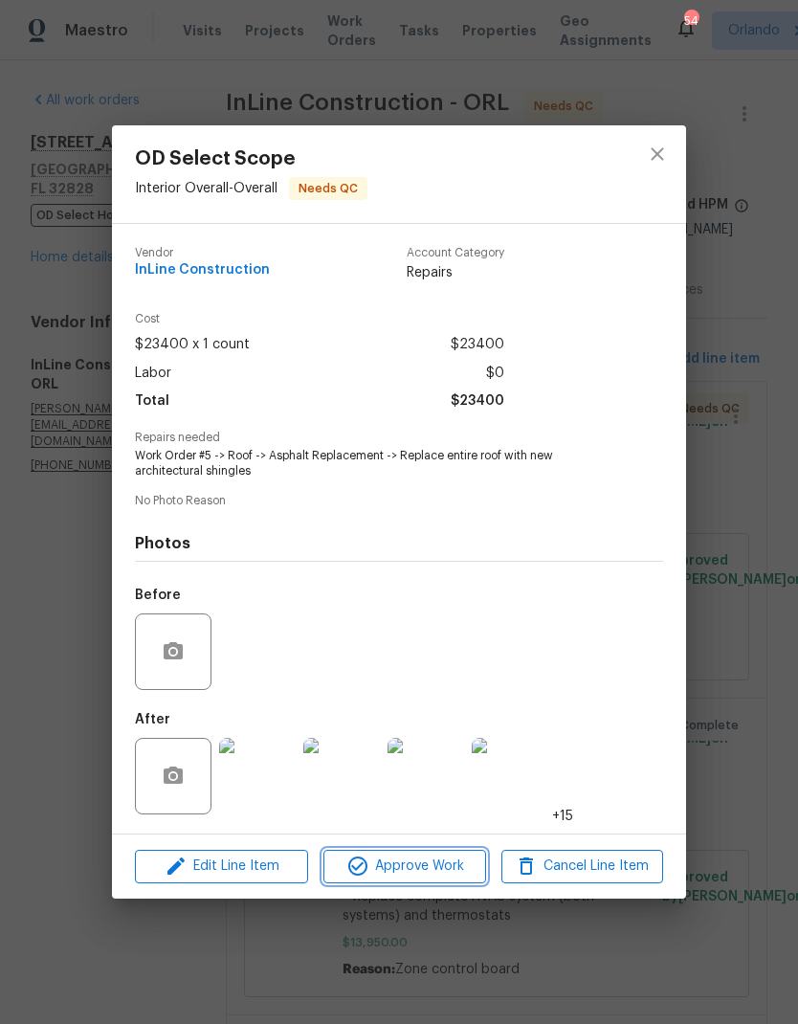
click at [469, 861] on span "Approve Work" at bounding box center [404, 867] width 150 height 24
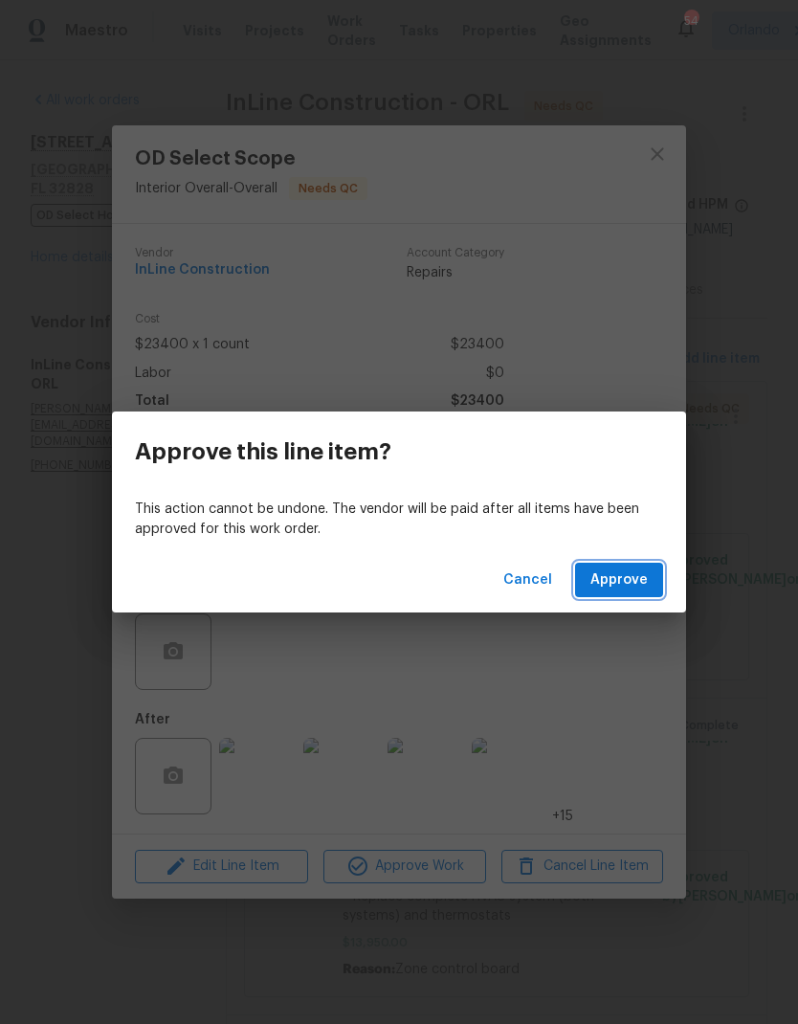
click at [652, 581] on button "Approve" at bounding box center [619, 580] width 88 height 35
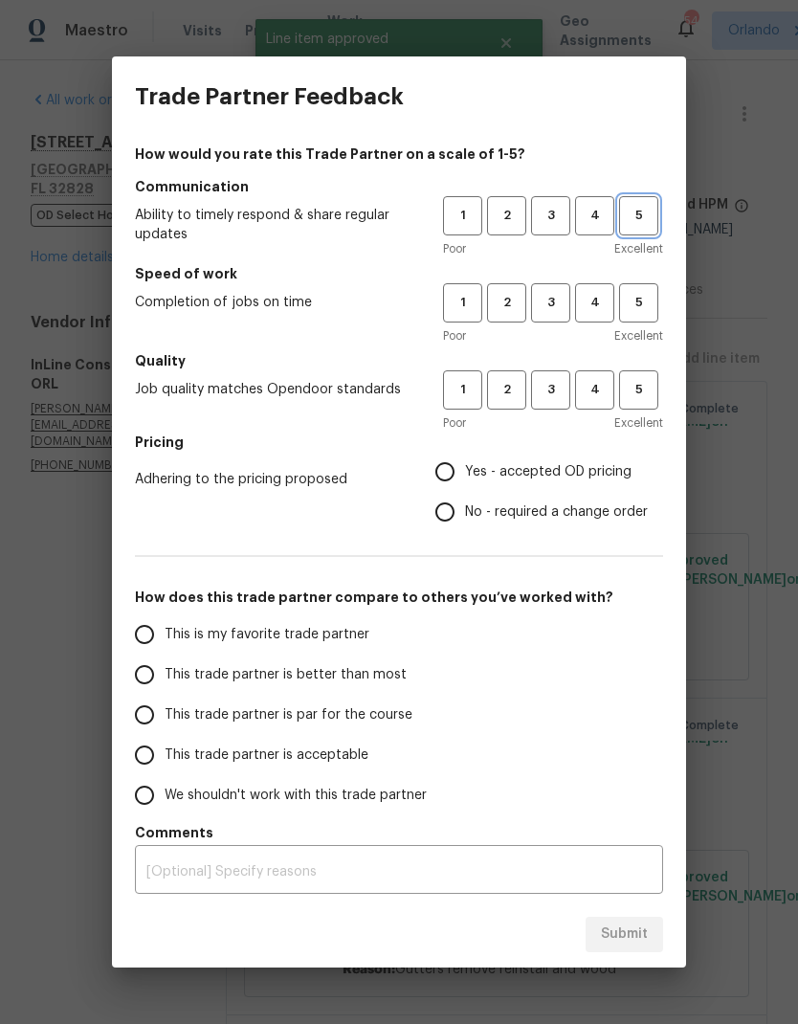
click at [654, 223] on span "5" at bounding box center [638, 216] width 35 height 22
click at [653, 303] on span "5" at bounding box center [638, 303] width 35 height 22
click at [649, 383] on span "5" at bounding box center [638, 390] width 35 height 22
click at [455, 465] on input "Yes - accepted OD pricing" at bounding box center [445, 472] width 40 height 40
radio input "true"
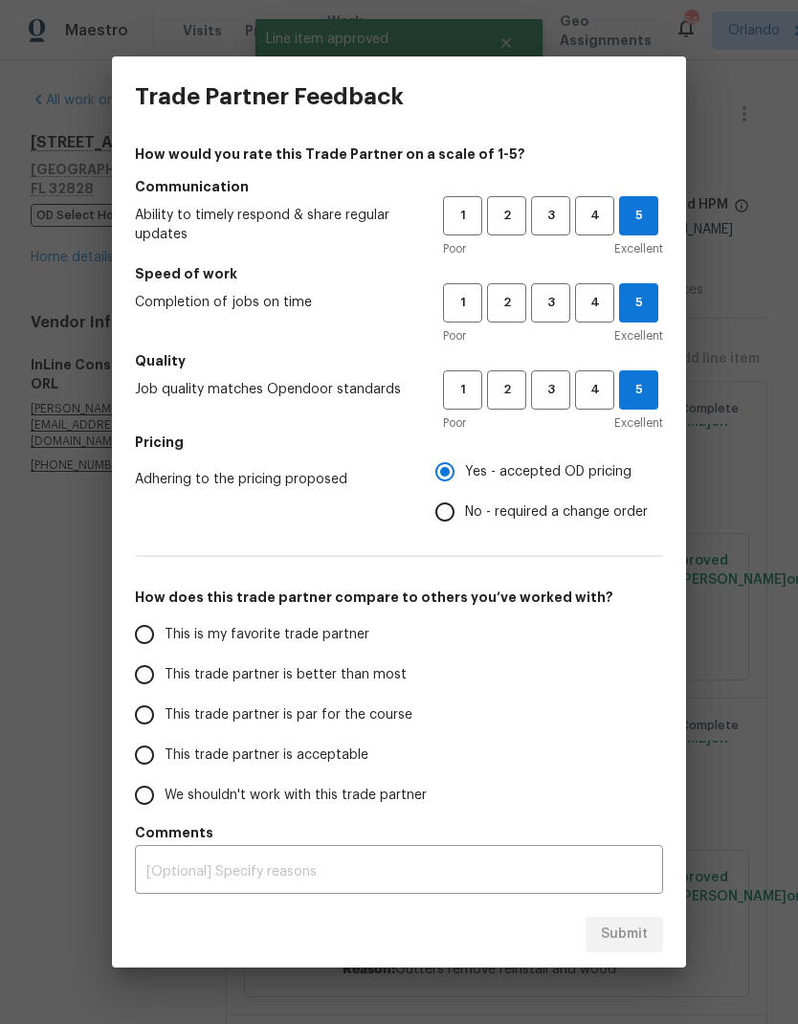
click at [324, 638] on span "This is my favorite trade partner" at bounding box center [267, 635] width 205 height 20
click at [165, 638] on input "This is my favorite trade partner" at bounding box center [144, 635] width 40 height 40
click at [644, 936] on span "Submit" at bounding box center [624, 935] width 47 height 24
radio input "true"
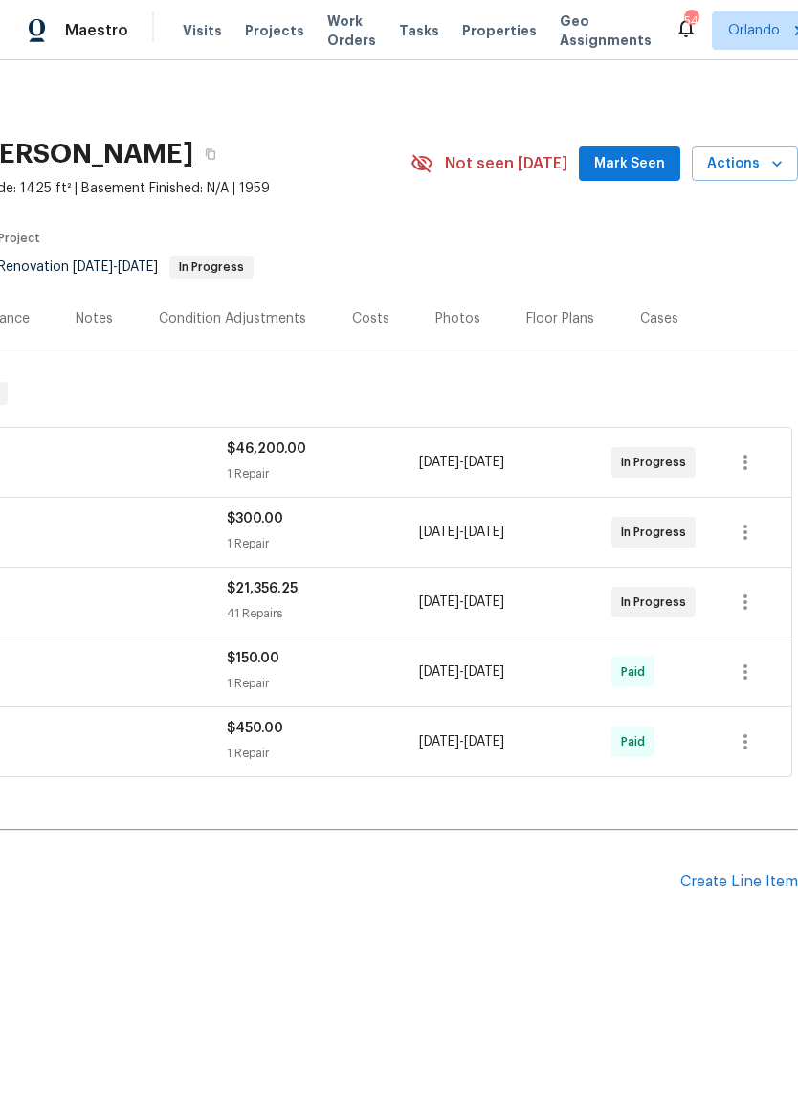
scroll to position [0, 283]
click at [640, 168] on span "Mark Seen" at bounding box center [629, 164] width 71 height 24
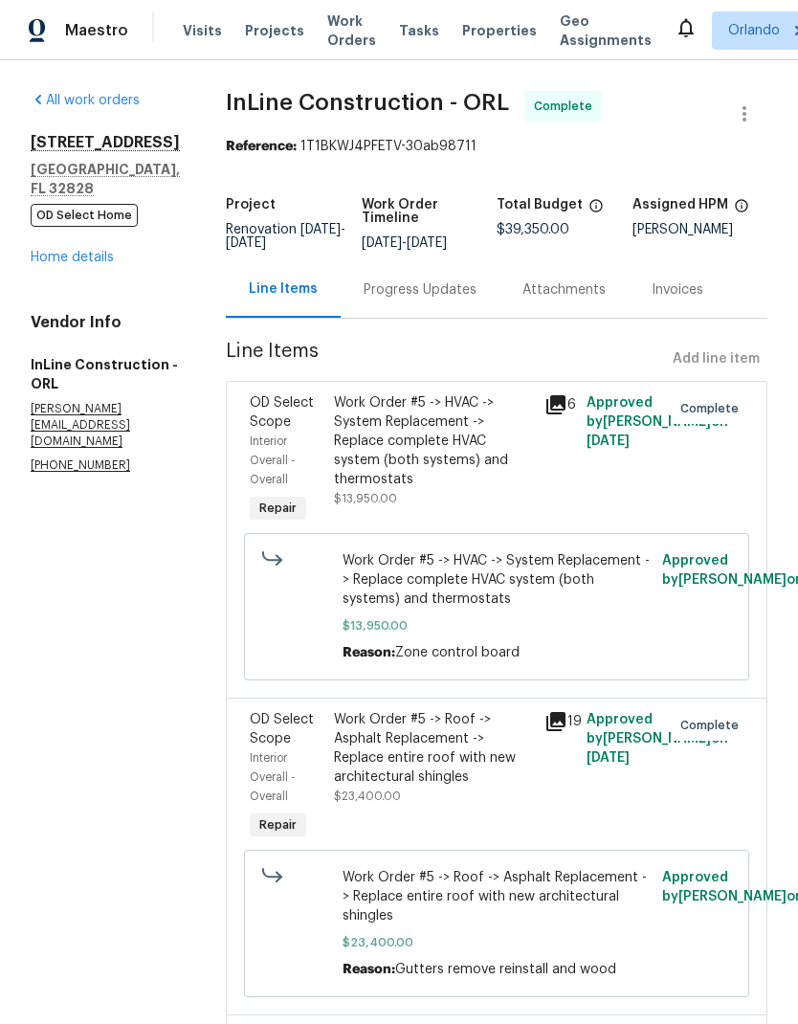
click at [124, 254] on div "[STREET_ADDRESS] OD Select Home Home details" at bounding box center [105, 200] width 149 height 134
click at [95, 258] on link "Home details" at bounding box center [72, 257] width 83 height 13
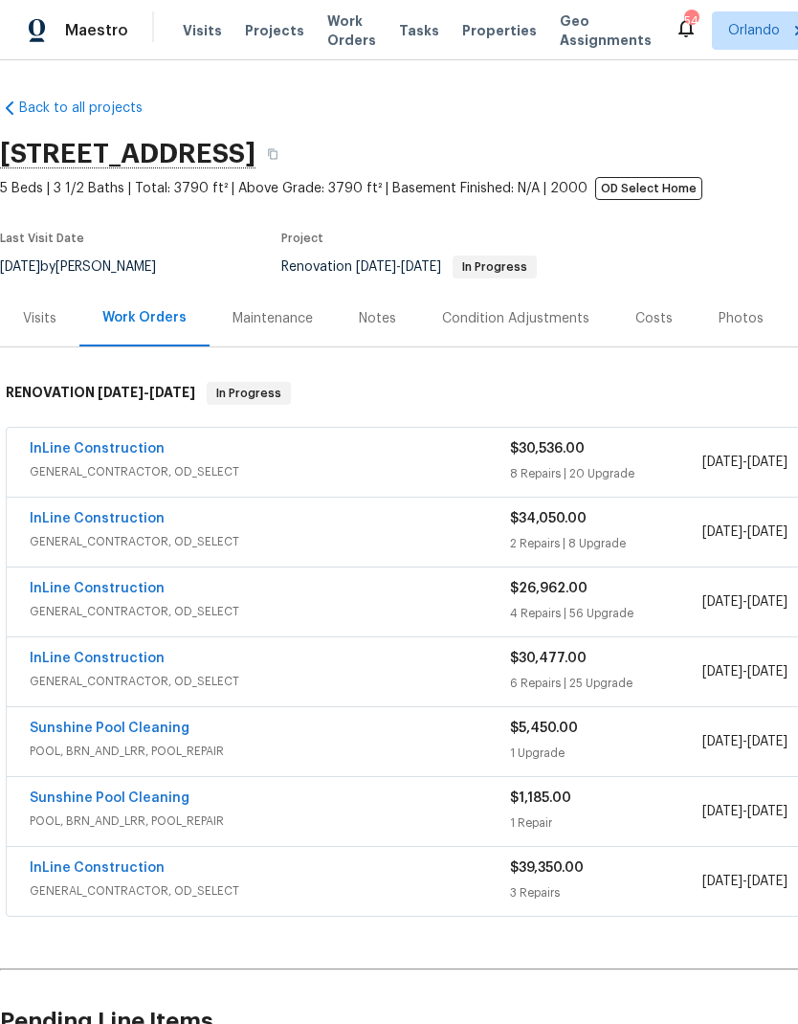
click at [383, 327] on div "Notes" at bounding box center [377, 318] width 37 height 19
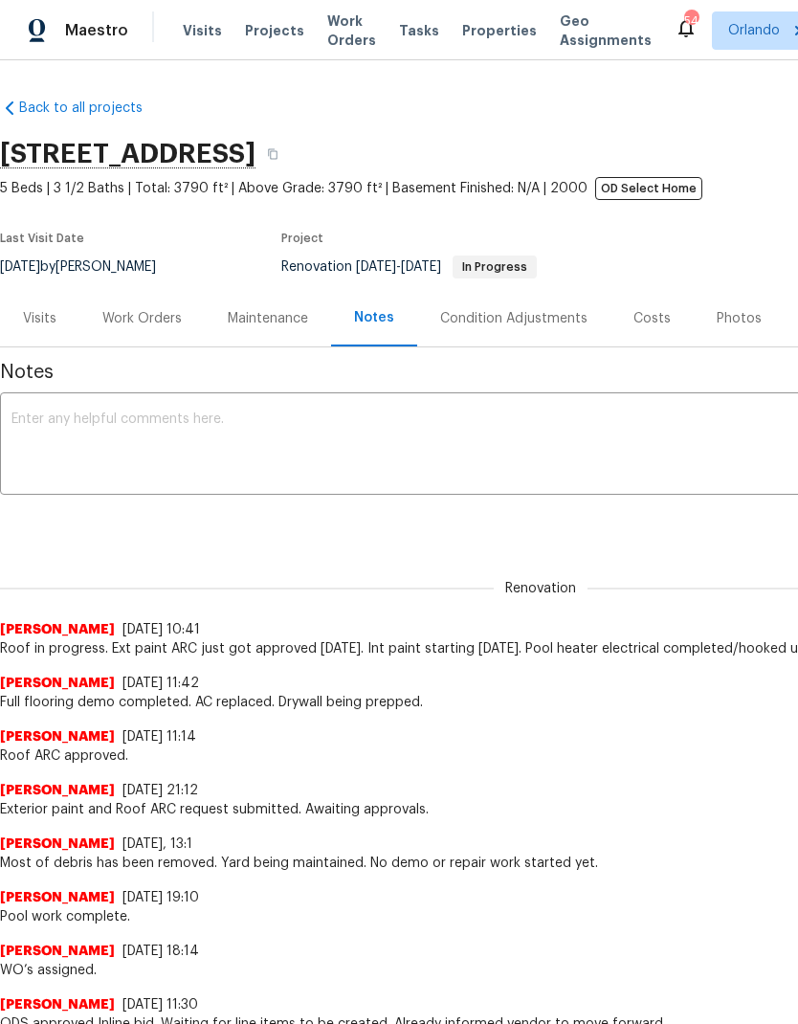
click at [308, 429] on textarea at bounding box center [540, 446] width 1059 height 67
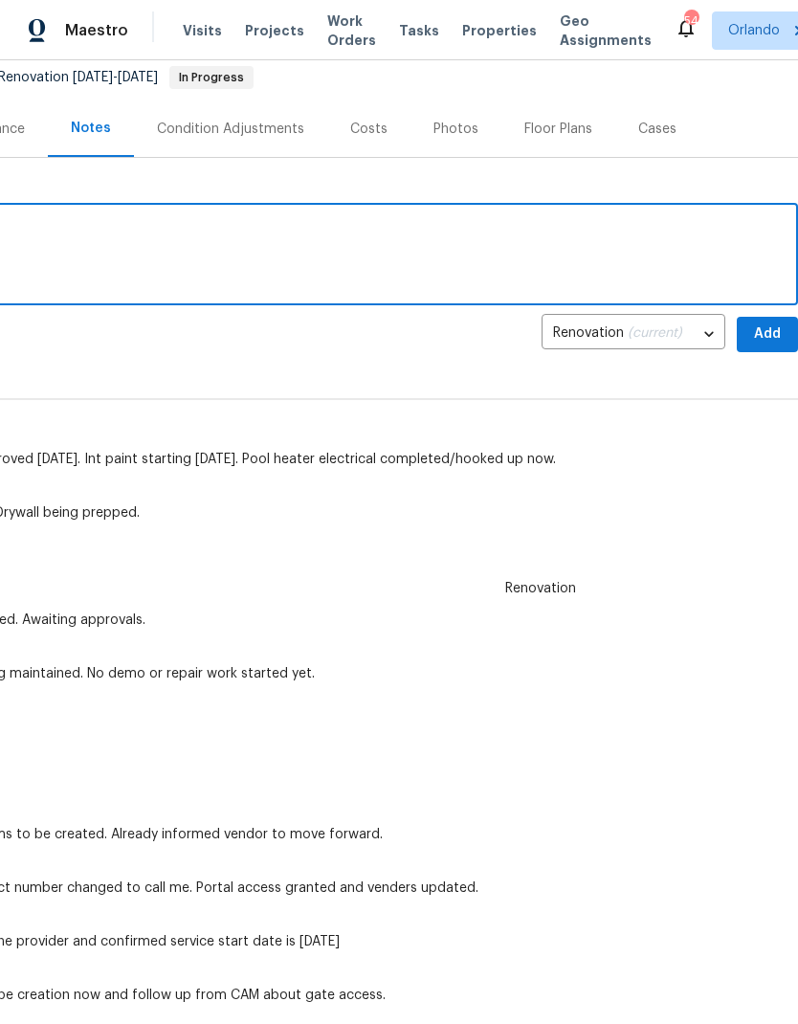
scroll to position [191, 283]
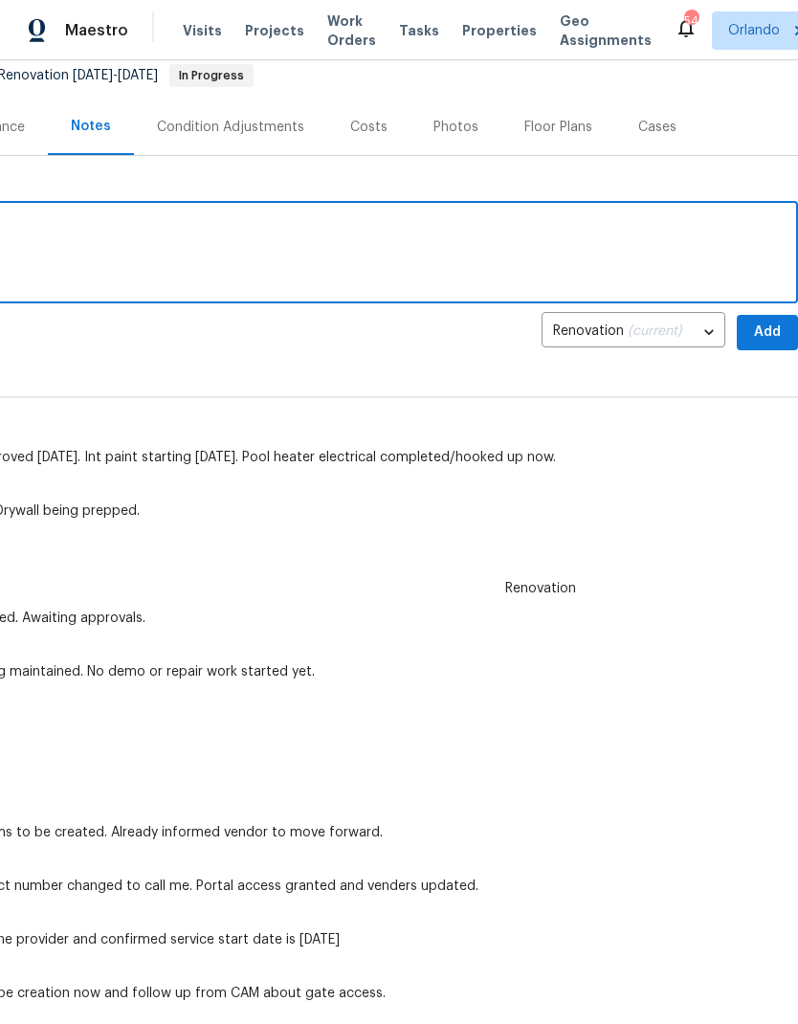
type textarea "Roof complete. HVAC complete."
click at [774, 332] on span "Add" at bounding box center [767, 333] width 31 height 24
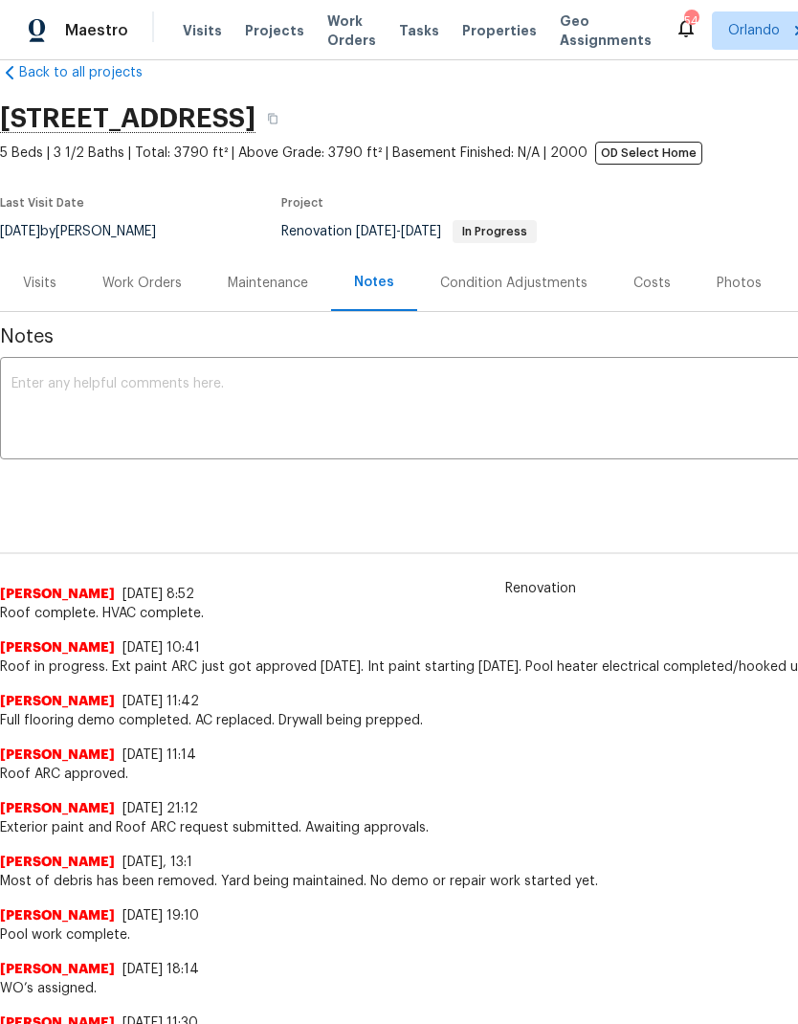
scroll to position [34, 0]
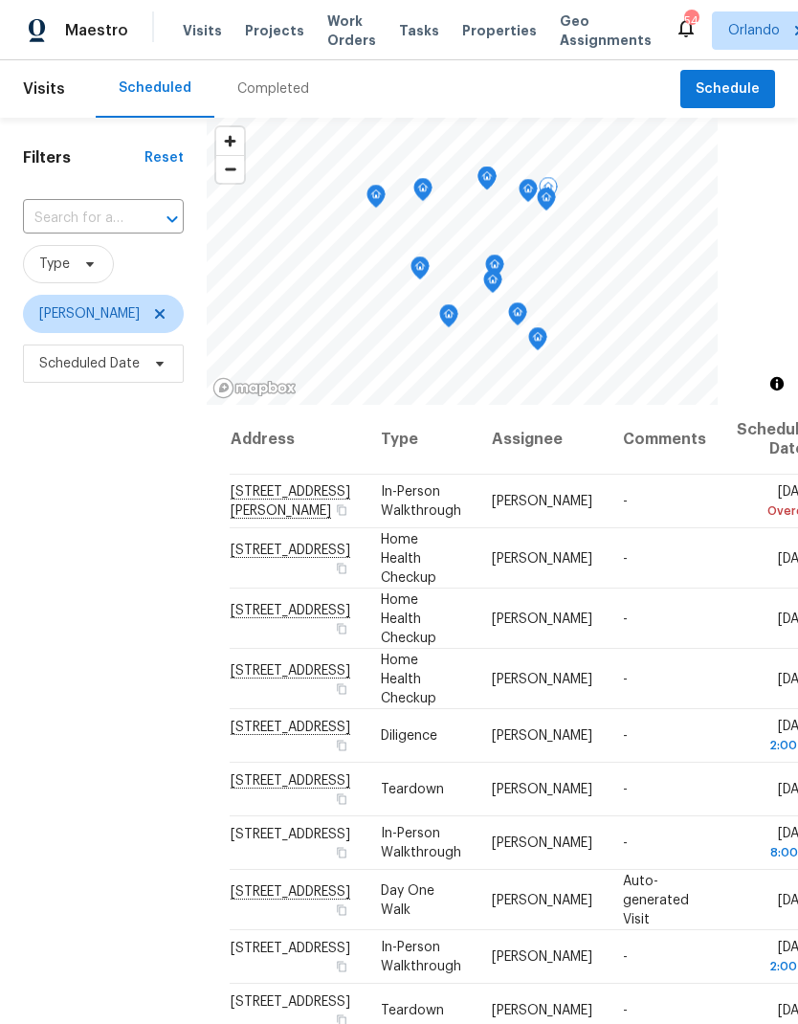
click at [0, 0] on span at bounding box center [0, 0] width 0 height 0
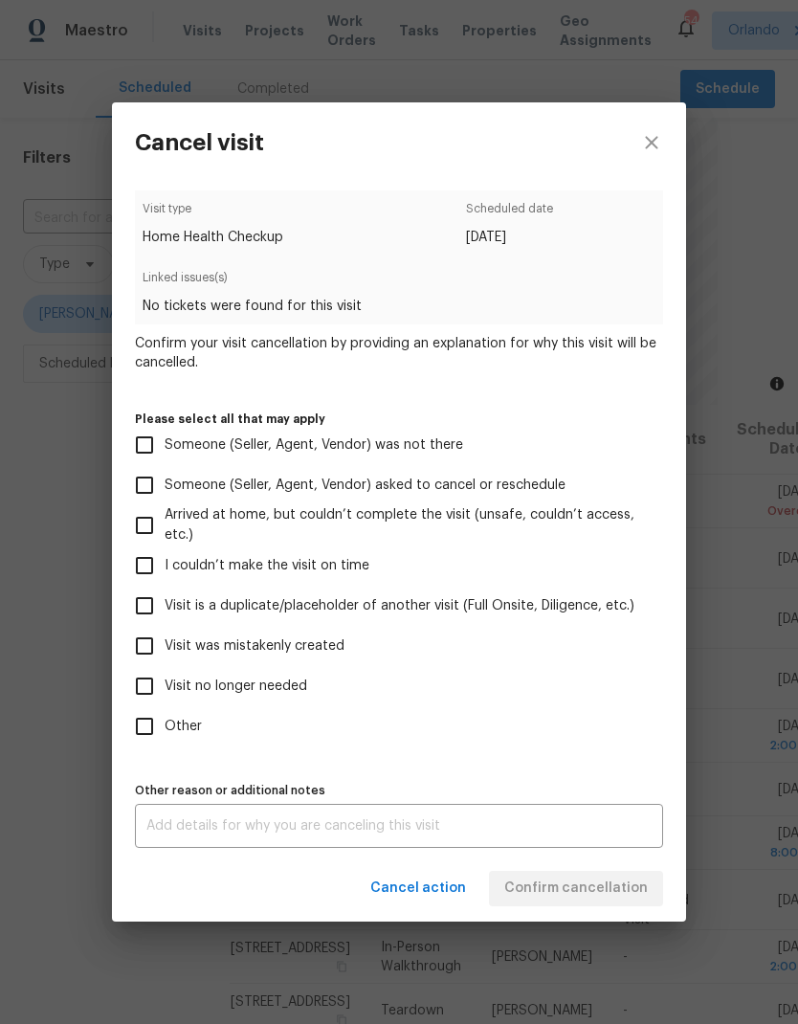
click at [224, 694] on span "Visit no longer needed" at bounding box center [236, 687] width 143 height 20
click at [165, 694] on input "Visit no longer needed" at bounding box center [144, 686] width 40 height 40
click at [229, 695] on span "Visit no longer needed" at bounding box center [236, 687] width 143 height 20
click at [165, 695] on input "Visit no longer needed" at bounding box center [144, 686] width 40 height 40
checkbox input "false"
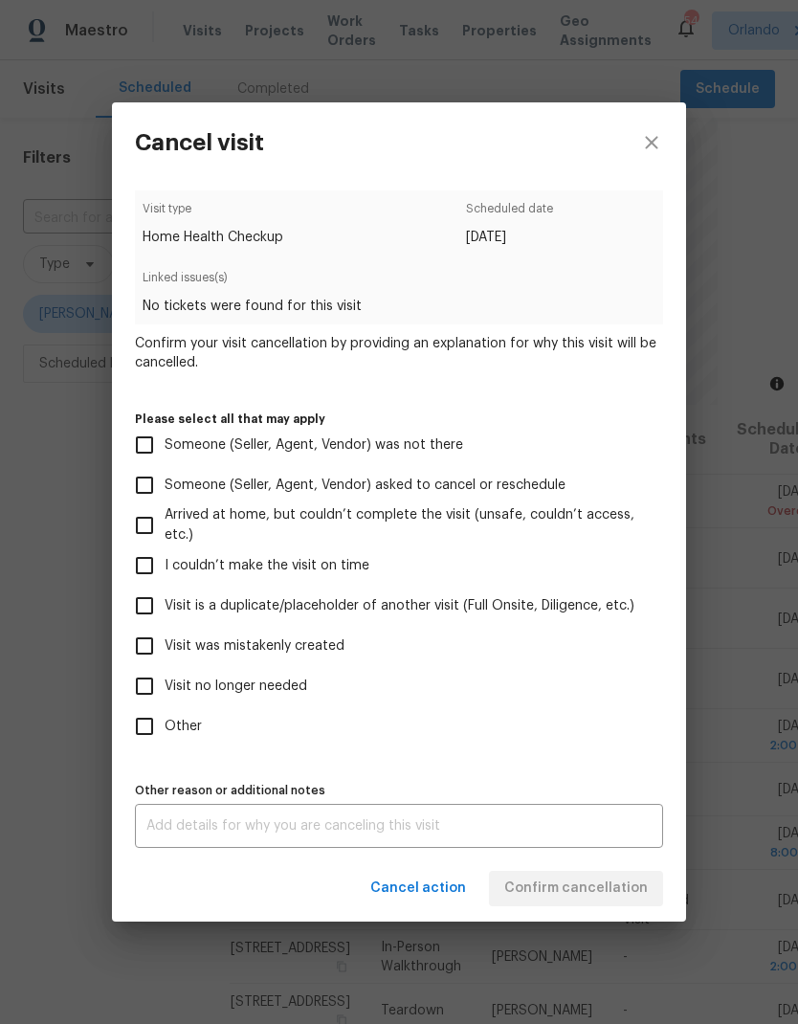
click at [226, 646] on span "Visit was mistakenly created" at bounding box center [255, 647] width 180 height 20
click at [165, 646] on input "Visit was mistakenly created" at bounding box center [144, 646] width 40 height 40
checkbox input "true"
click at [557, 833] on textarea at bounding box center [398, 825] width 505 height 13
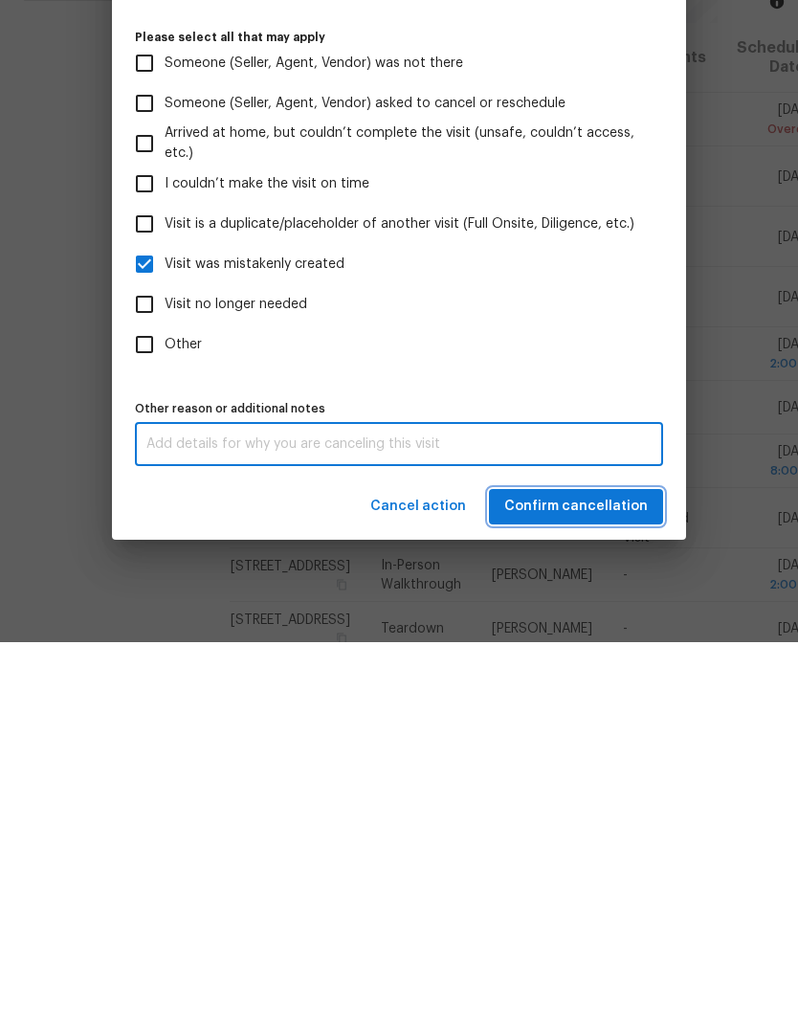
click at [637, 877] on span "Confirm cancellation" at bounding box center [576, 889] width 144 height 24
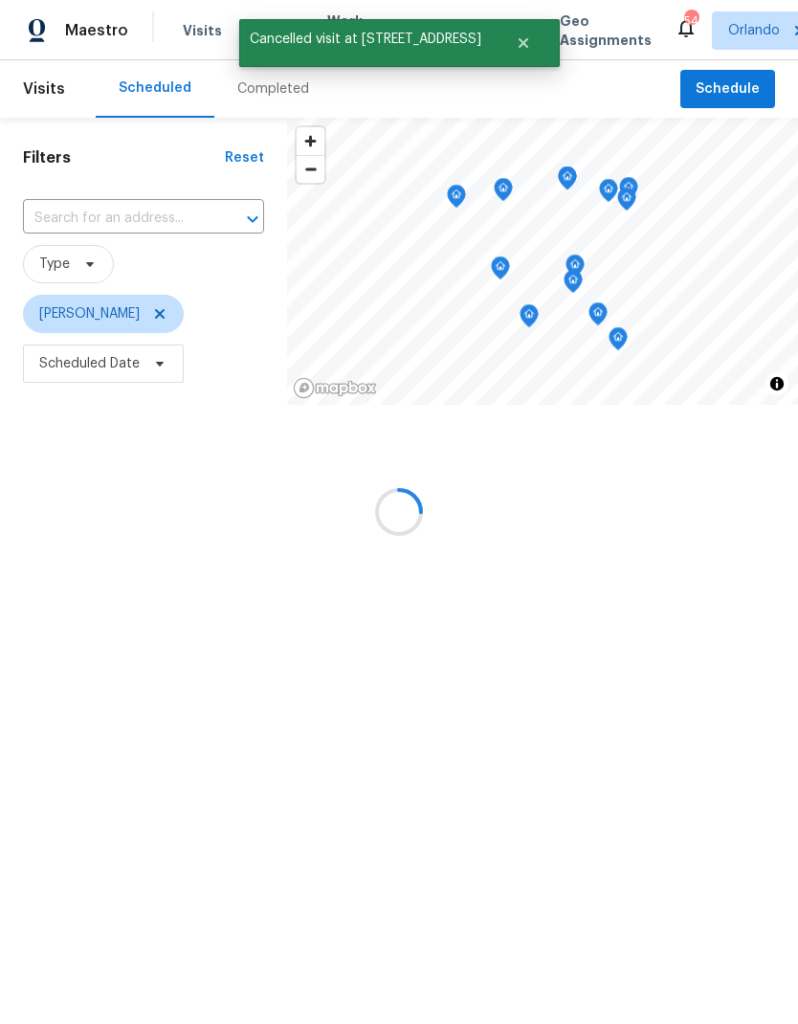
scroll to position [0, 0]
